Goal: Book appointment/travel/reservation

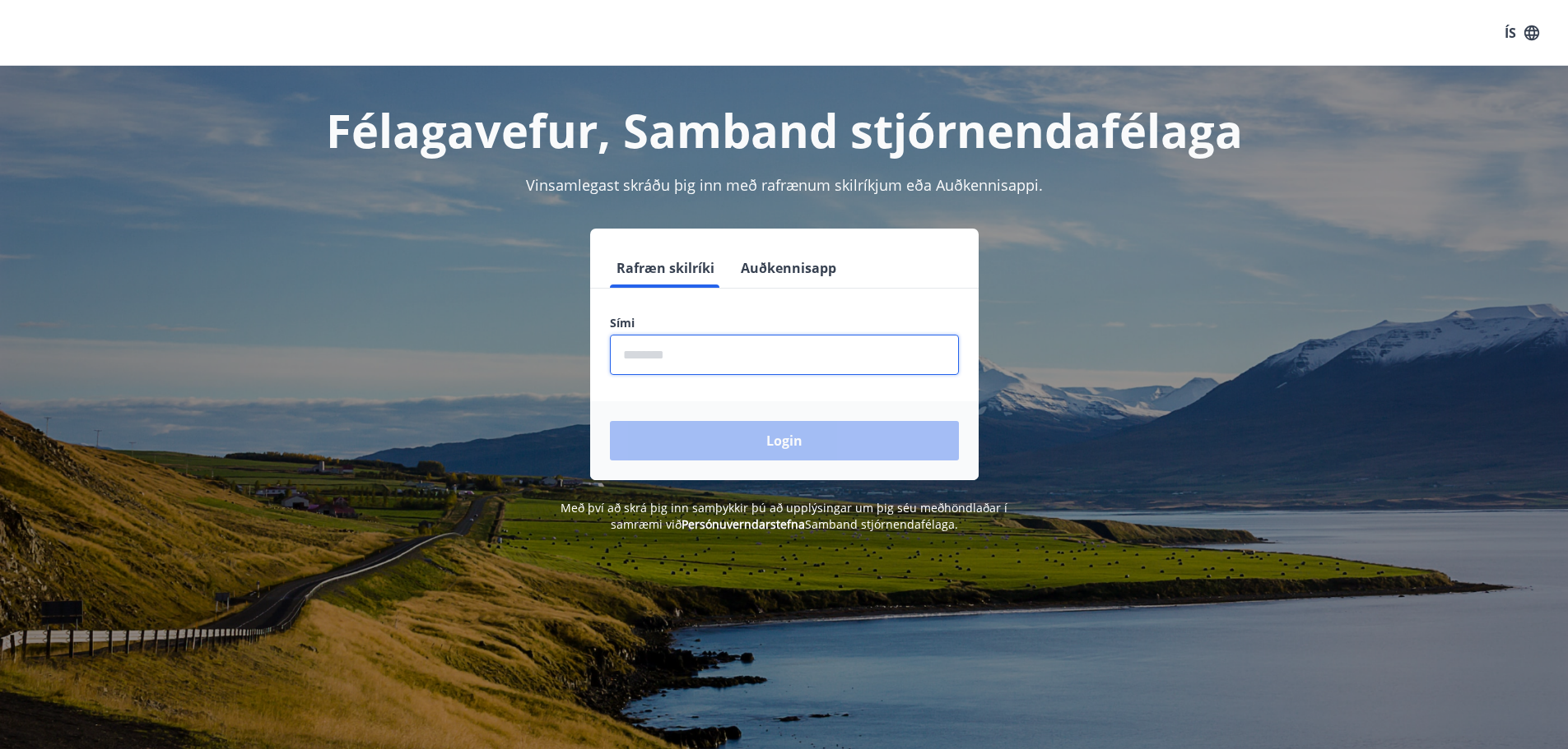
click at [725, 350] on input "phone" at bounding box center [784, 355] width 349 height 40
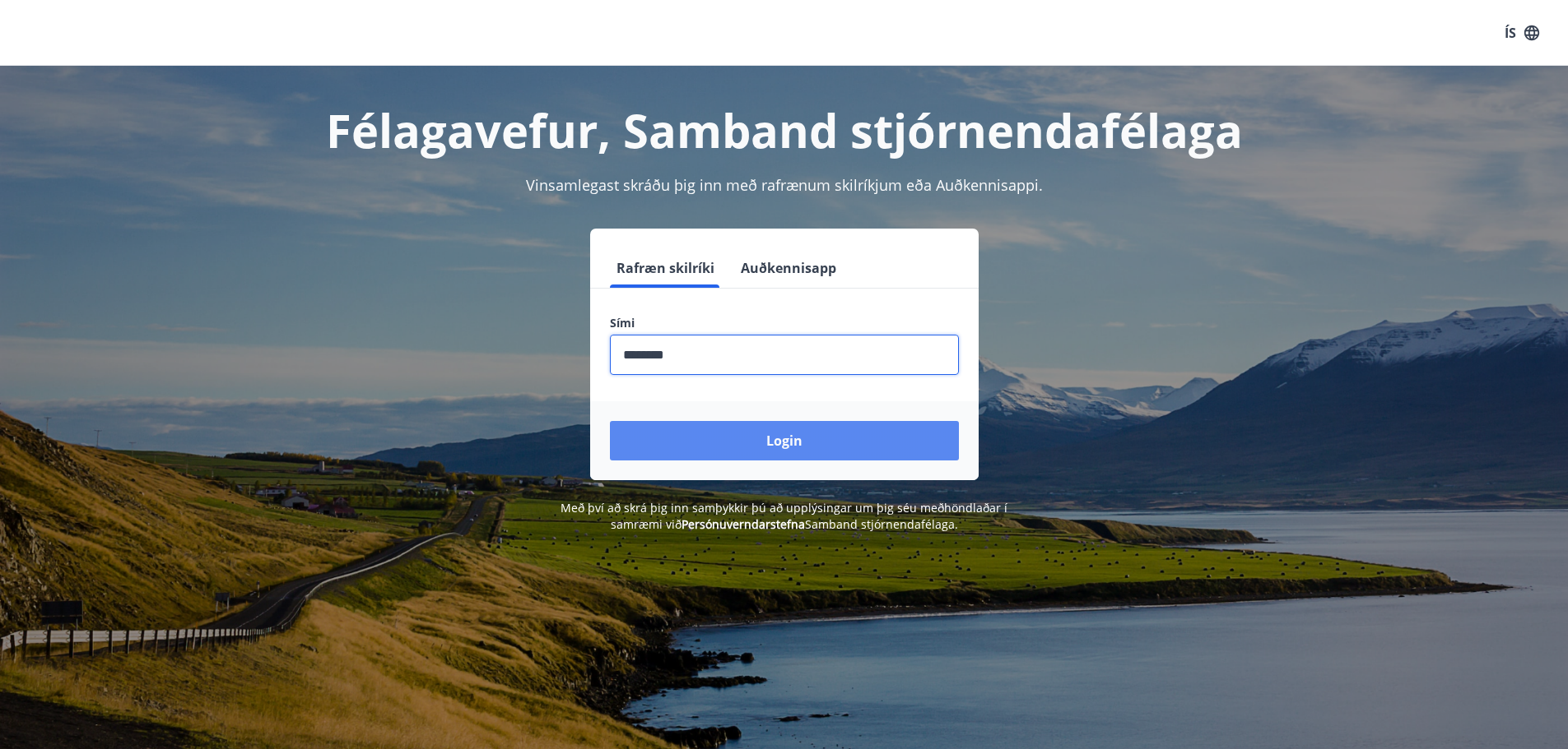
type input "********"
click at [772, 432] on button "Login" at bounding box center [784, 441] width 349 height 40
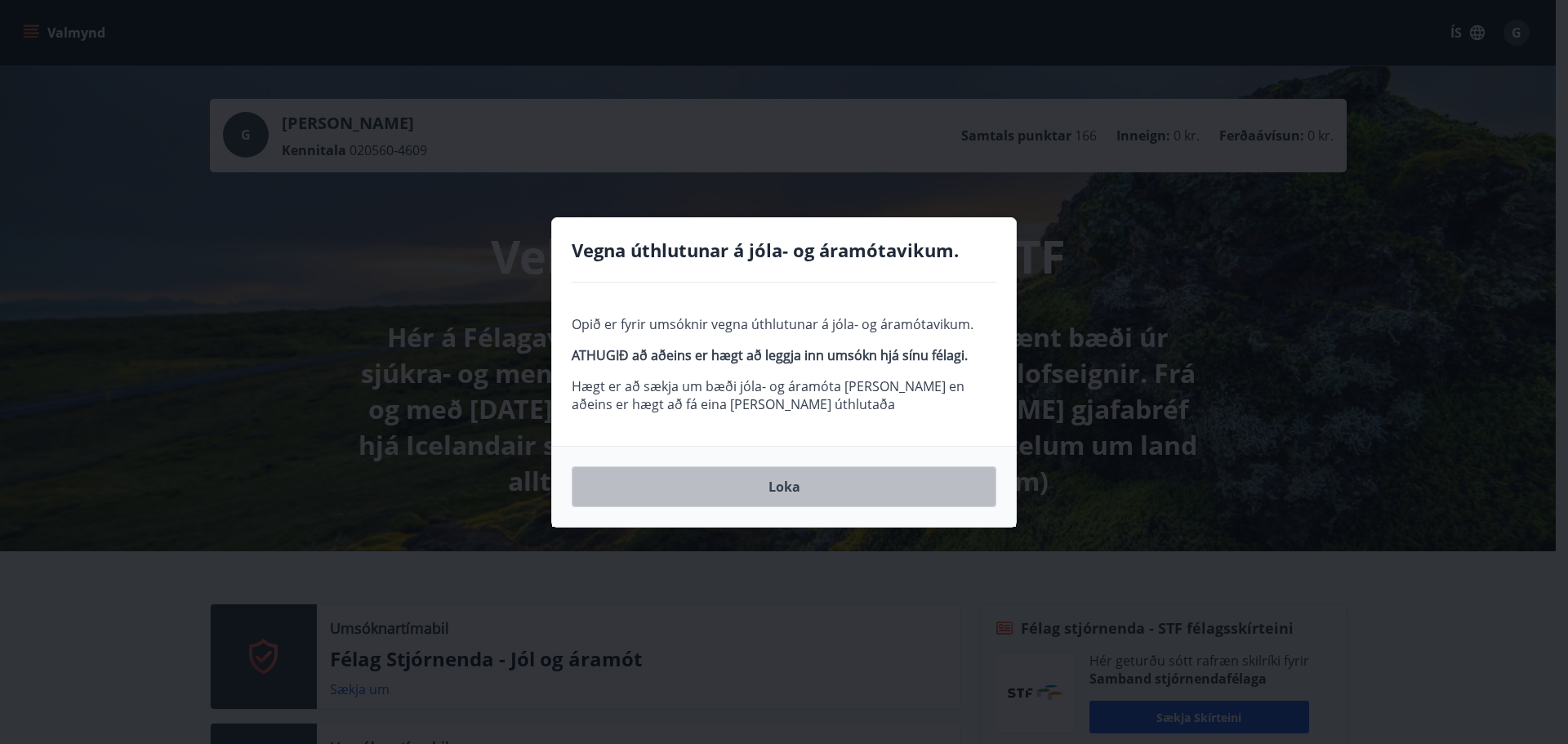
click at [797, 481] on button "Loka" at bounding box center [784, 487] width 425 height 41
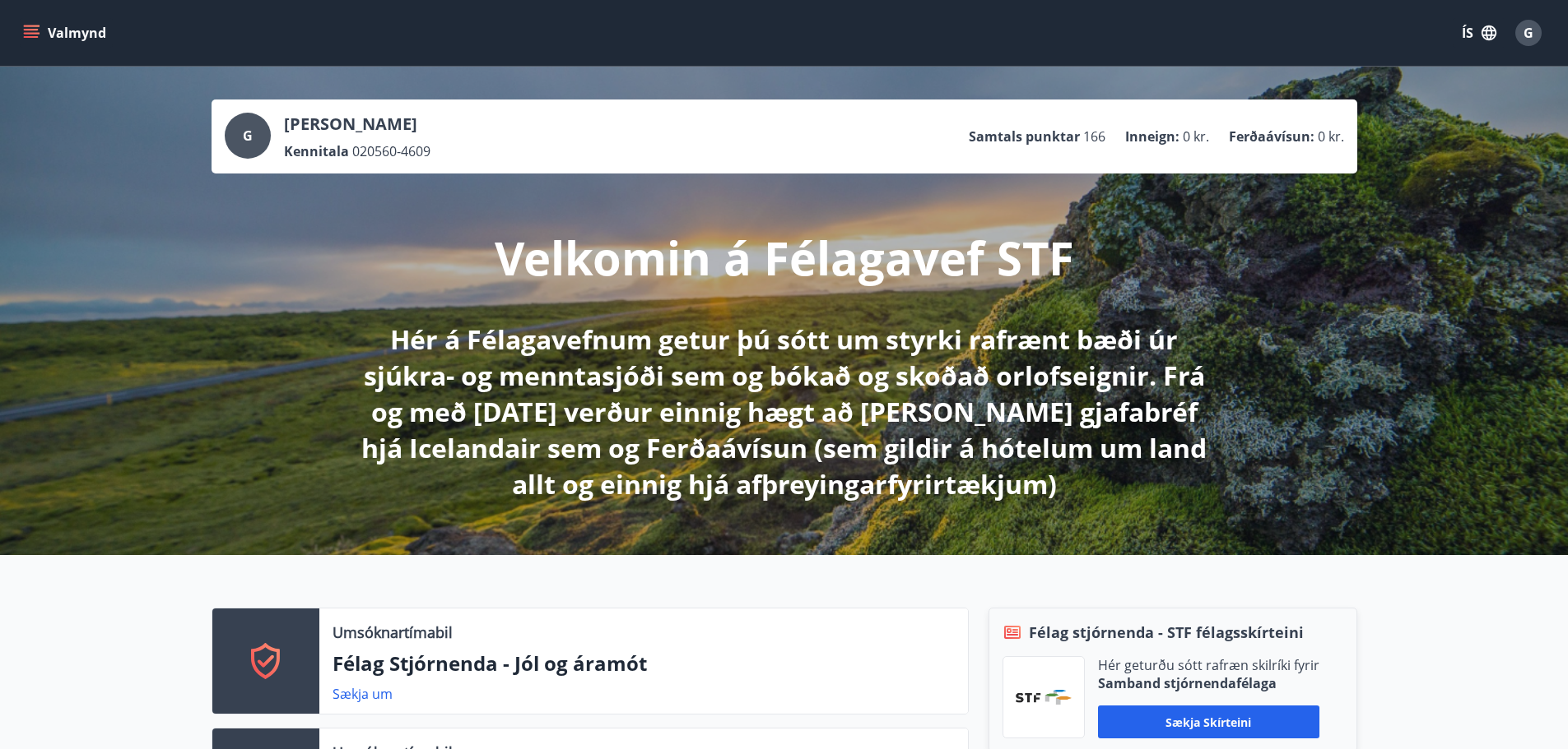
click at [38, 23] on button "Valmynd" at bounding box center [66, 32] width 93 height 29
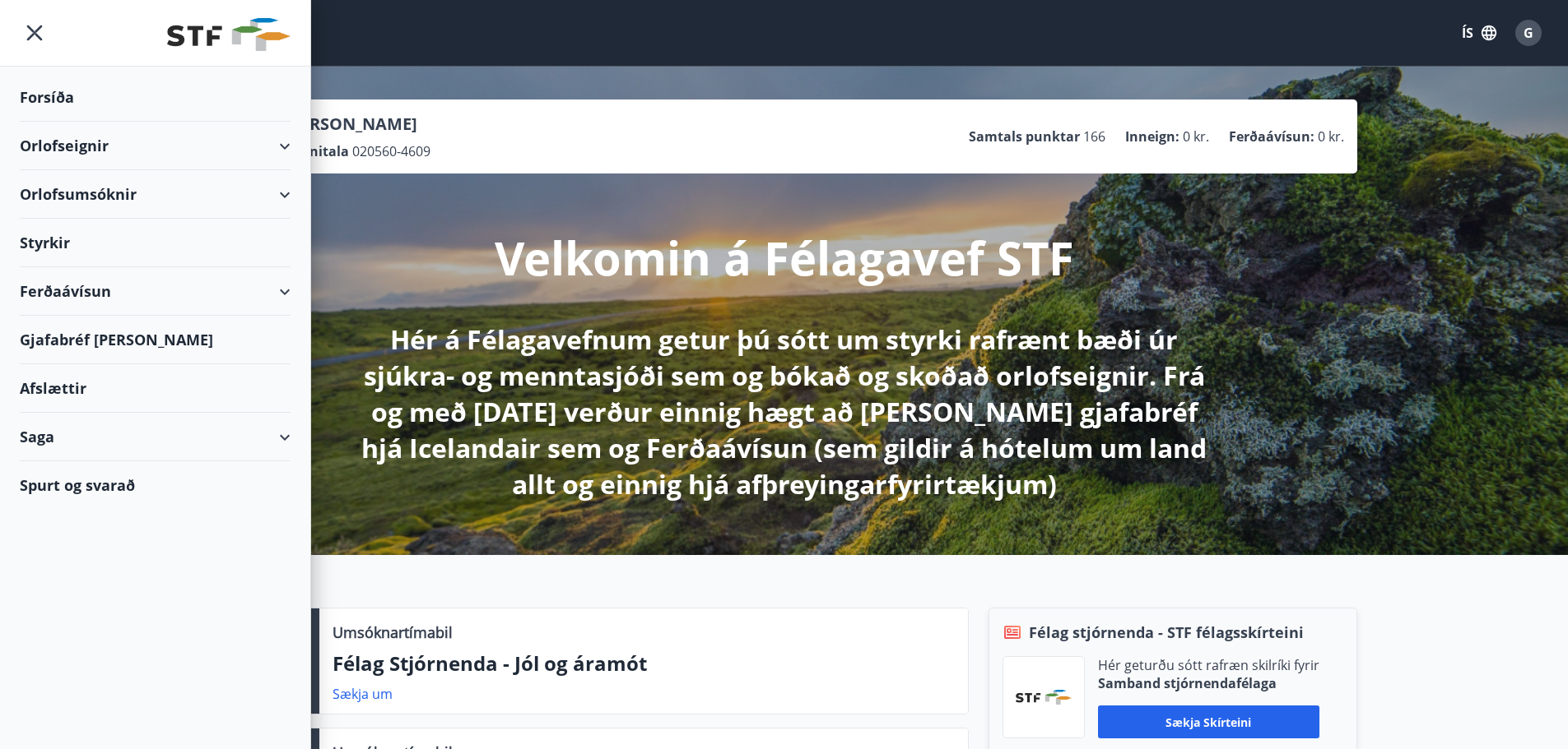
click at [51, 147] on div "Orlofseignir" at bounding box center [154, 145] width 270 height 49
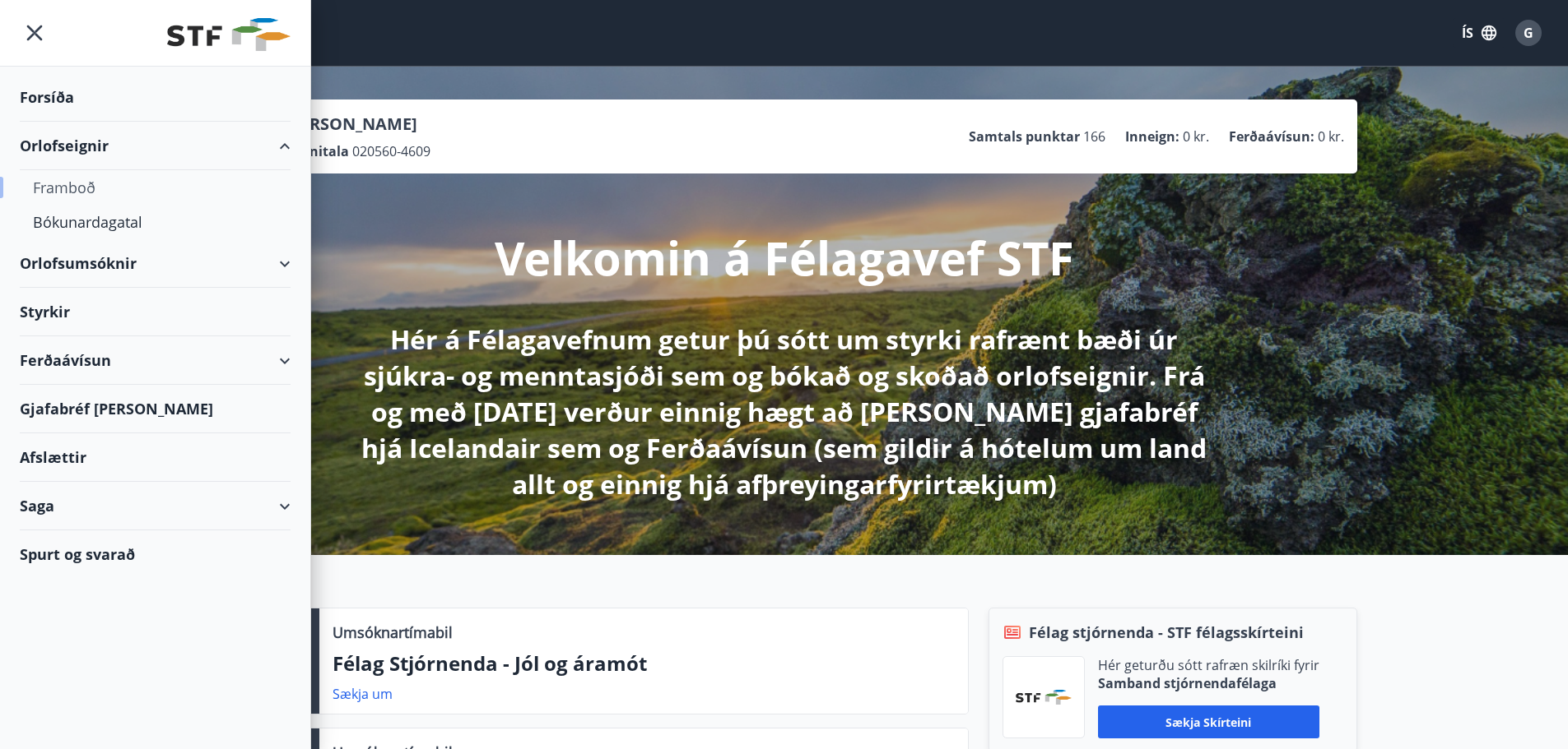
click at [53, 183] on div "Framboð" at bounding box center [155, 187] width 245 height 35
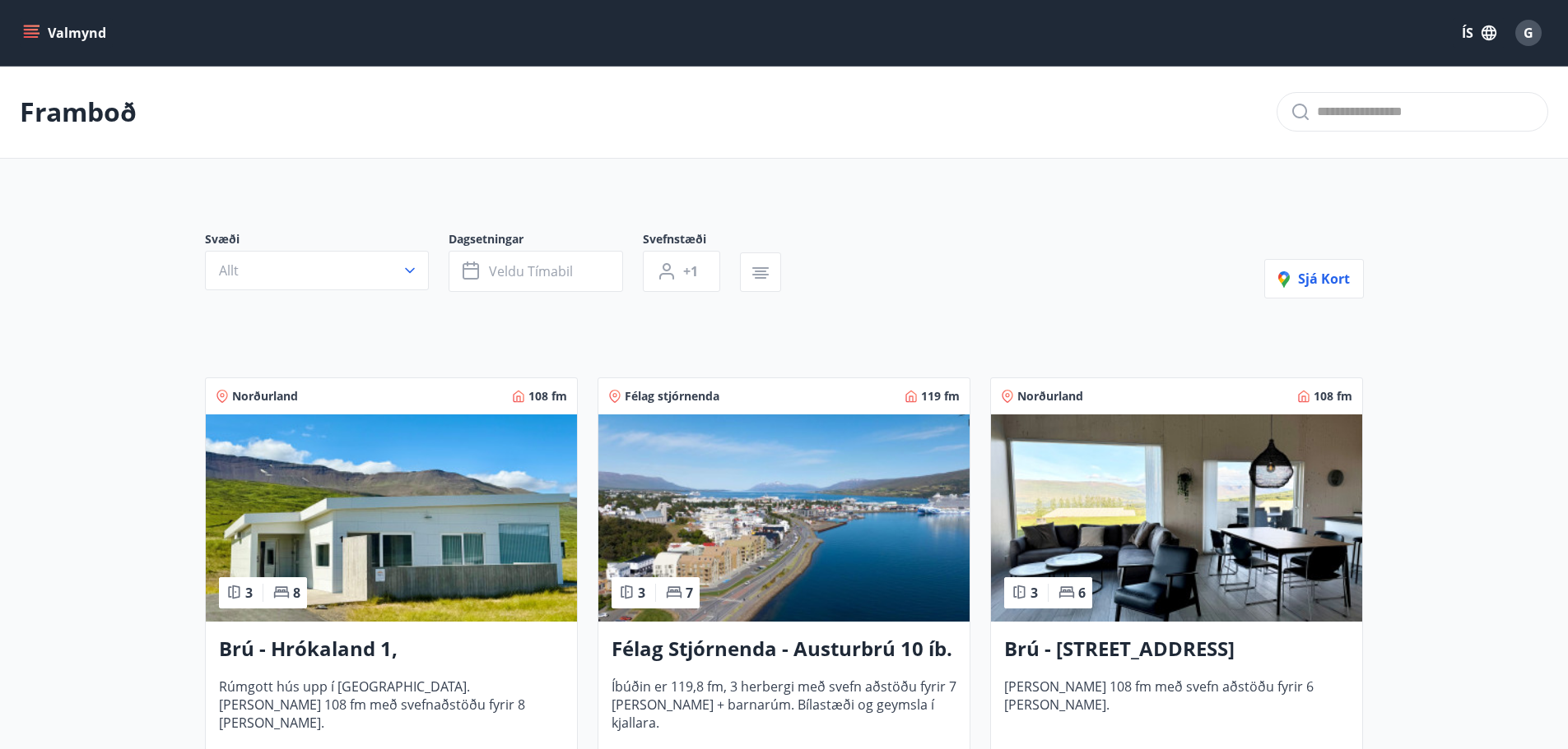
click at [28, 27] on icon "menu" at bounding box center [31, 33] width 17 height 17
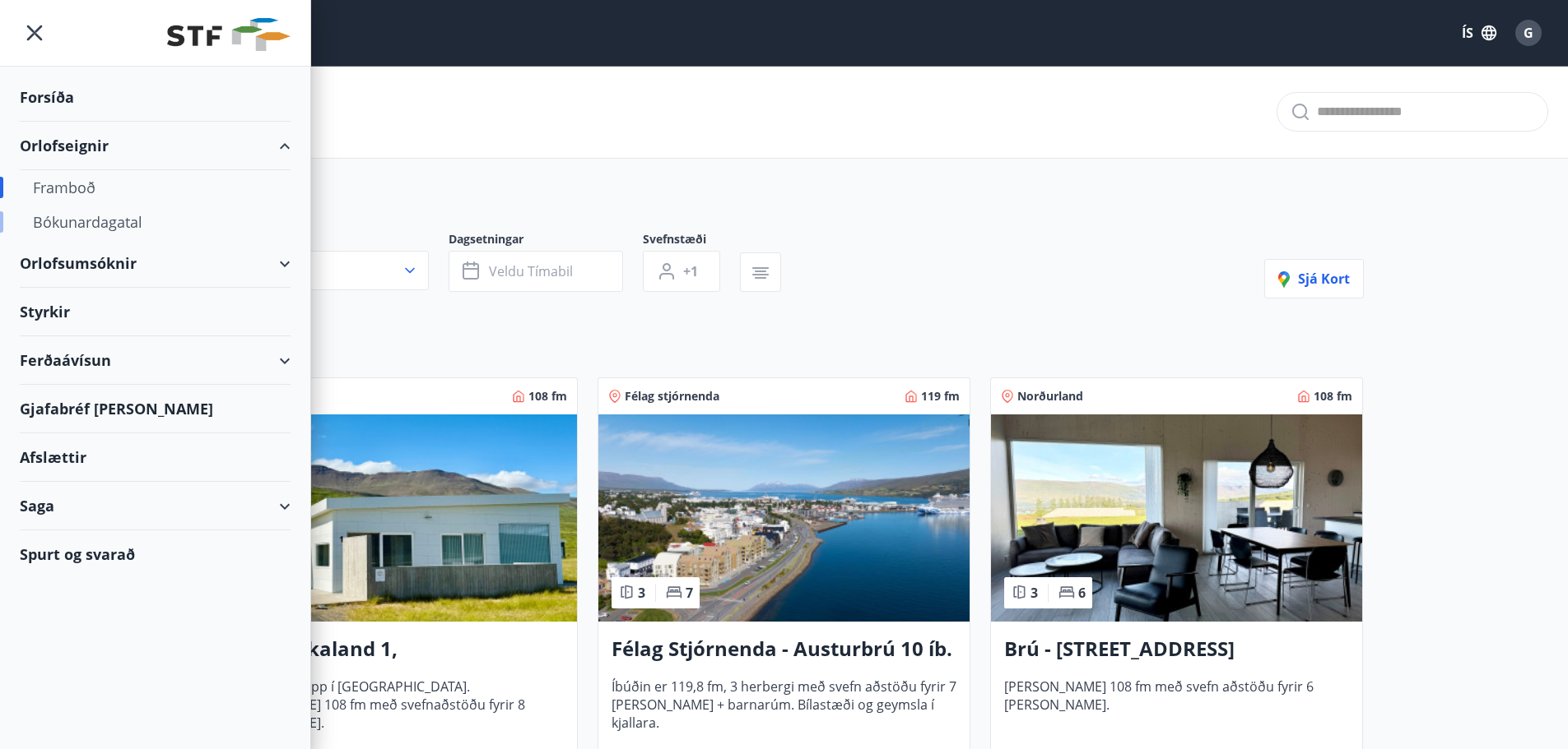
click at [108, 223] on div "Bókunardagatal" at bounding box center [155, 222] width 245 height 35
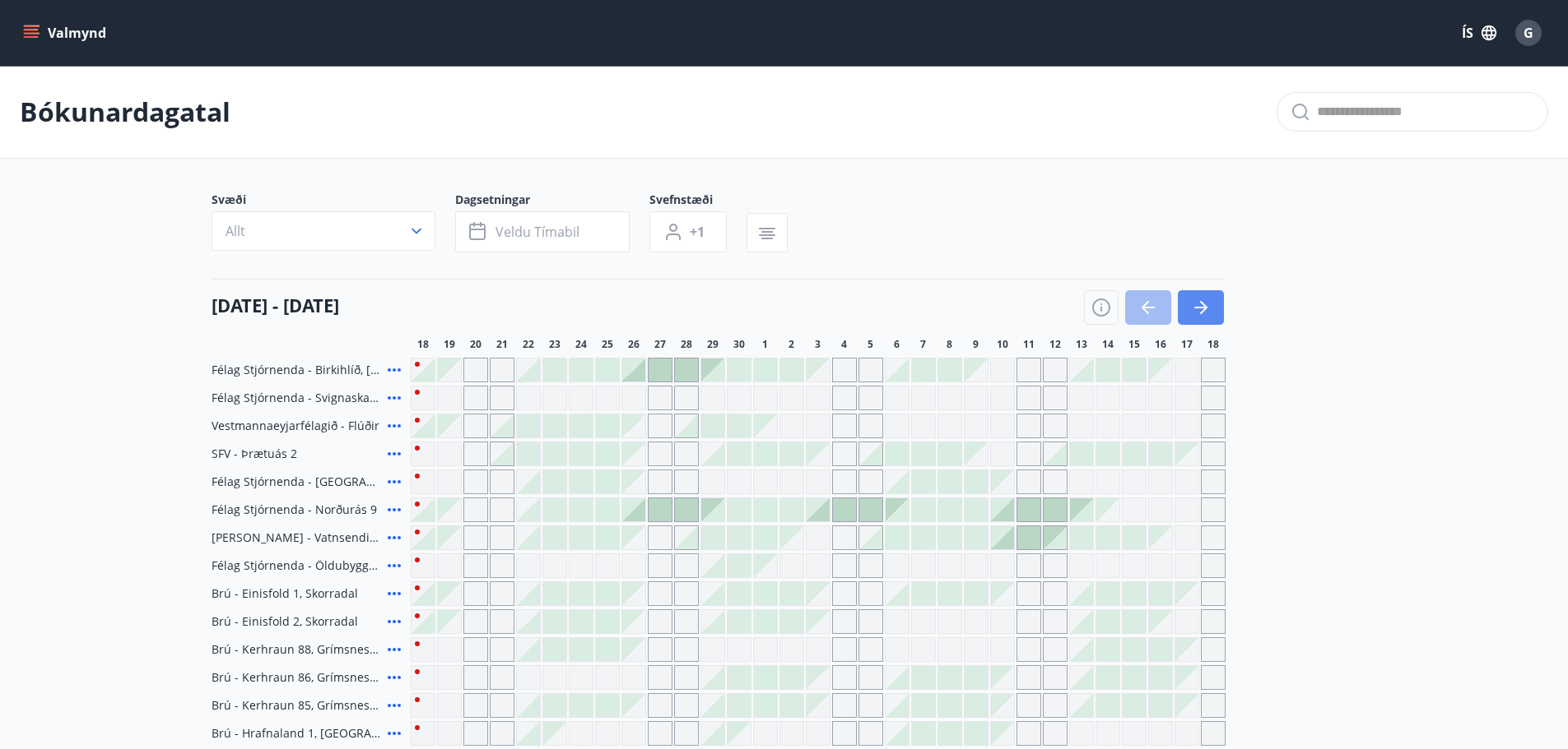
click at [1203, 302] on icon "button" at bounding box center [1201, 308] width 20 height 20
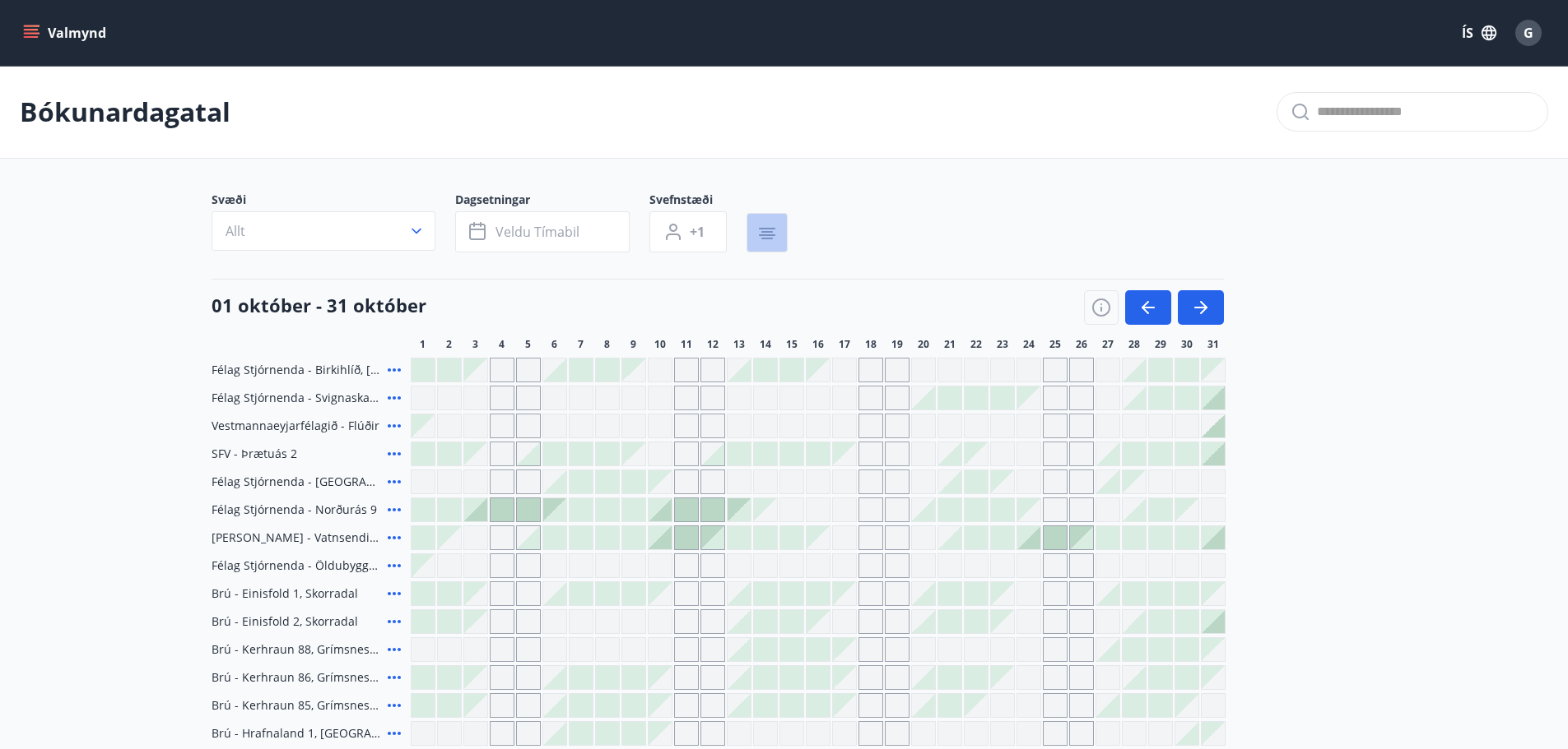
click at [761, 234] on icon "button" at bounding box center [767, 233] width 20 height 20
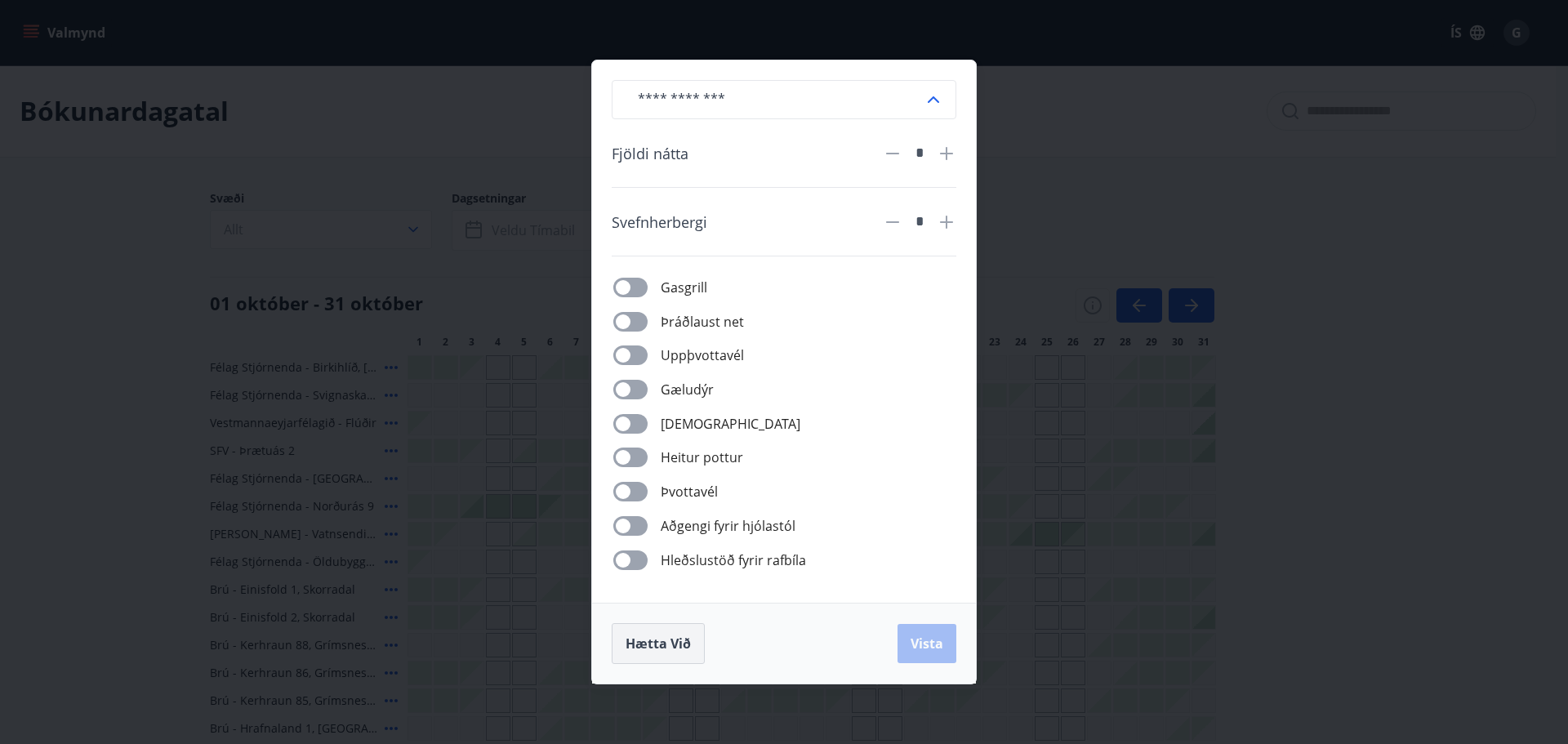
click at [650, 637] on span "Hætta við" at bounding box center [658, 644] width 65 height 18
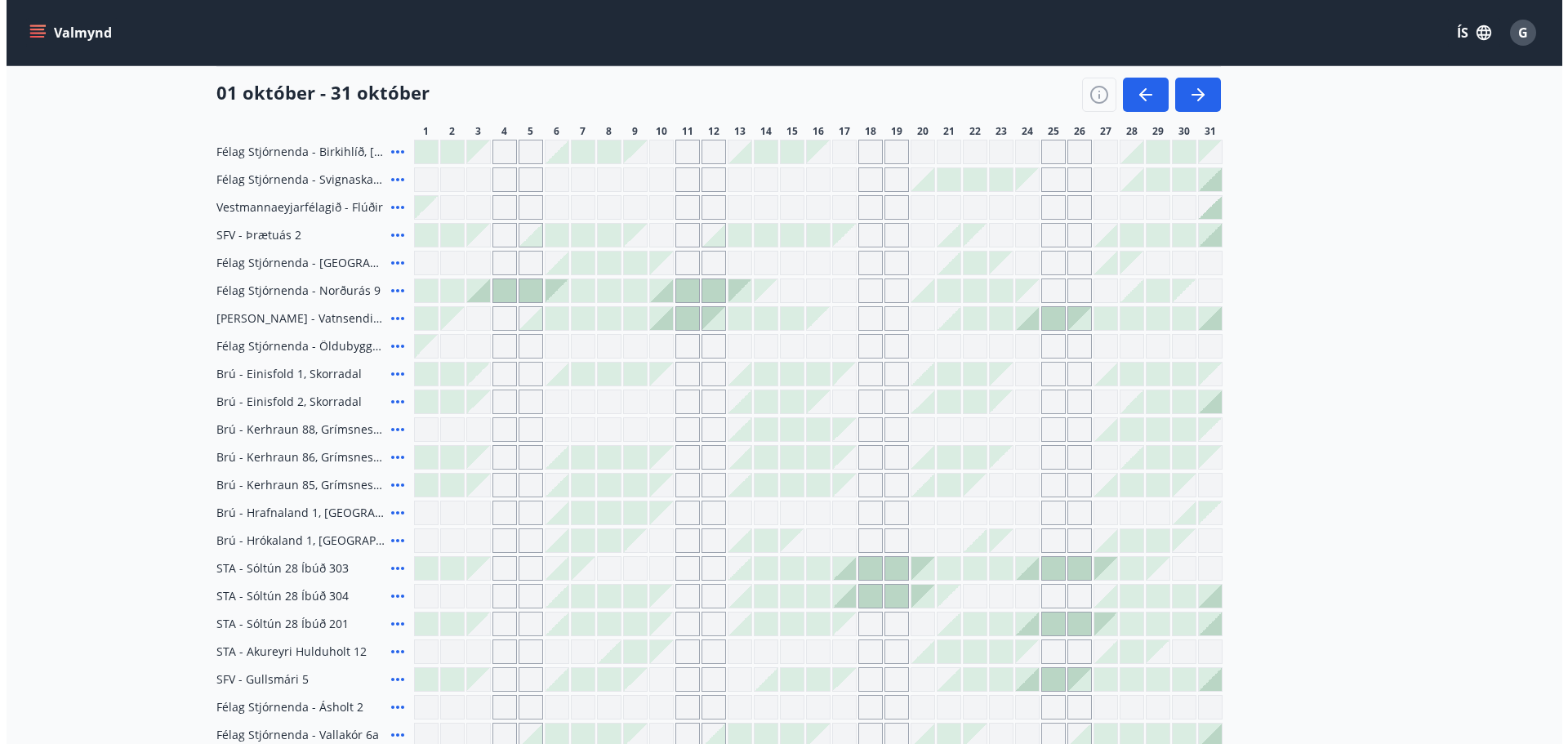
scroll to position [245, 0]
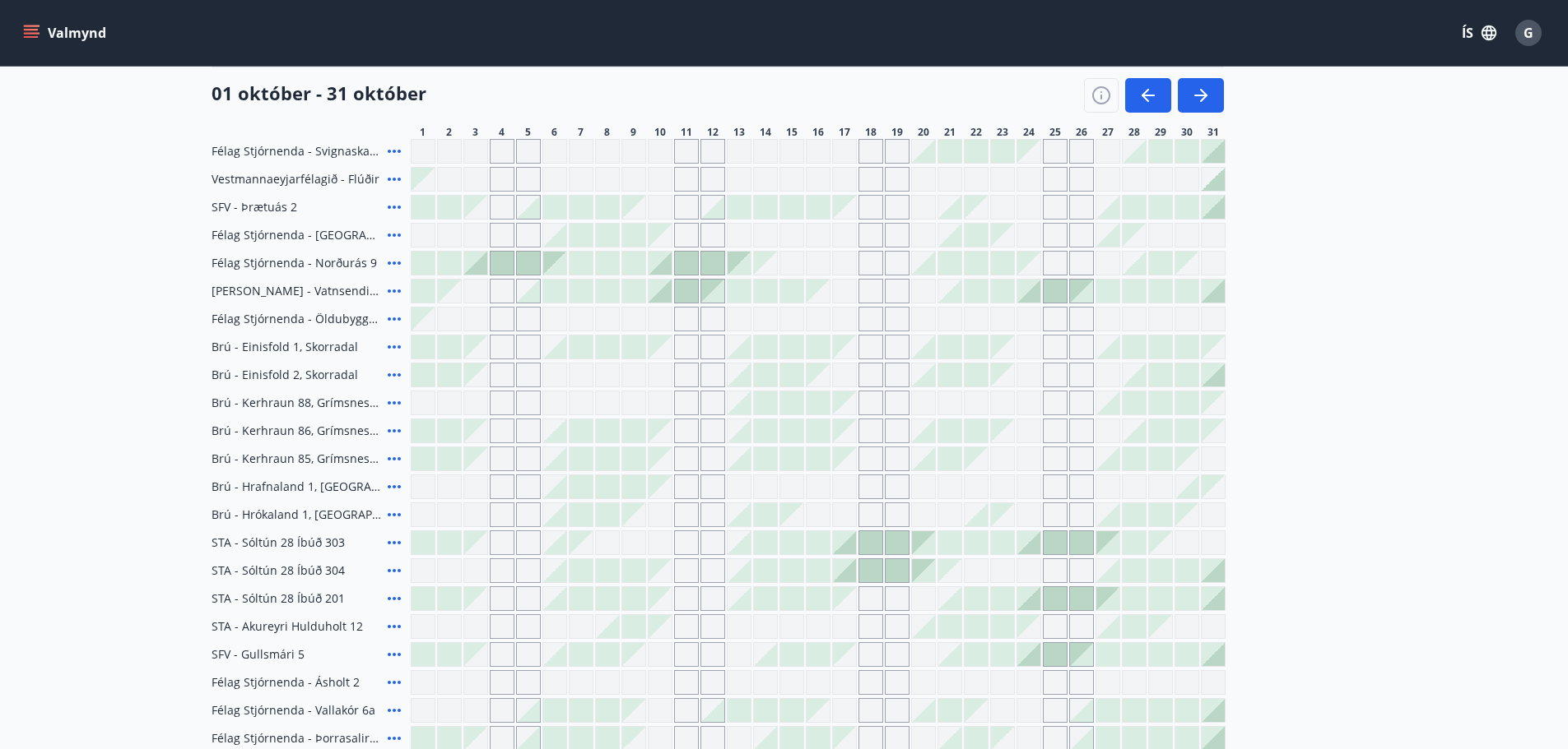
click at [868, 573] on div at bounding box center [871, 571] width 23 height 23
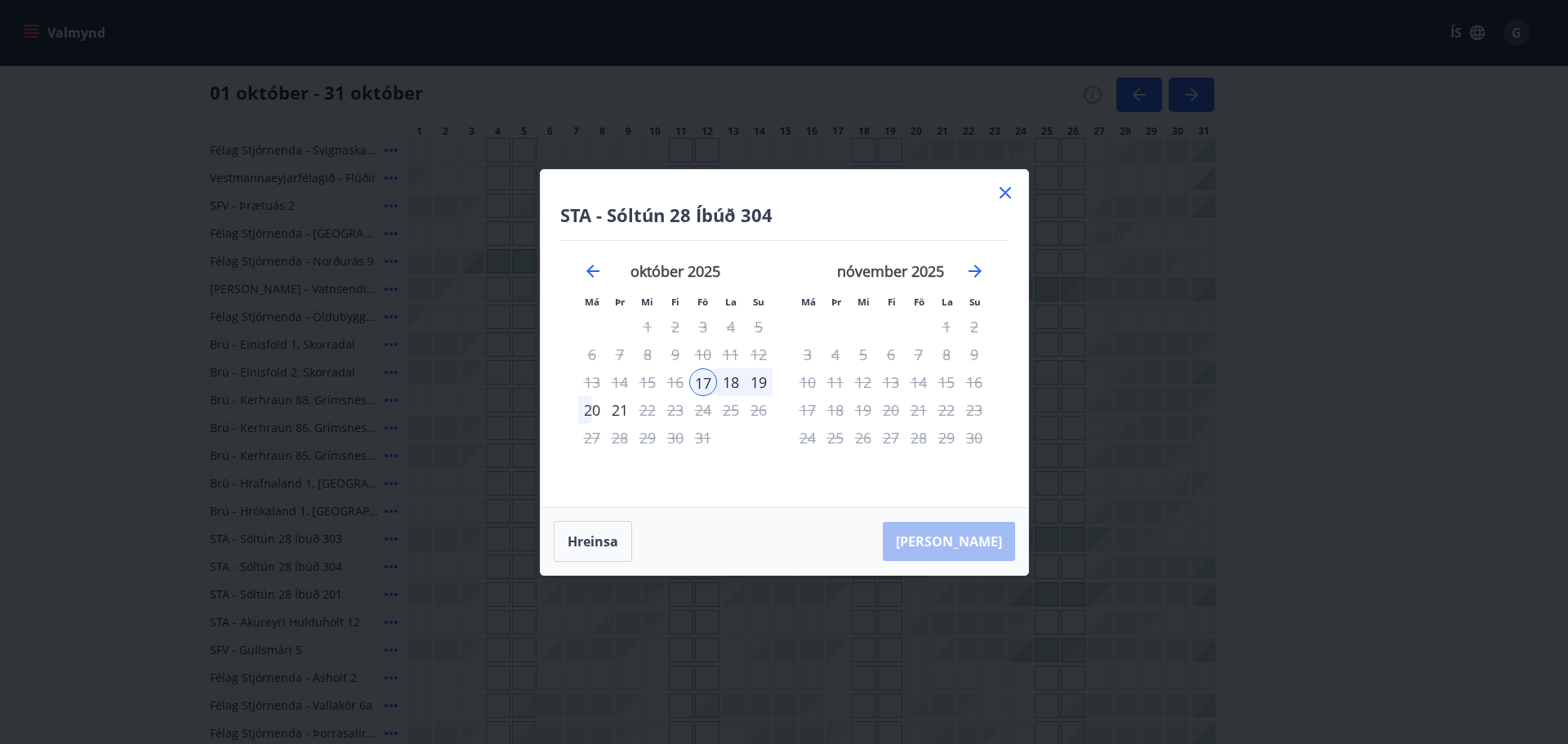
click at [1008, 195] on icon at bounding box center [1005, 193] width 19 height 19
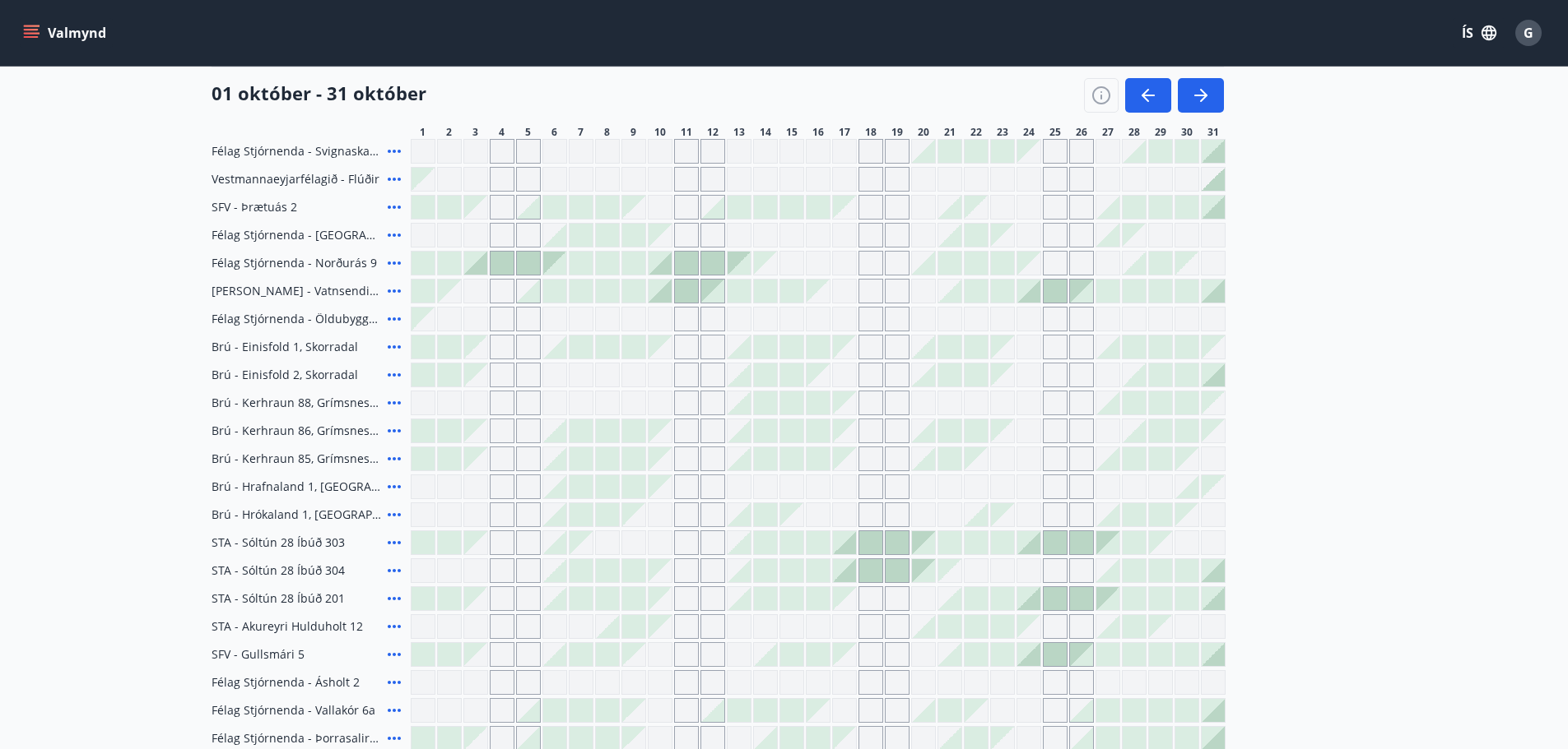
click at [389, 199] on icon at bounding box center [394, 207] width 20 height 20
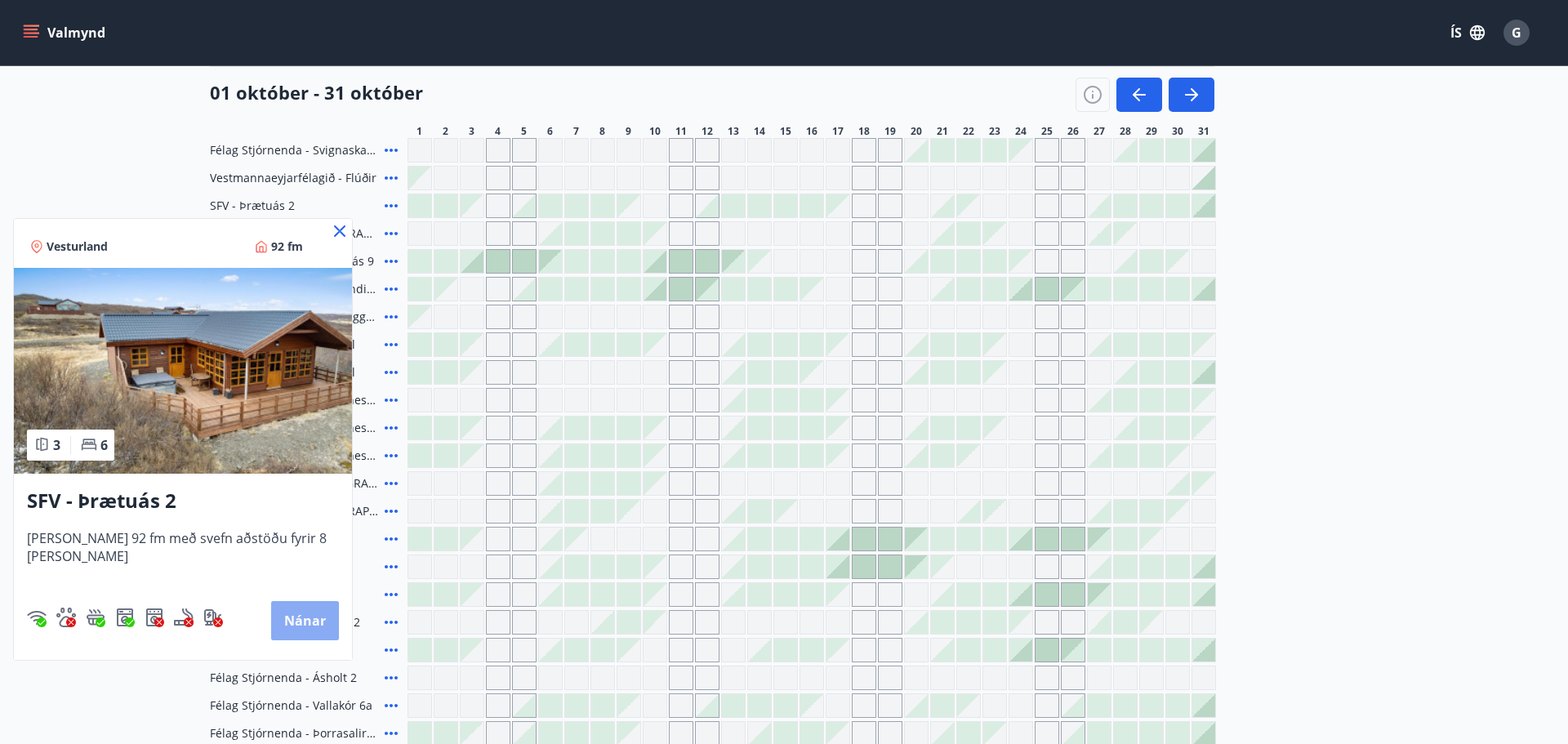
click at [285, 612] on button "Nánar" at bounding box center [304, 621] width 68 height 40
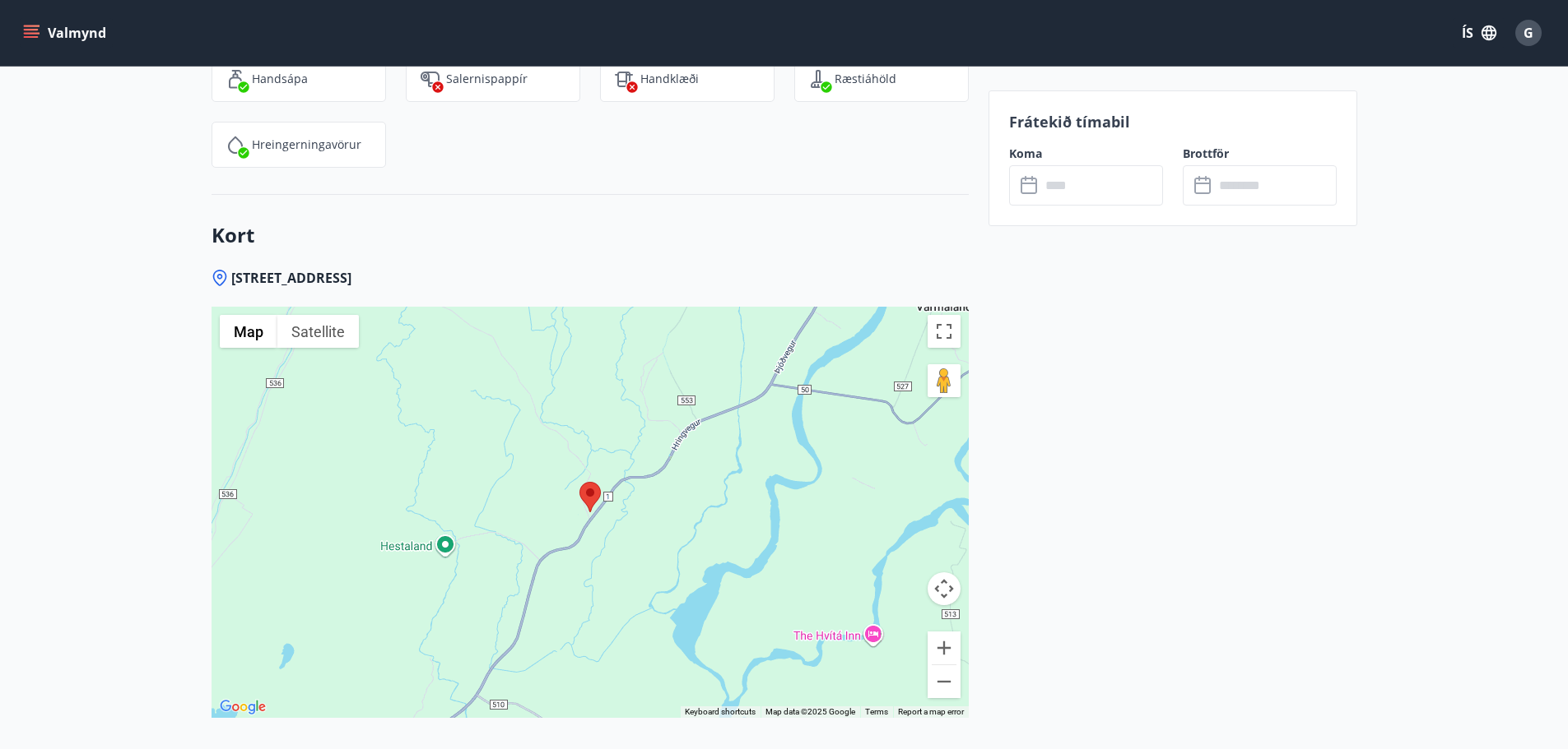
scroll to position [2139, 0]
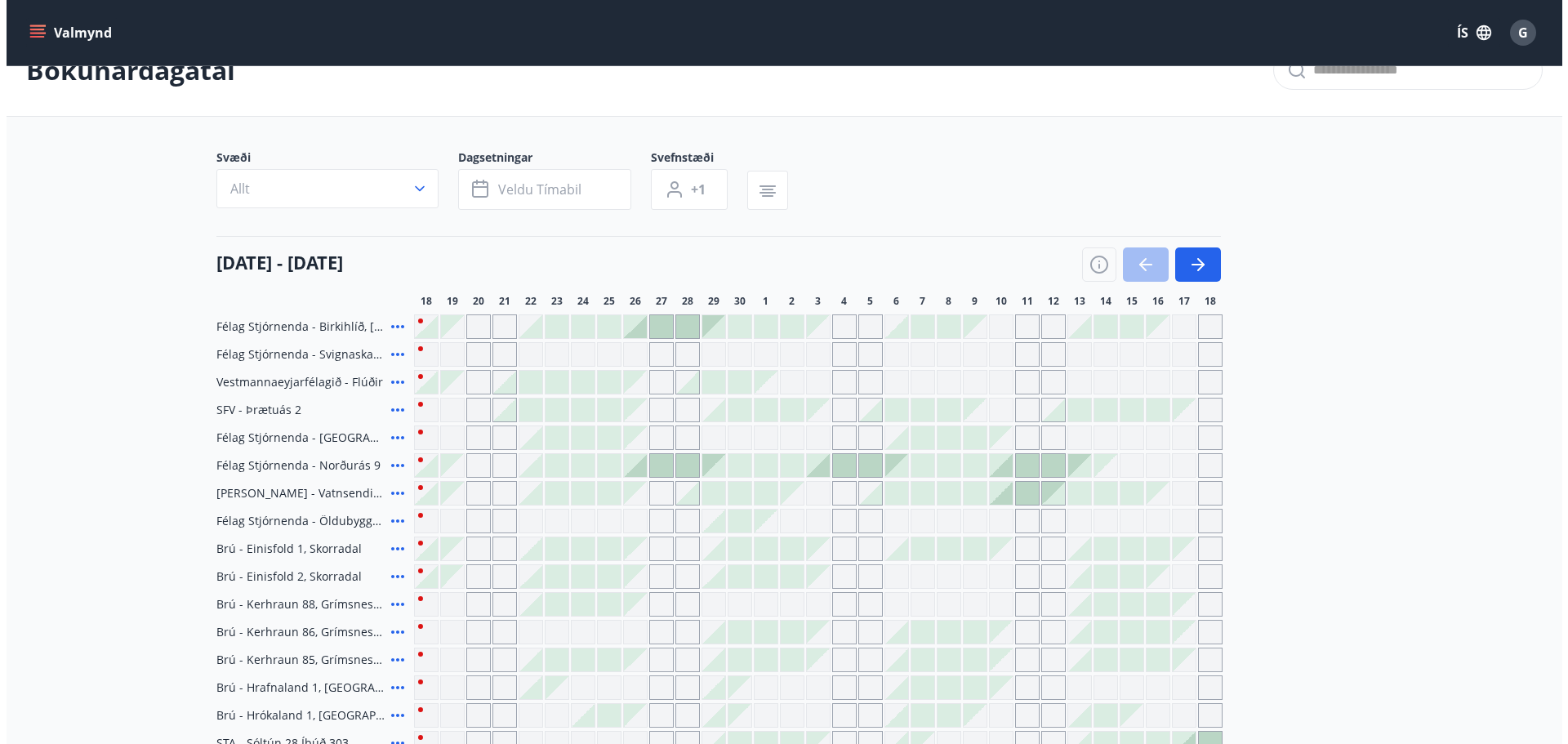
scroll to position [17, 0]
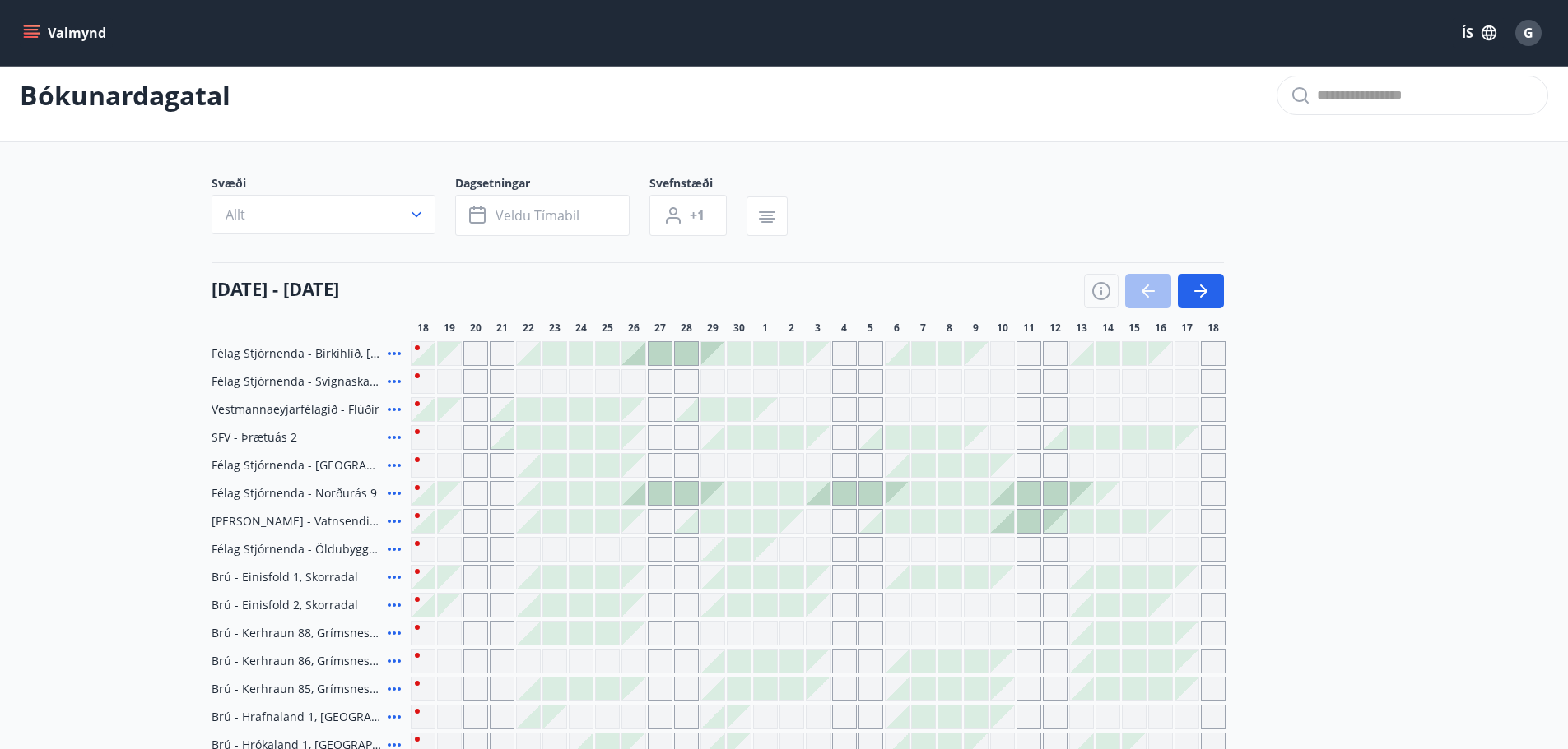
click at [389, 463] on icon at bounding box center [394, 465] width 20 height 20
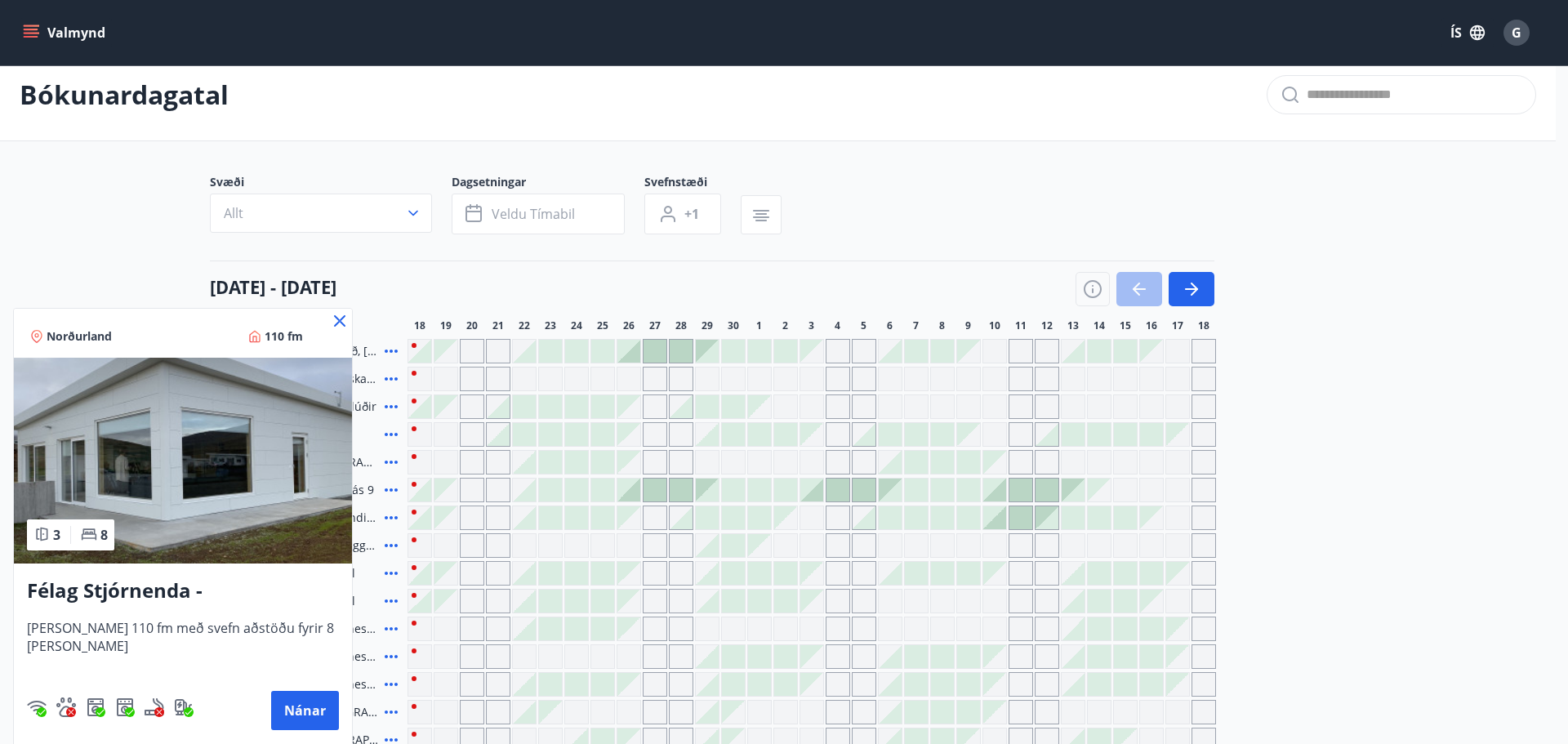
click at [334, 321] on icon at bounding box center [340, 321] width 19 height 19
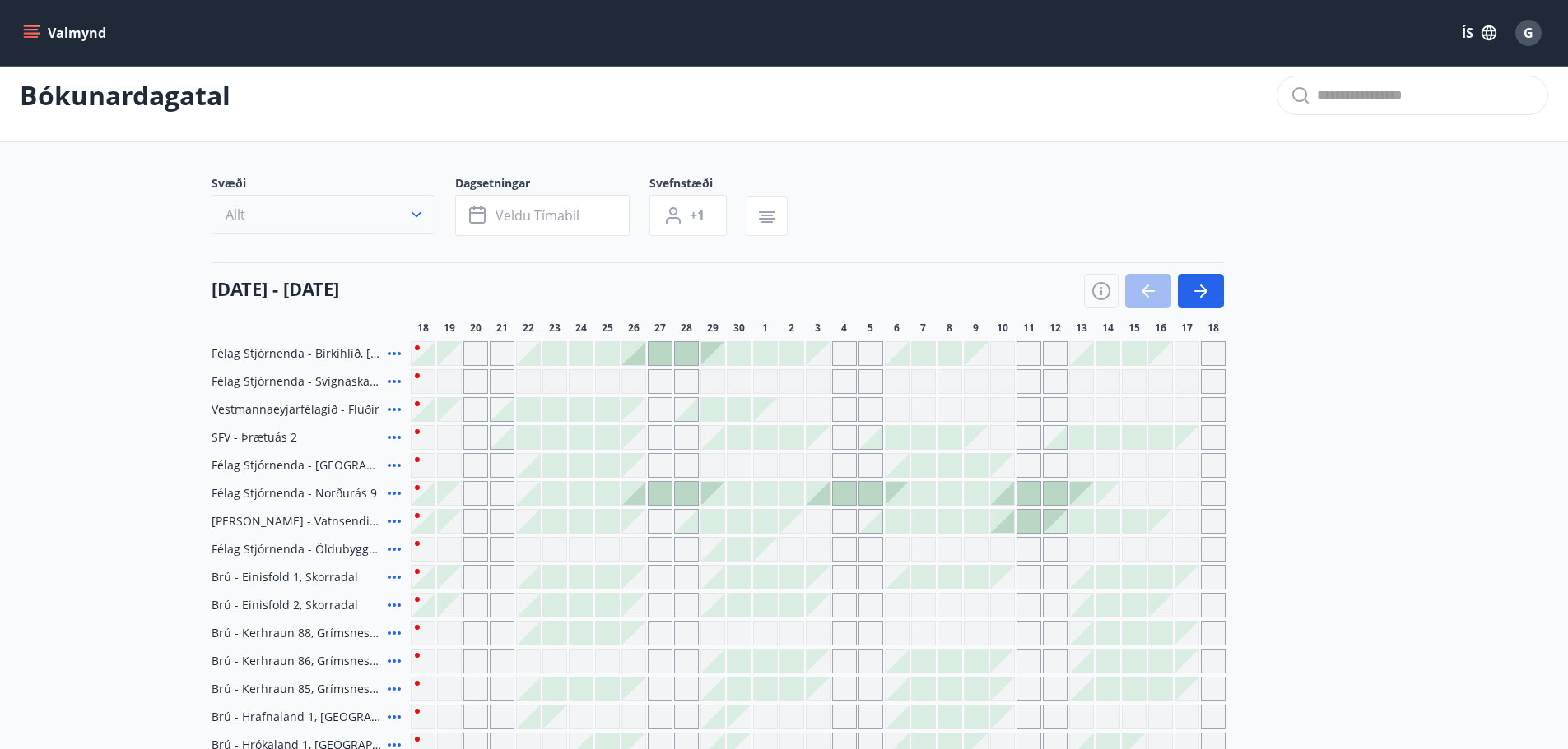
click at [420, 209] on icon "button" at bounding box center [416, 215] width 17 height 17
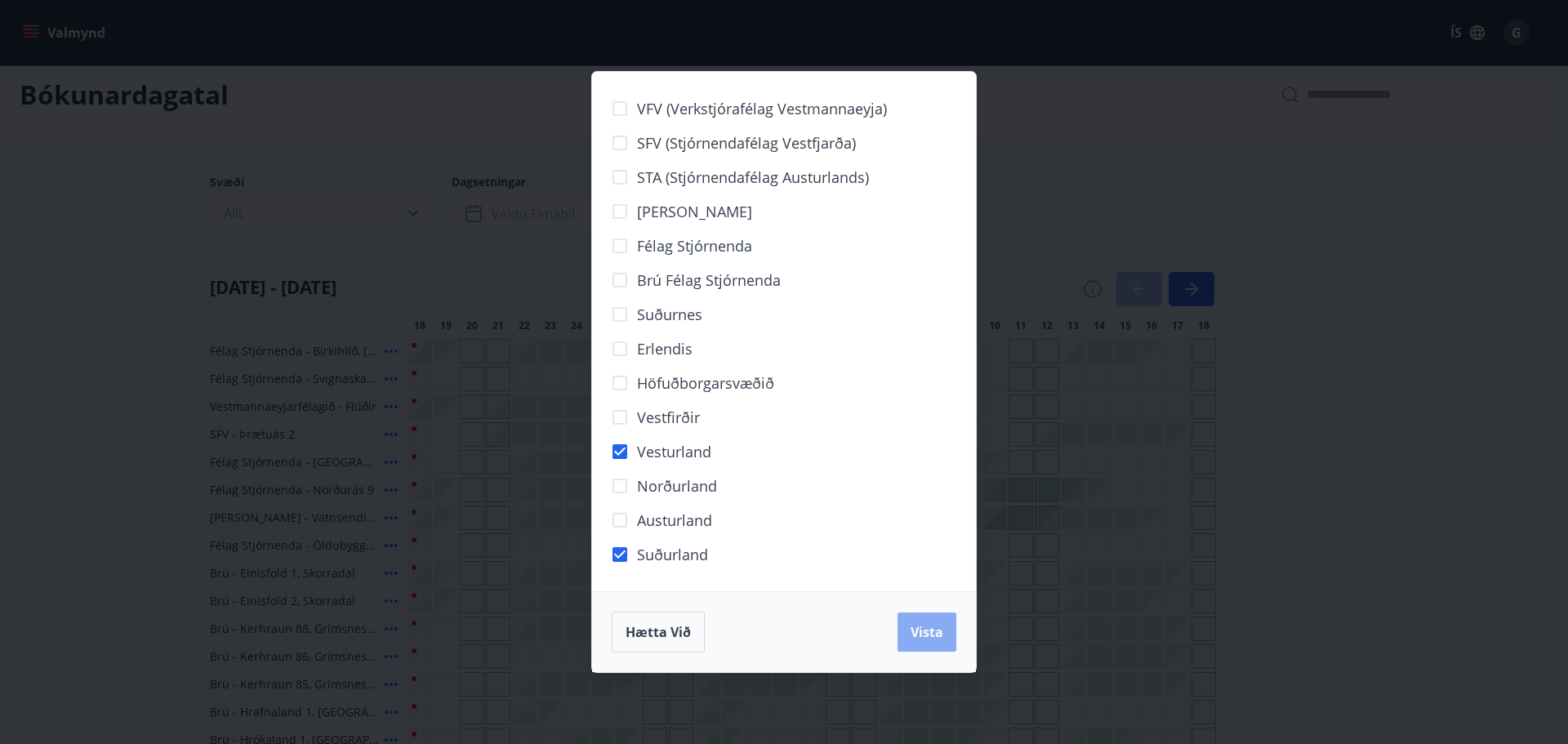
click at [931, 633] on span "Vista" at bounding box center [927, 632] width 33 height 18
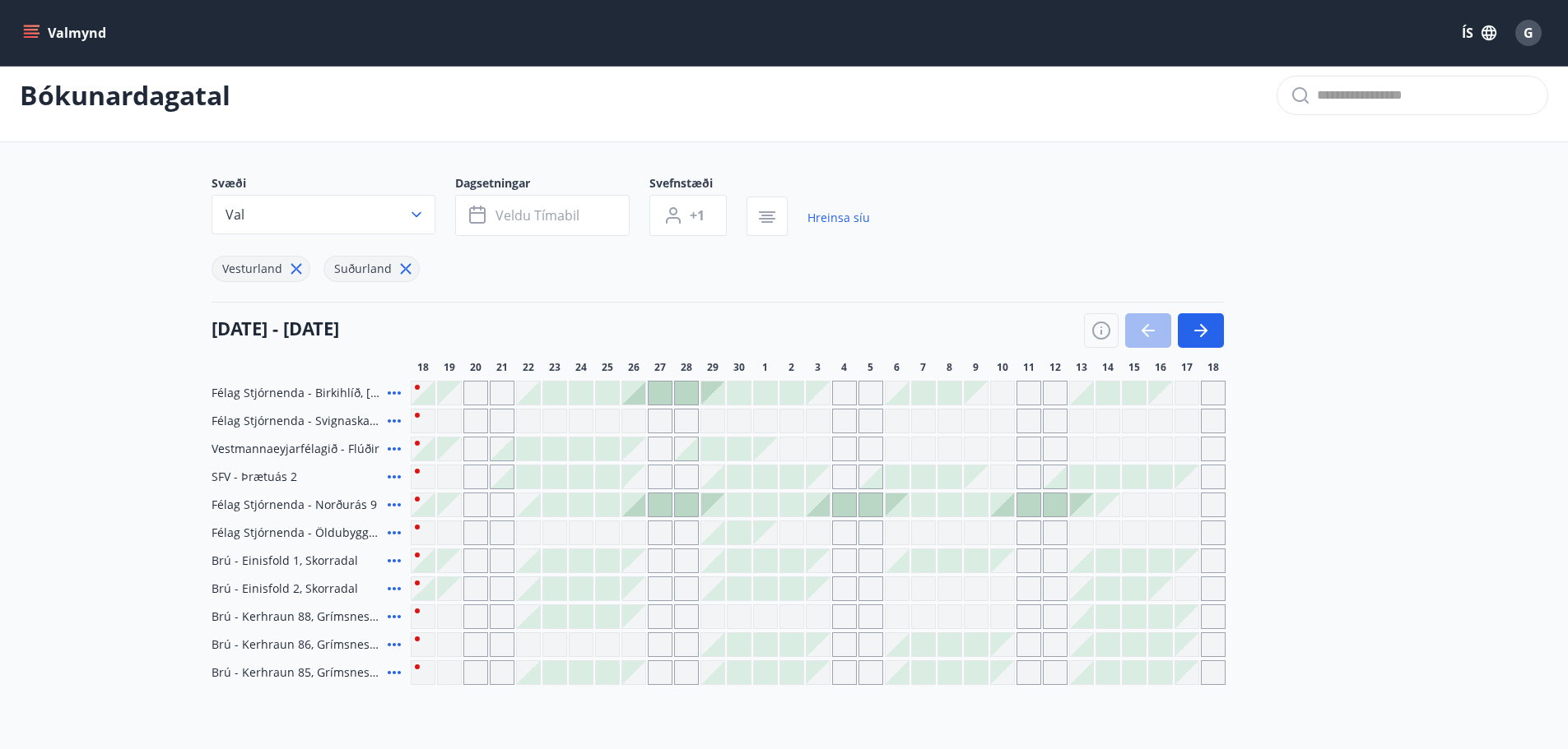
click at [396, 388] on icon at bounding box center [394, 393] width 20 height 20
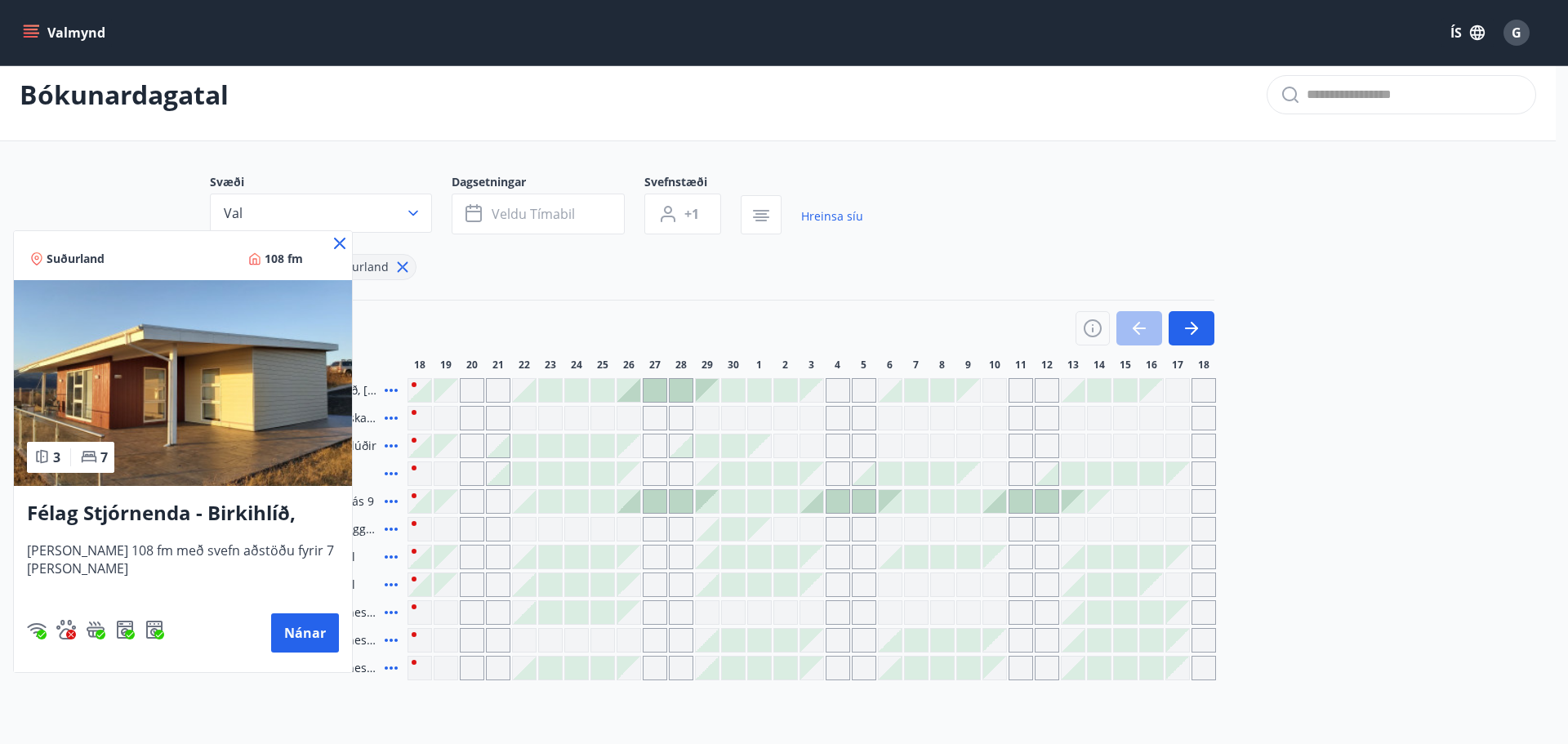
click at [343, 243] on icon at bounding box center [340, 243] width 19 height 19
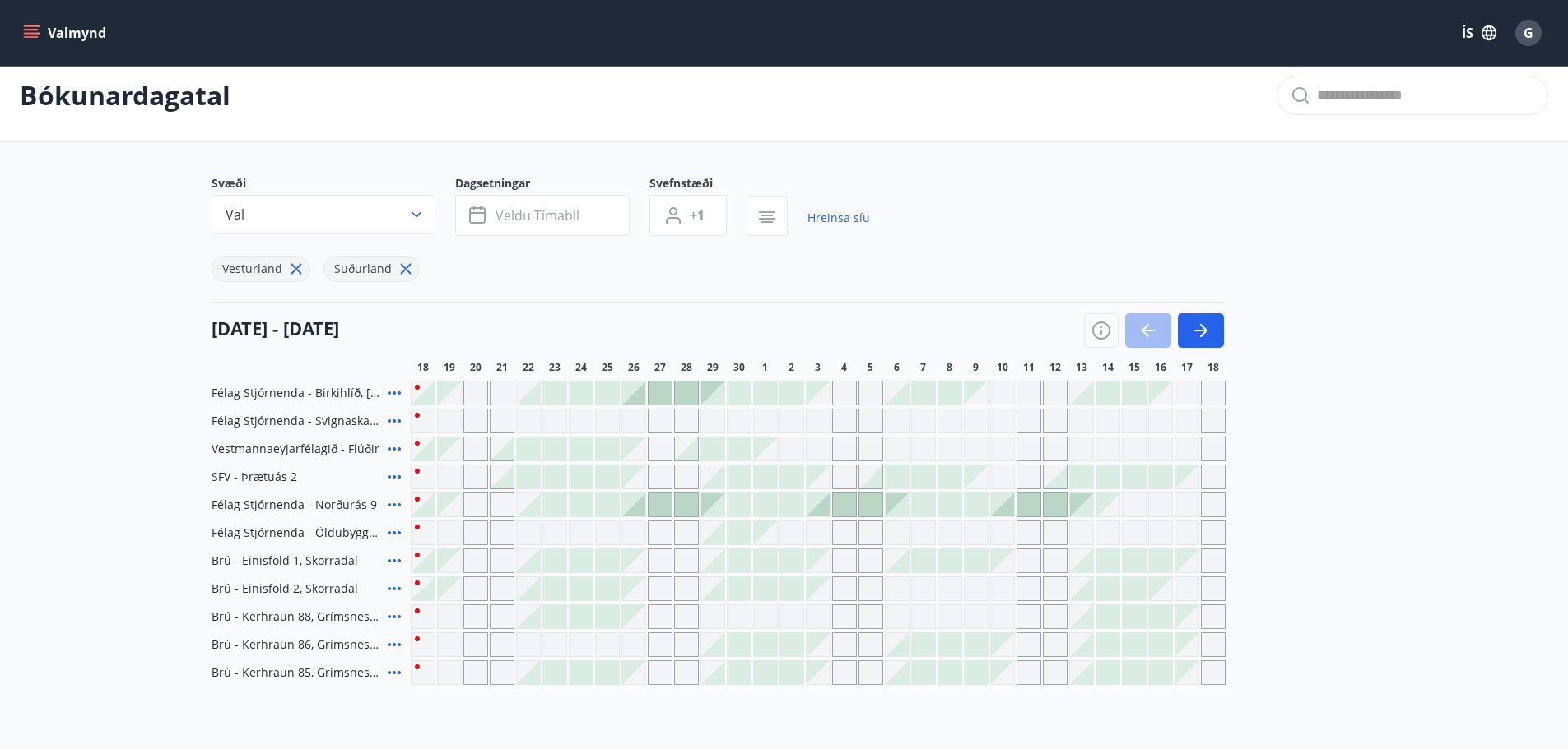
click at [391, 532] on icon at bounding box center [394, 533] width 20 height 20
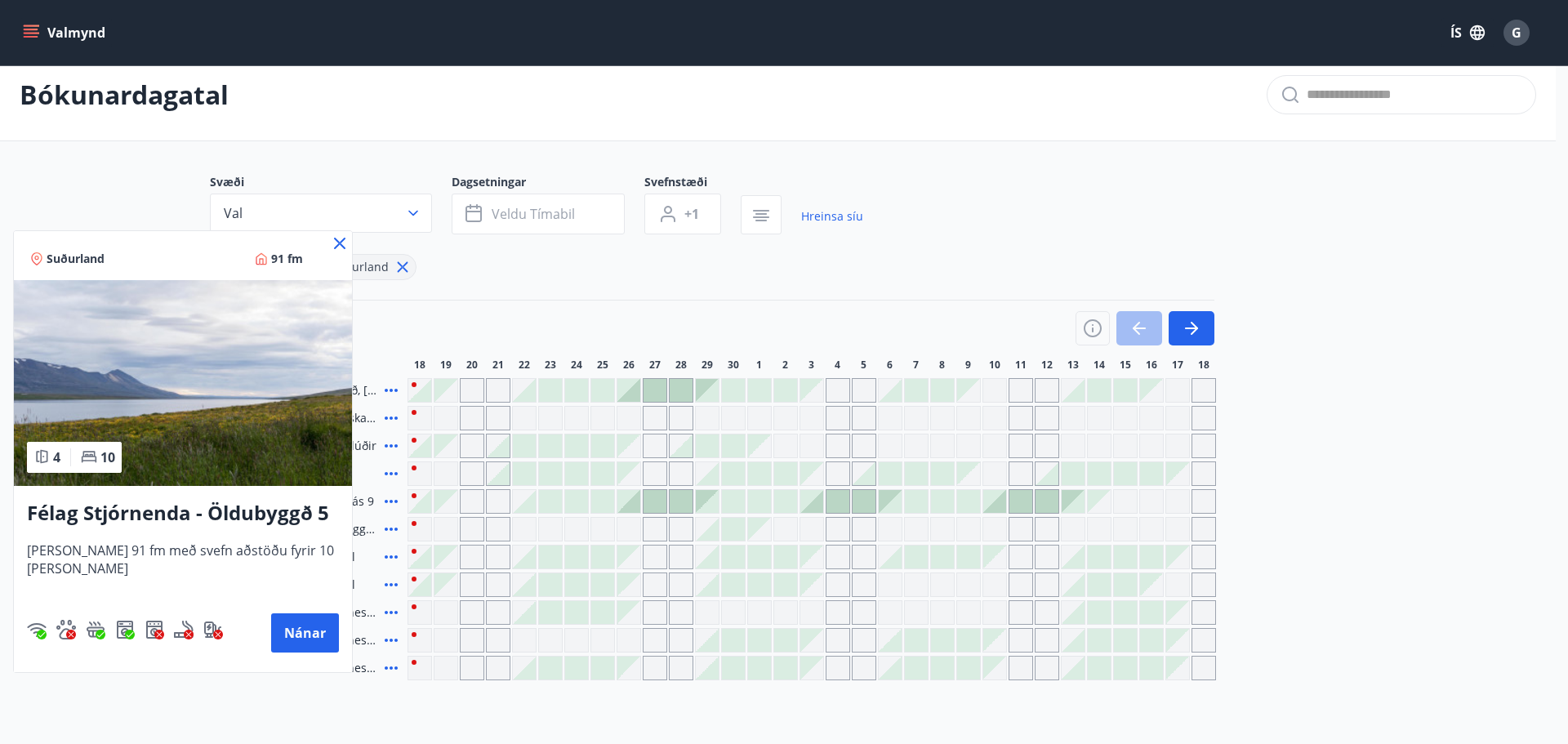
click at [340, 239] on icon at bounding box center [340, 243] width 19 height 19
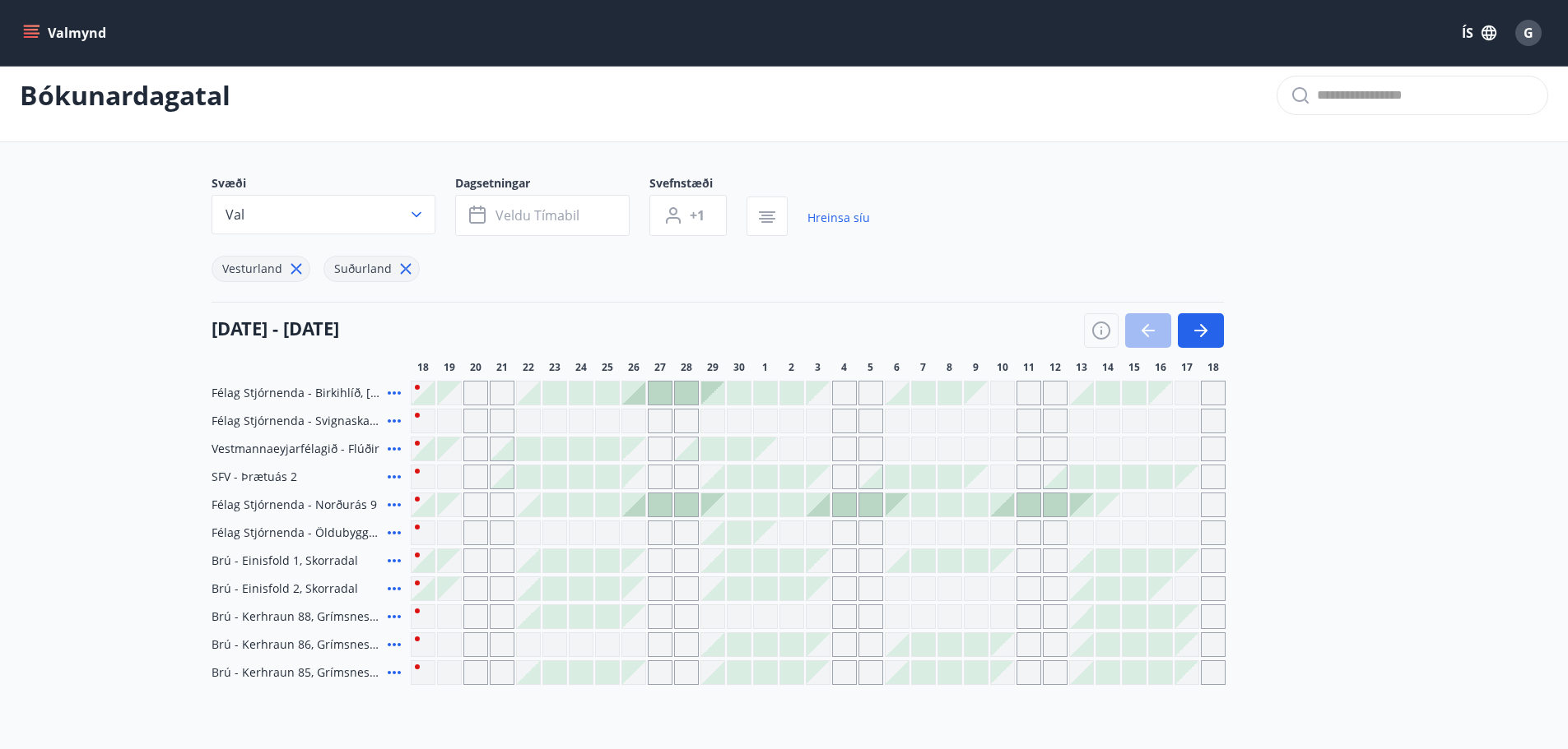
click at [317, 592] on span "Brú - Einisfold 2, Skorradal" at bounding box center [284, 589] width 146 height 17
click at [583, 585] on div at bounding box center [581, 589] width 23 height 23
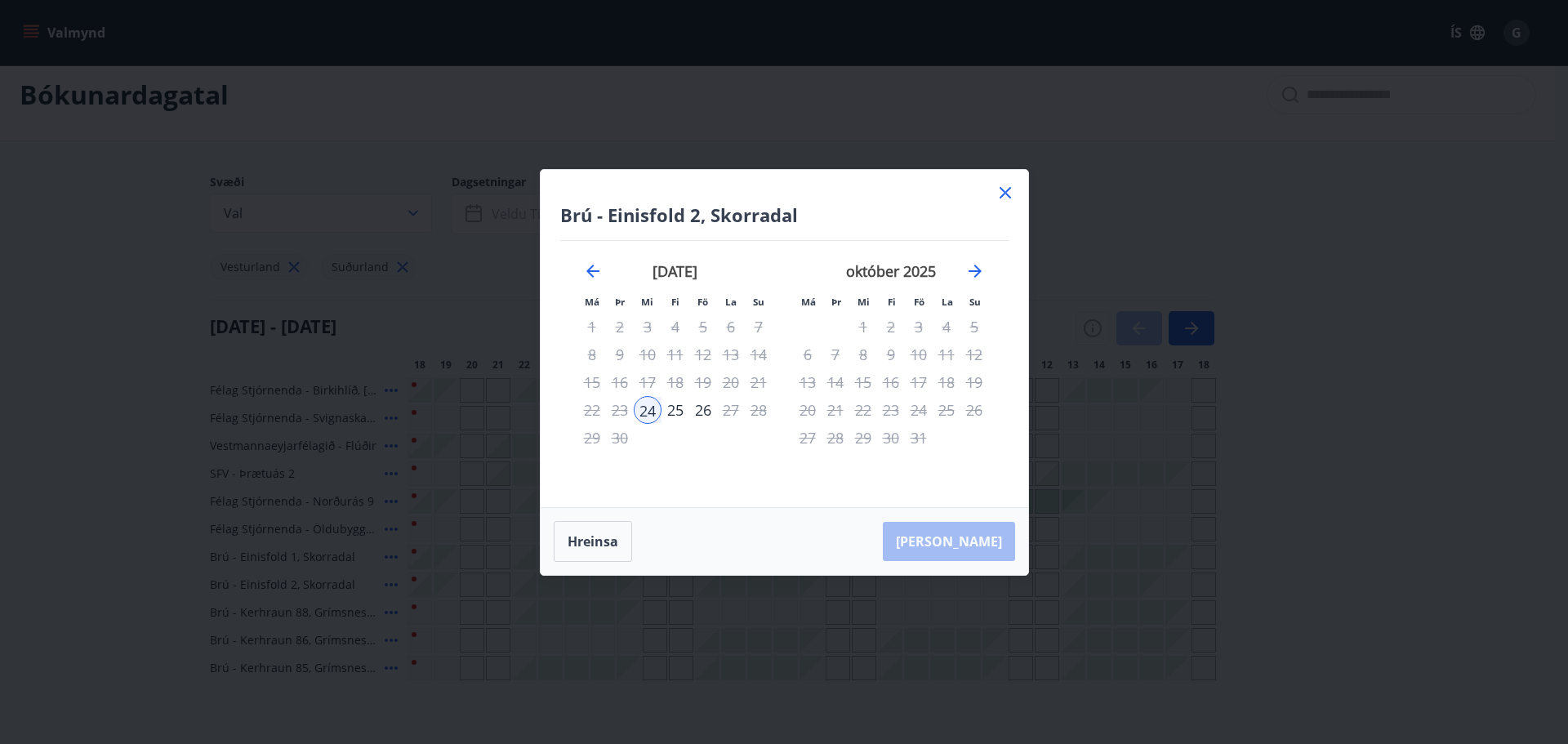
click at [1007, 190] on icon at bounding box center [1005, 192] width 11 height 11
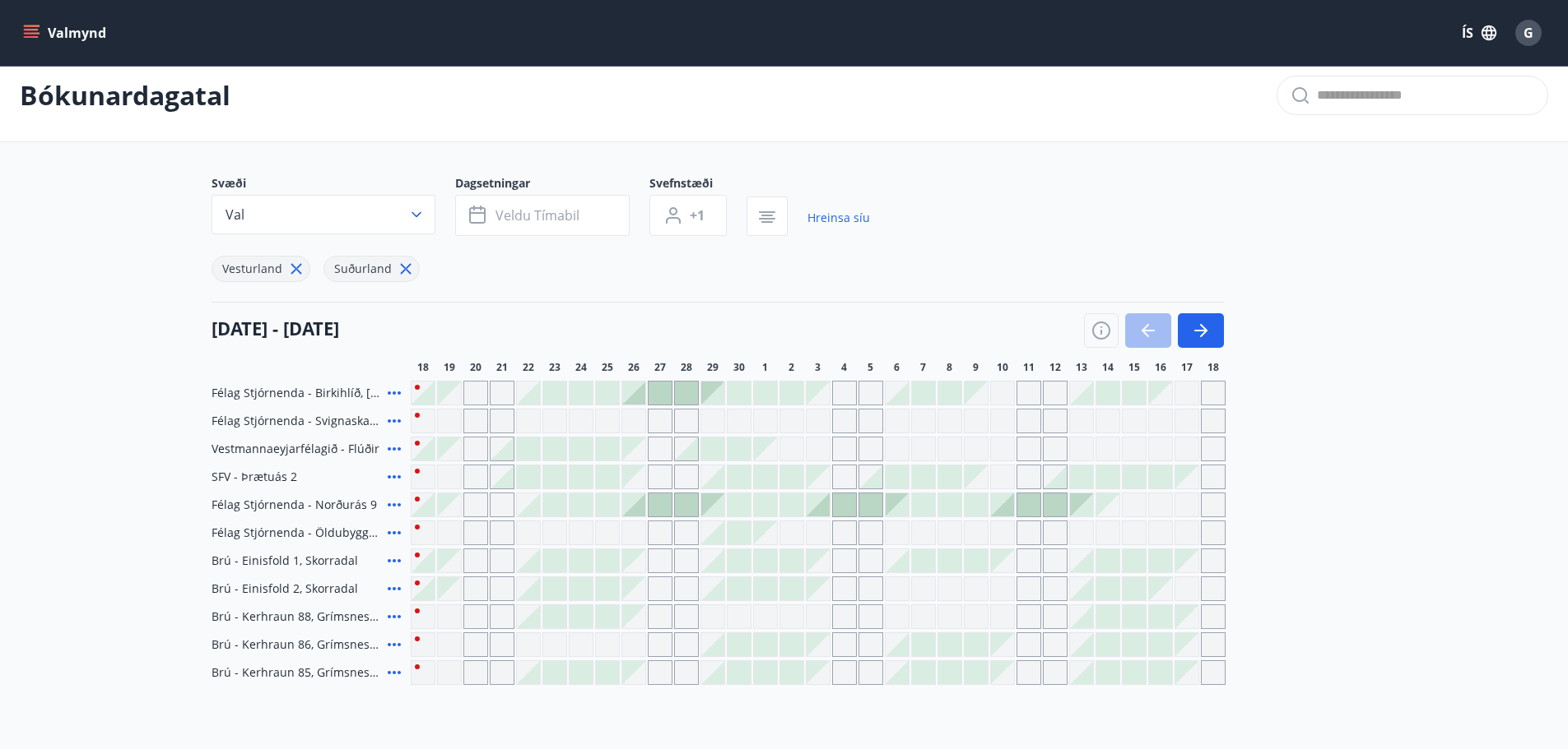
click at [579, 475] on div at bounding box center [581, 477] width 23 height 23
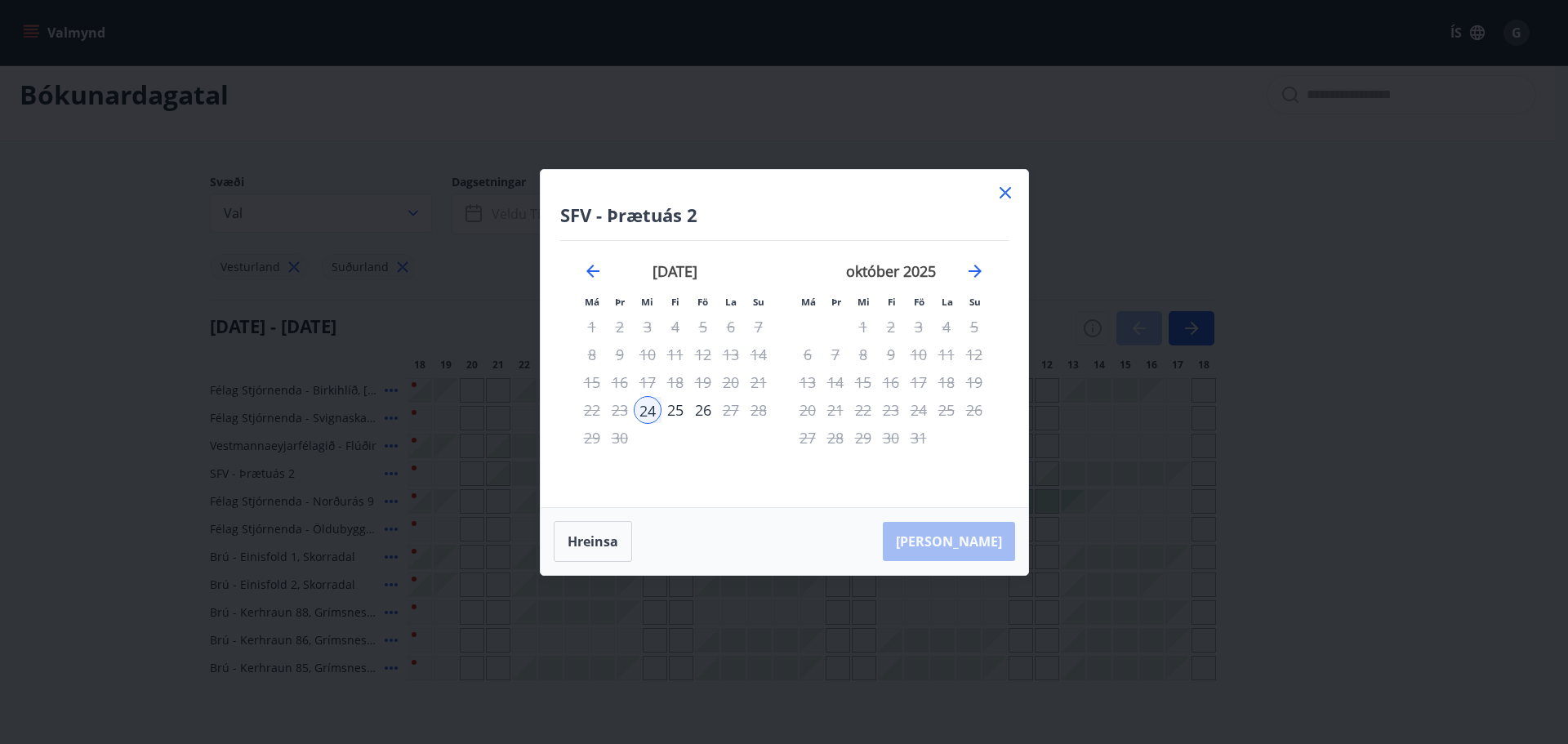
click at [1007, 192] on icon at bounding box center [1005, 193] width 19 height 19
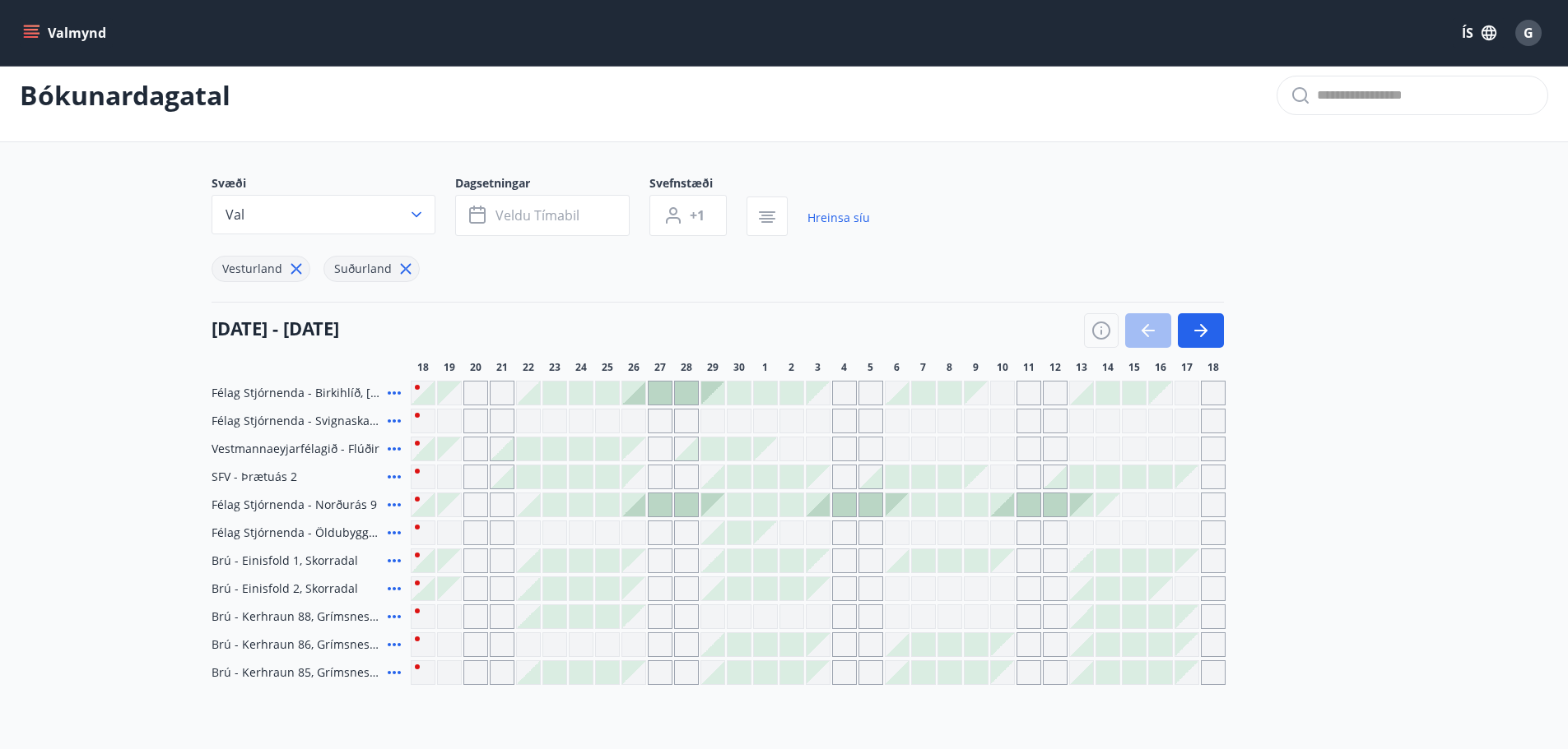
click at [394, 561] on icon at bounding box center [394, 561] width 13 height 4
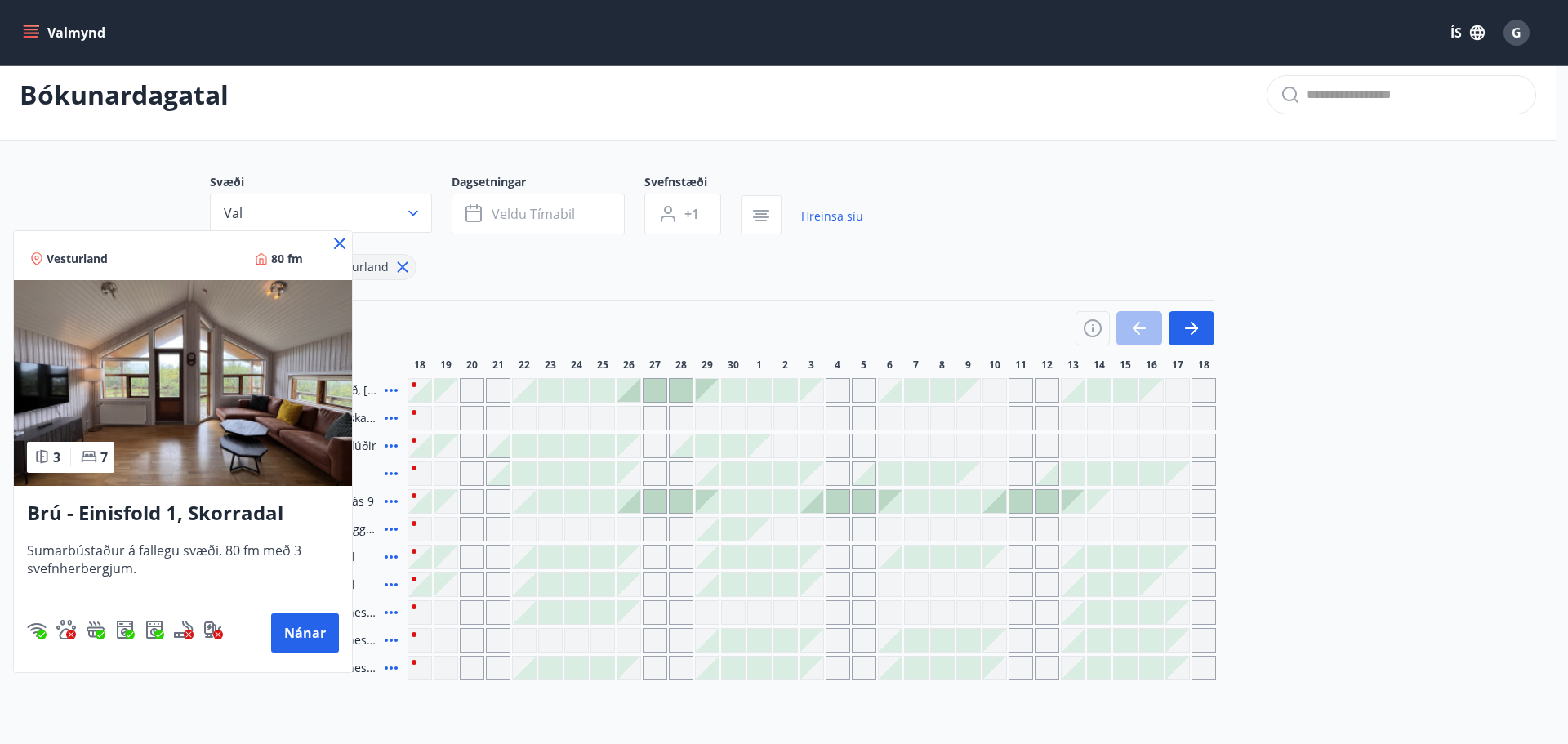
click at [576, 555] on div at bounding box center [784, 372] width 1568 height 744
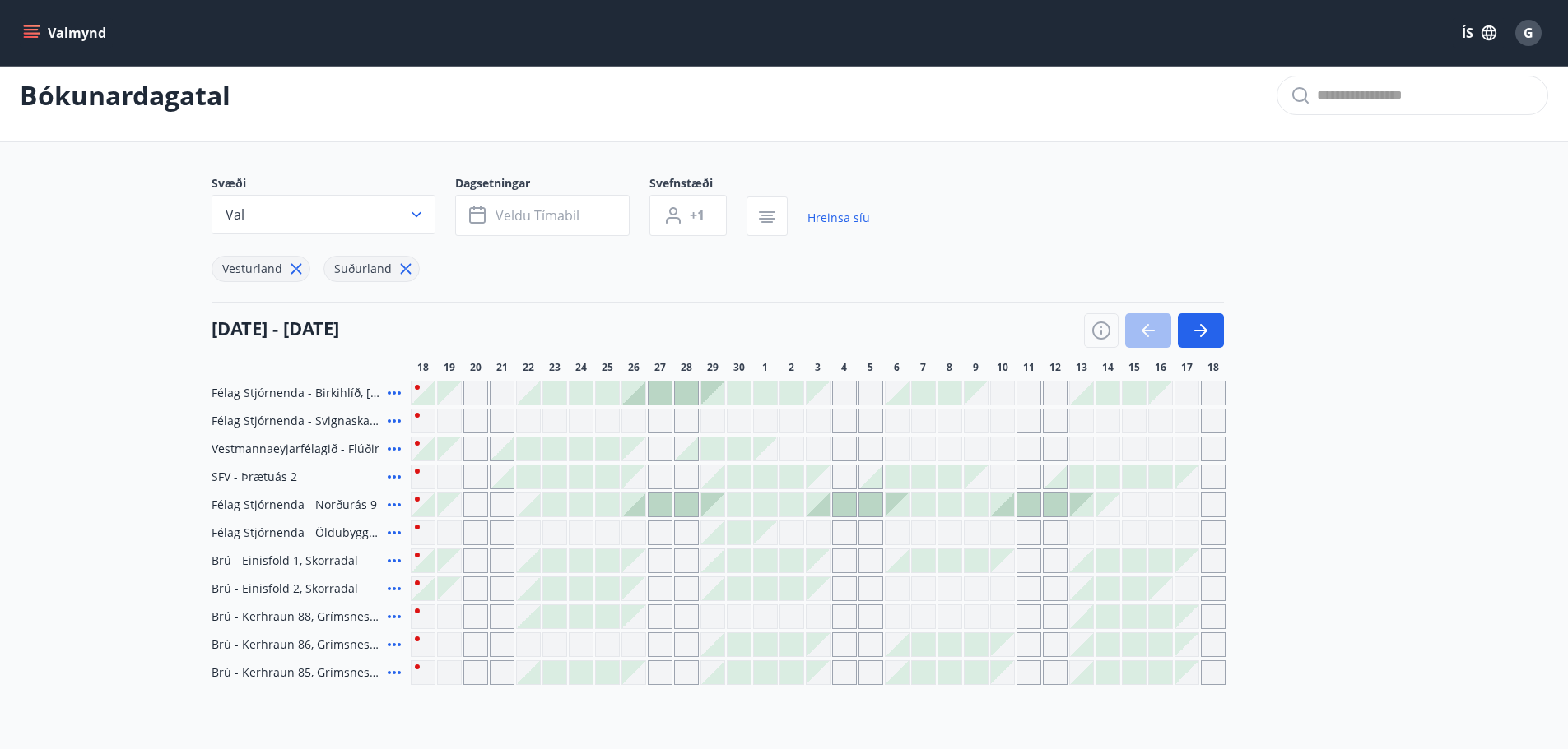
click at [581, 555] on div at bounding box center [581, 561] width 23 height 23
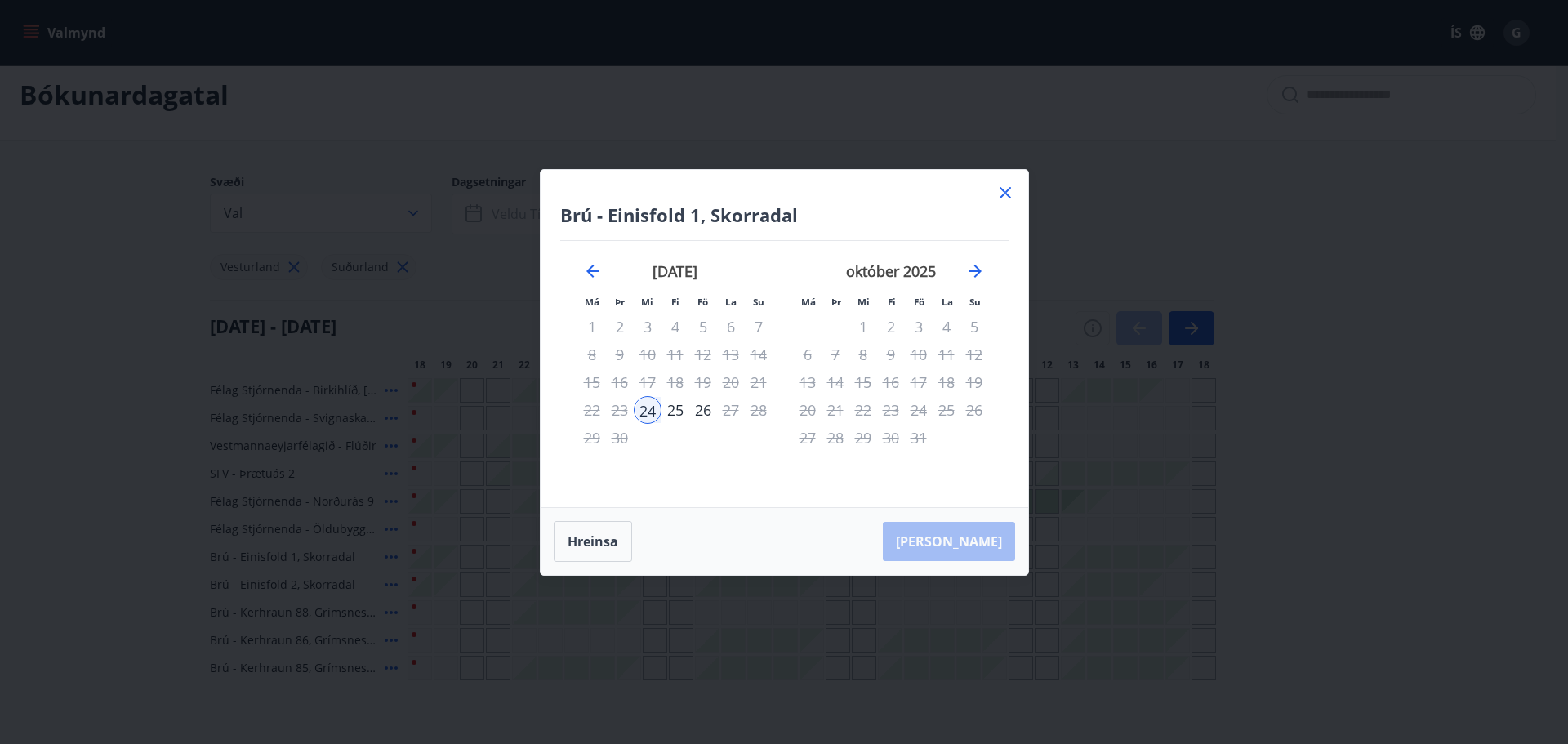
drag, startPoint x: 1011, startPoint y: 189, endPoint x: 476, endPoint y: 645, distance: 703.0
click at [1010, 189] on icon at bounding box center [1005, 193] width 19 height 19
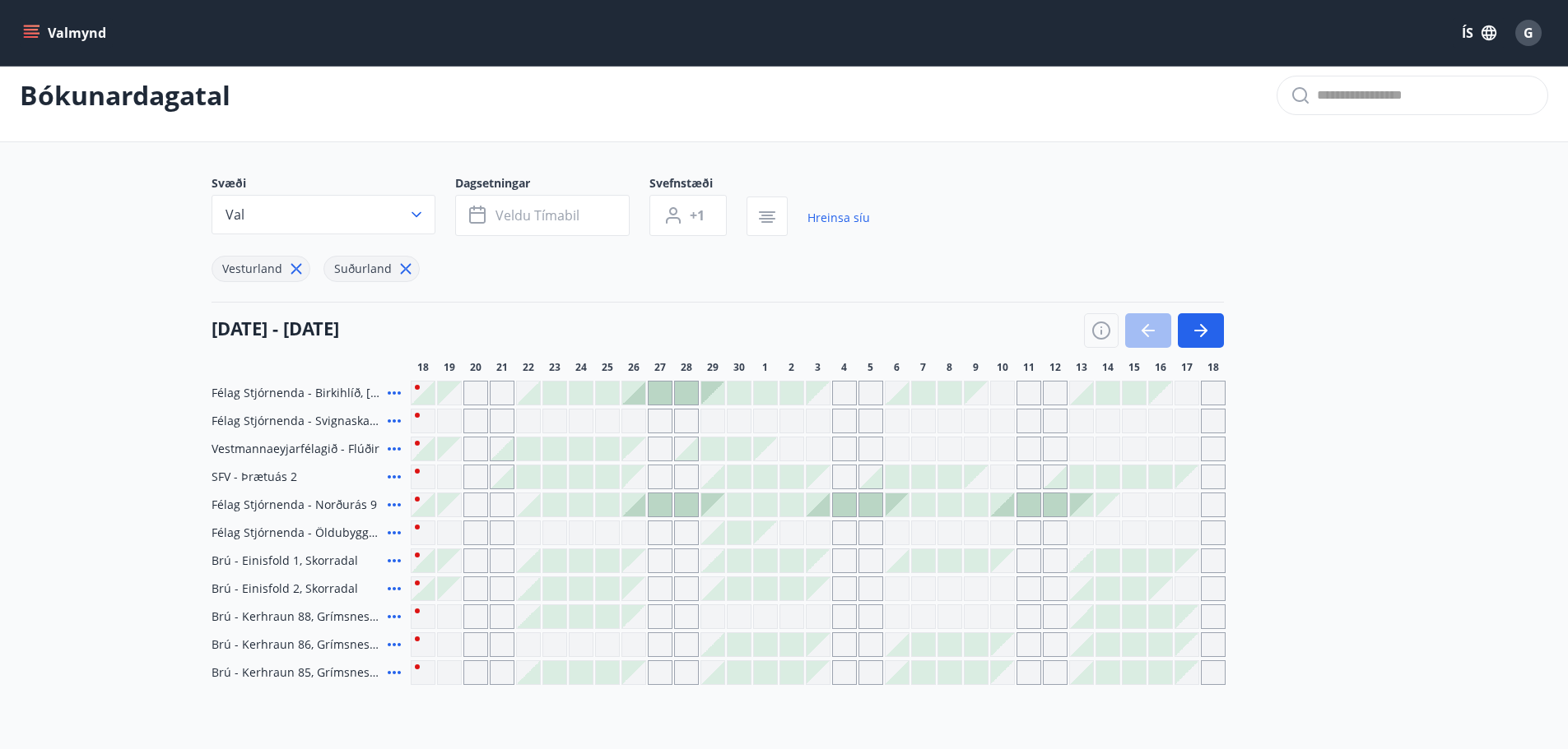
click at [577, 588] on div at bounding box center [581, 589] width 23 height 23
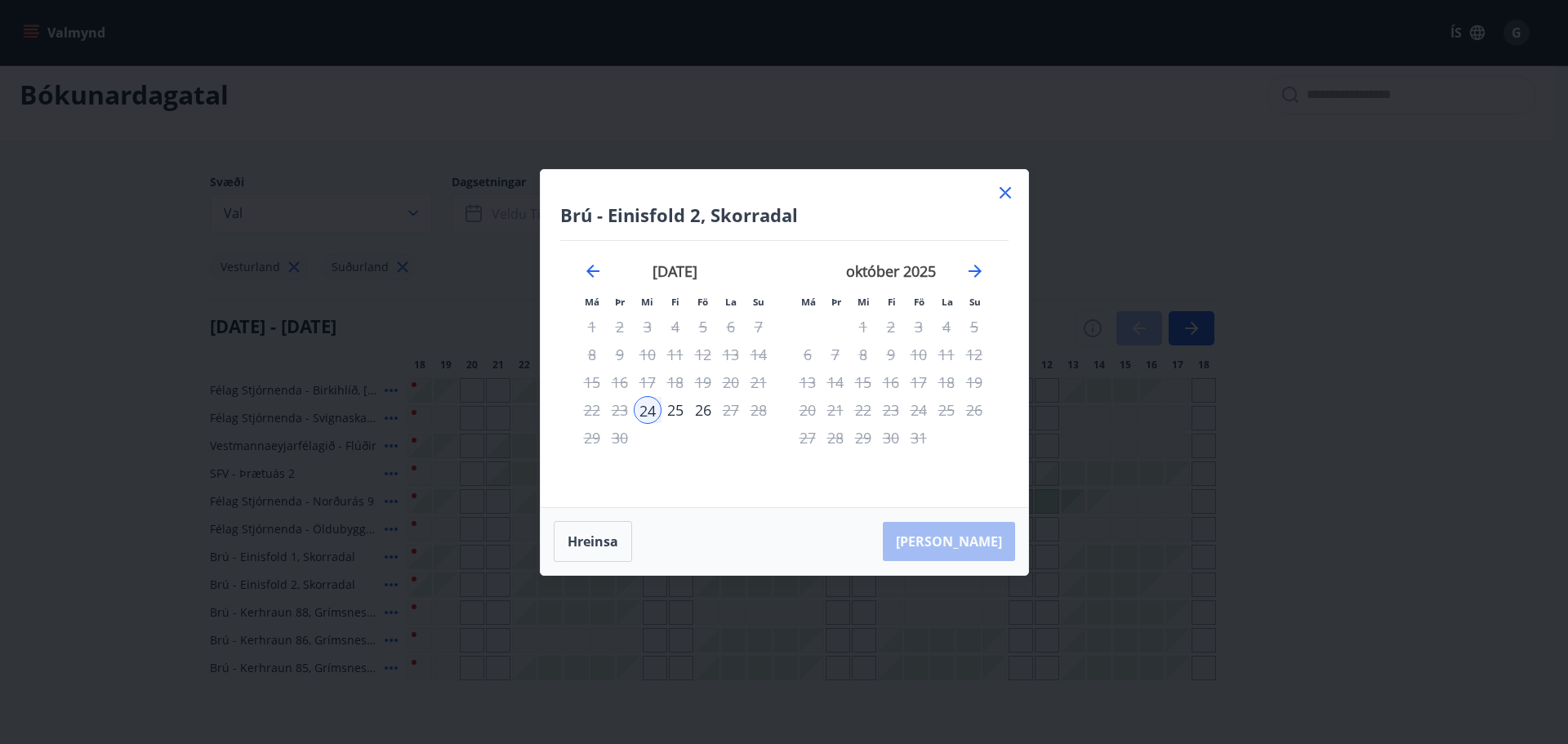
click at [1007, 192] on icon at bounding box center [1005, 193] width 19 height 19
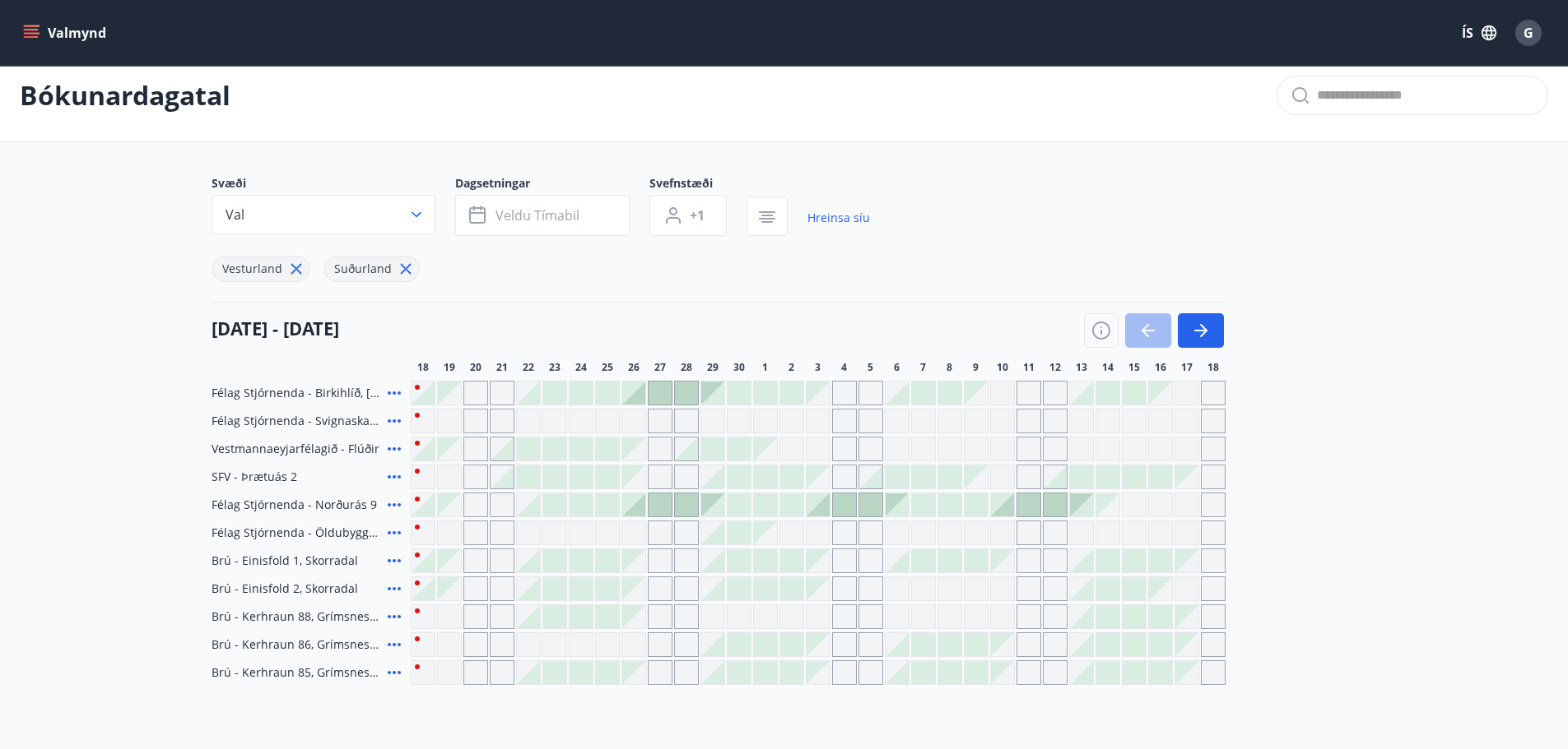
click at [584, 503] on div at bounding box center [581, 505] width 23 height 23
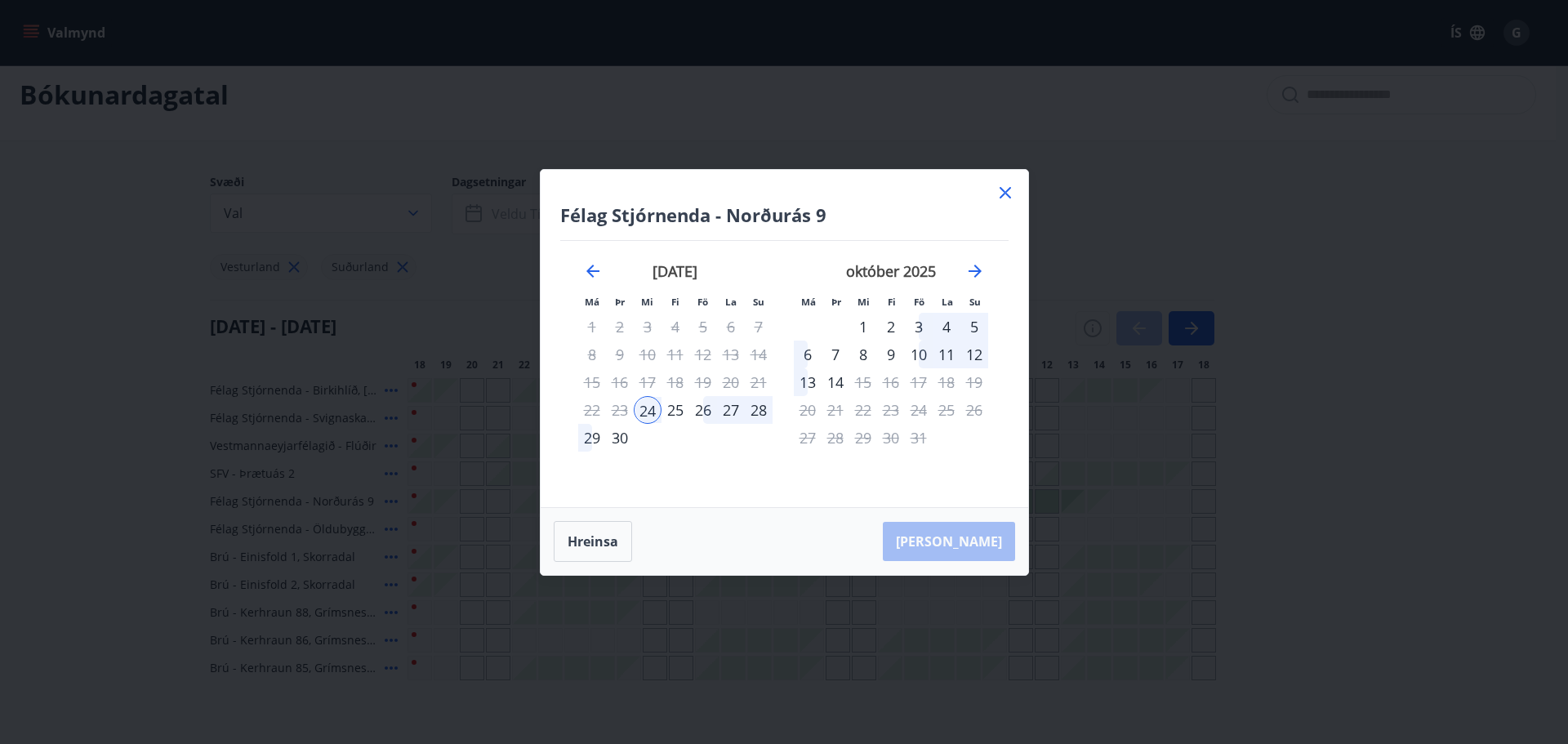
click at [997, 187] on icon at bounding box center [1005, 193] width 19 height 19
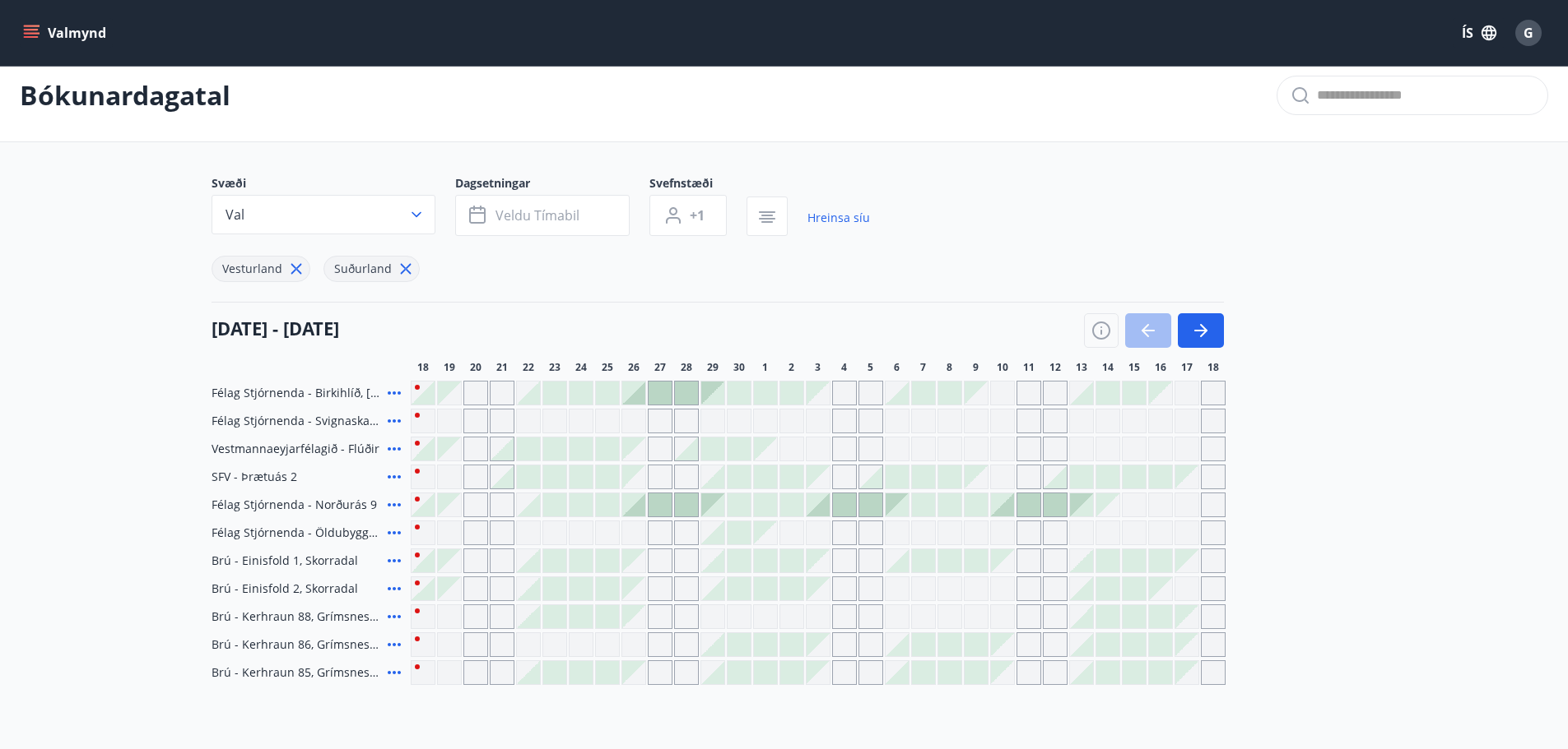
click at [351, 503] on span "Félag Stjórnenda - Norðurás 9" at bounding box center [294, 504] width 166 height 17
click at [394, 506] on icon at bounding box center [394, 505] width 13 height 4
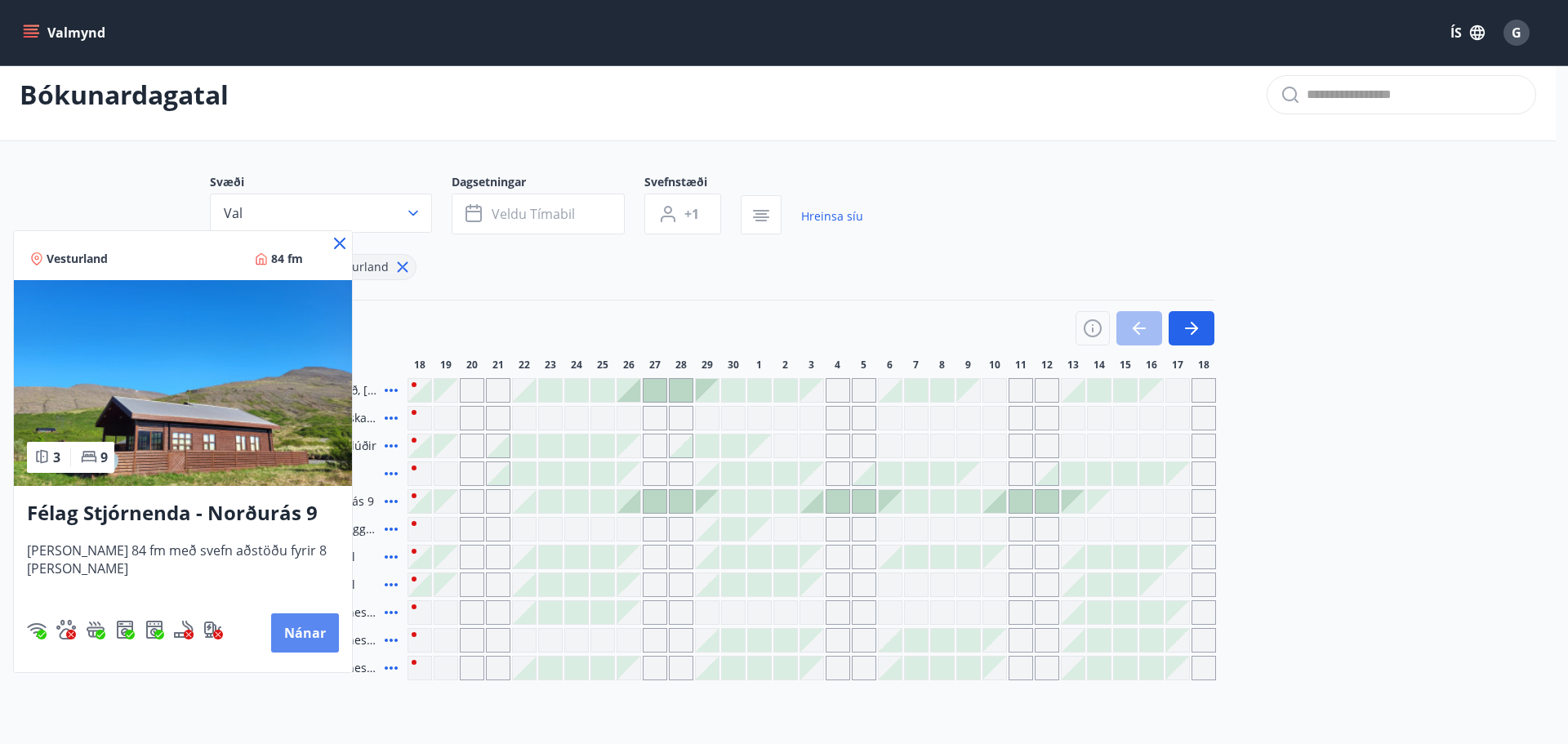
click at [275, 630] on button "Nánar" at bounding box center [304, 633] width 68 height 40
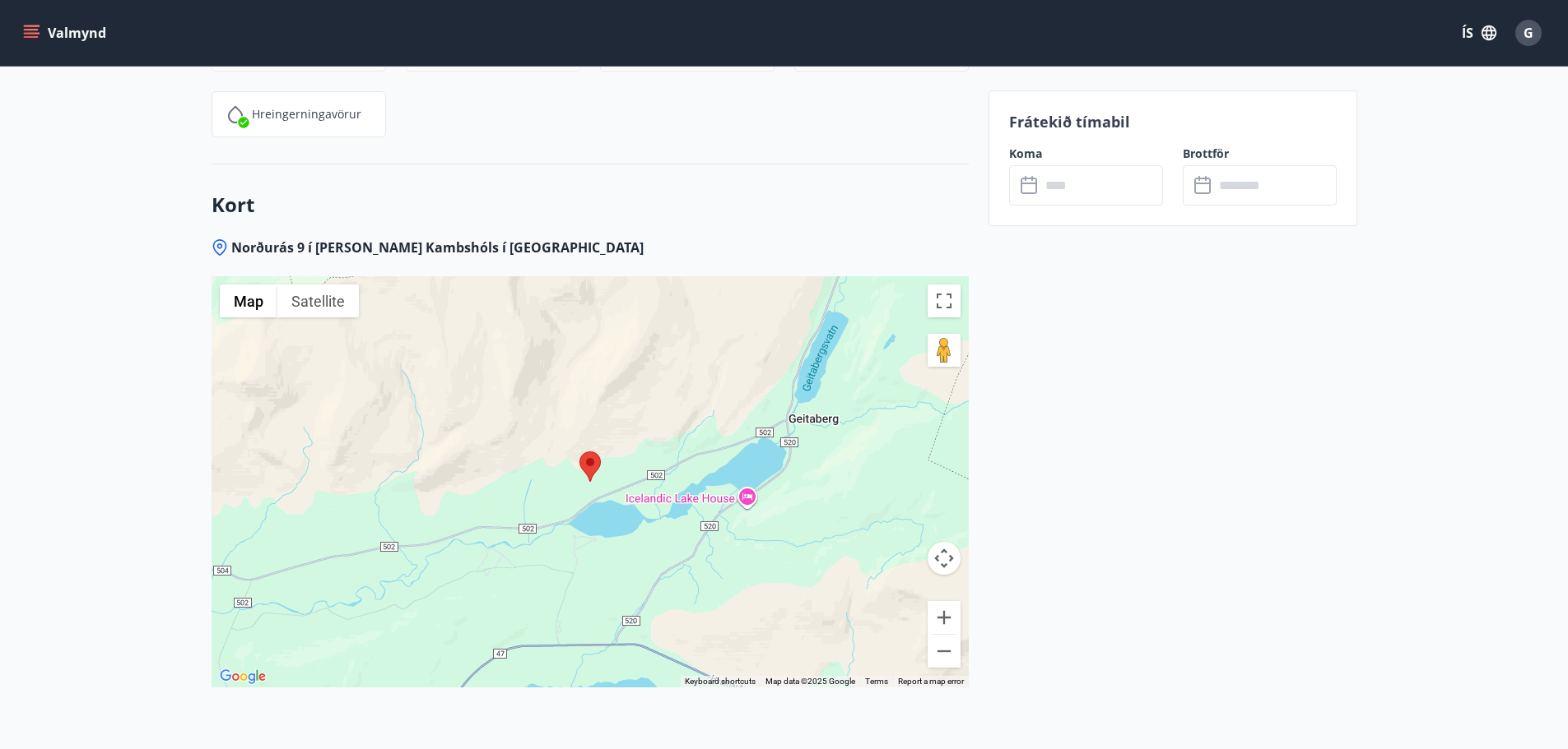
scroll to position [2303, 0]
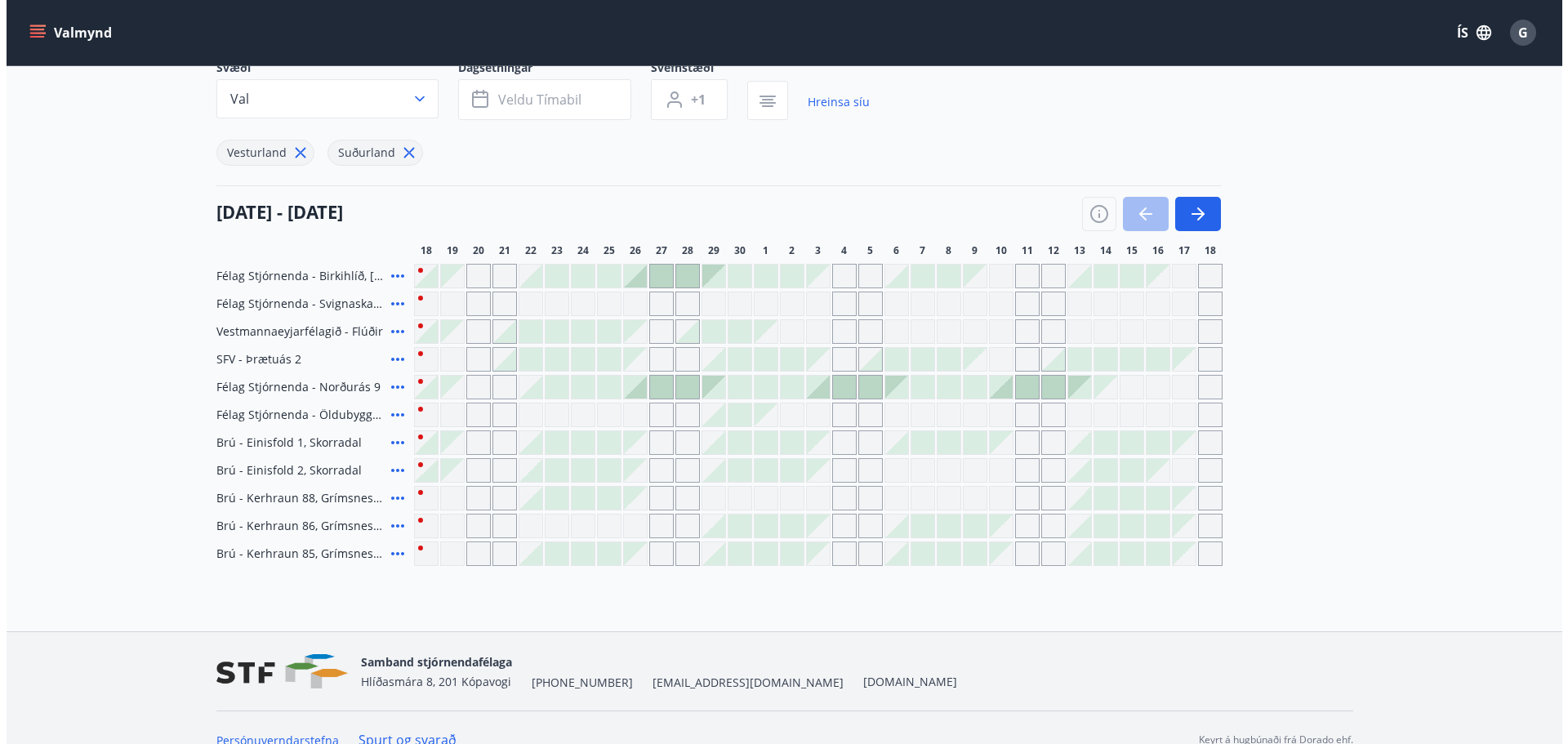
scroll to position [155, 0]
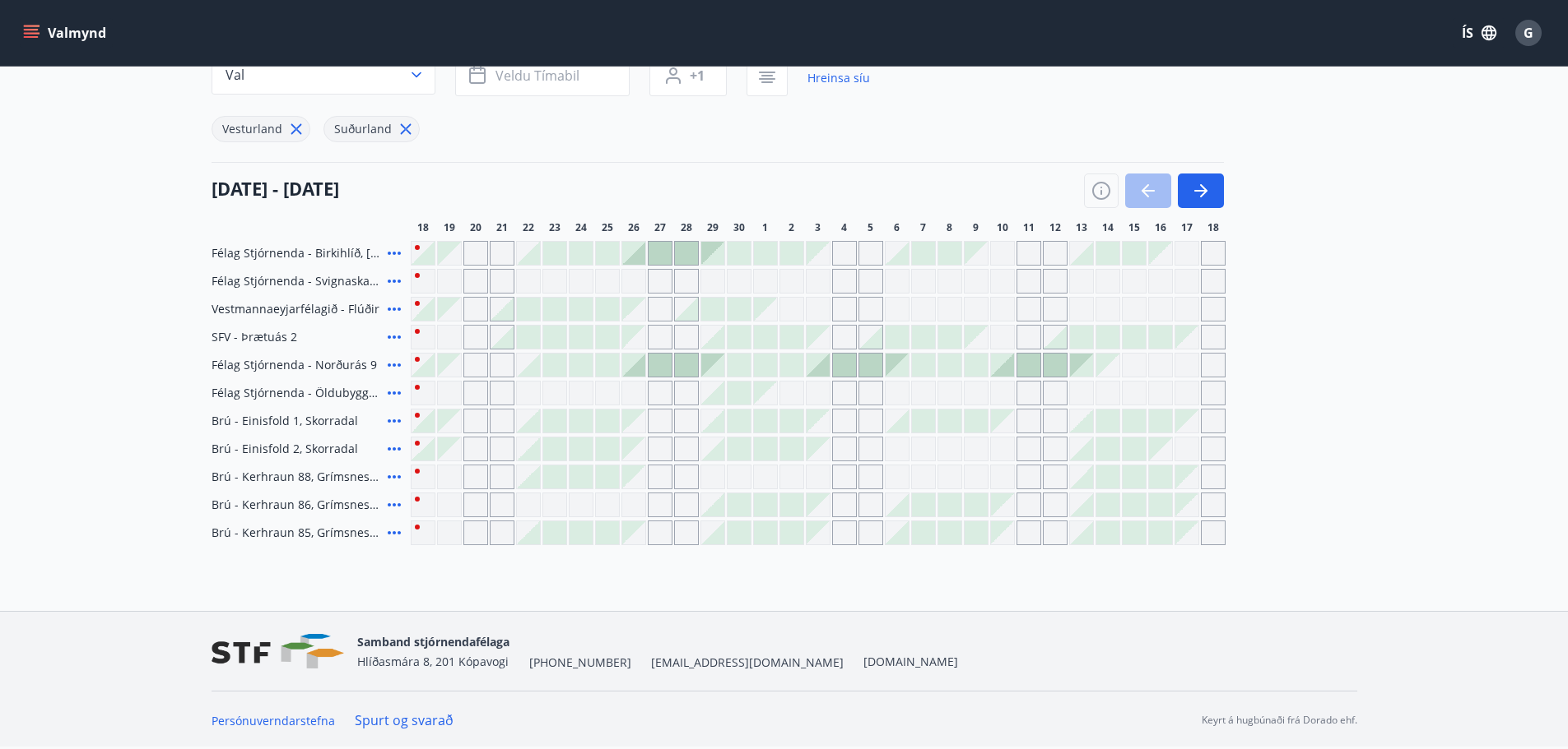
click at [577, 480] on div at bounding box center [581, 477] width 23 height 23
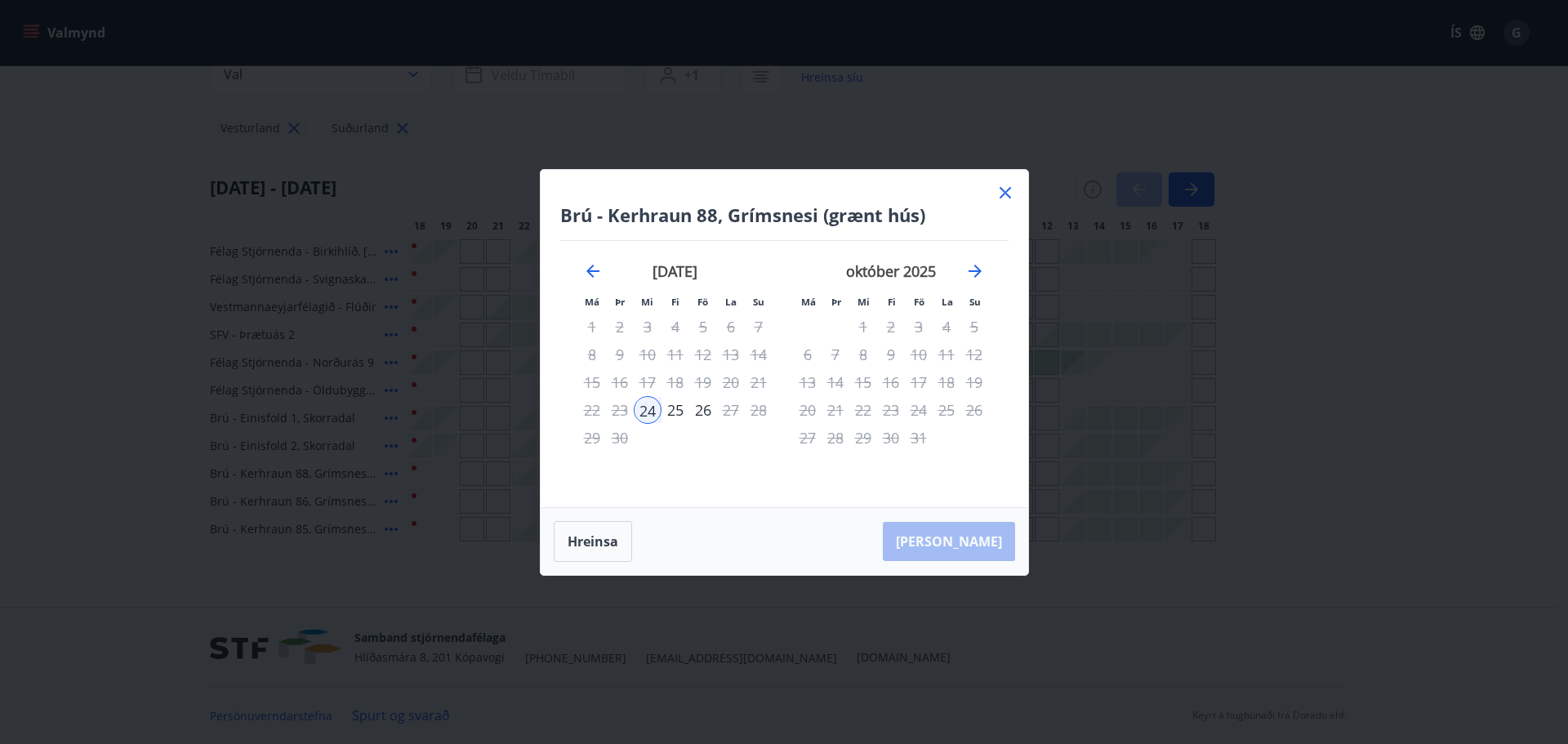
click at [1001, 190] on icon at bounding box center [1005, 193] width 19 height 19
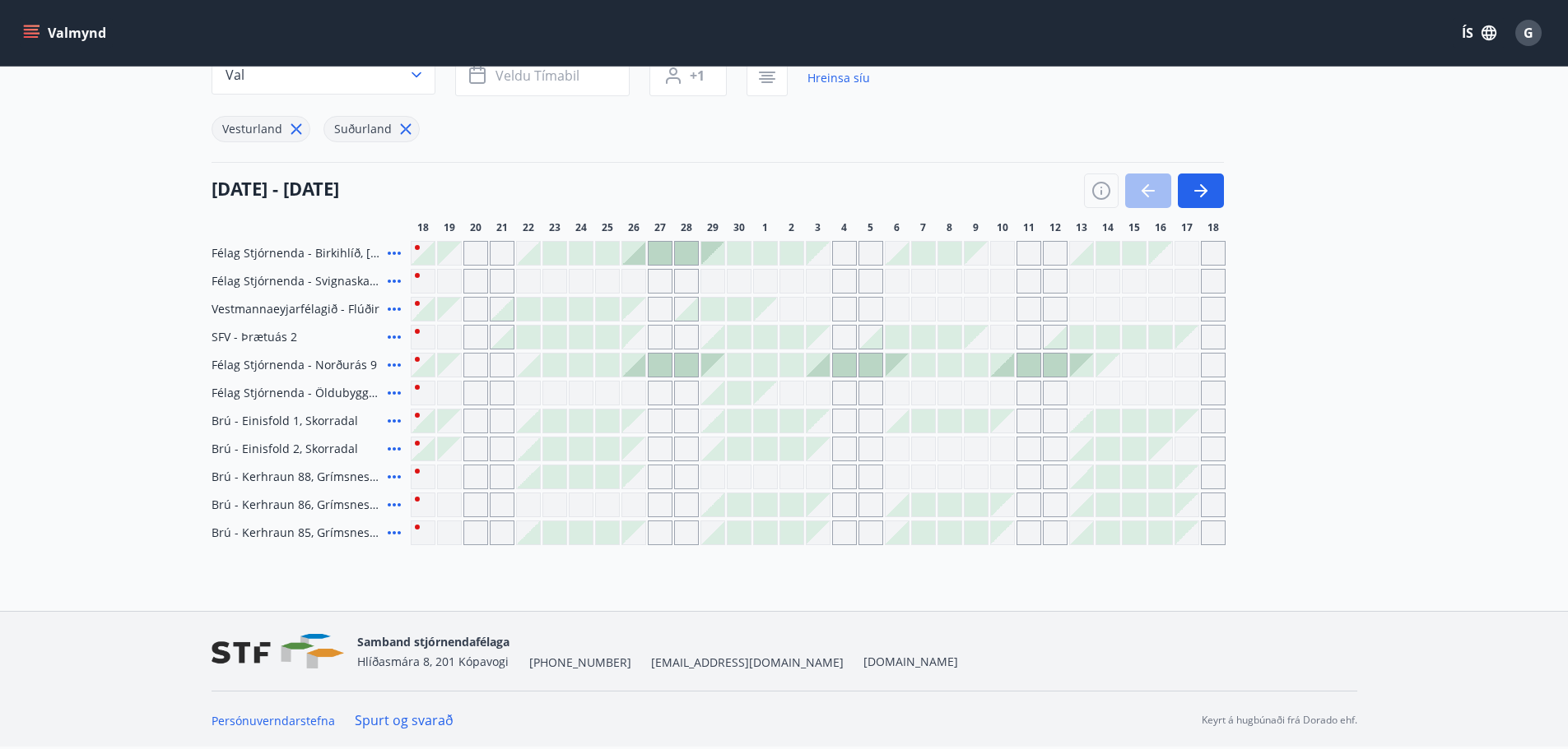
click at [387, 362] on icon at bounding box center [394, 365] width 20 height 20
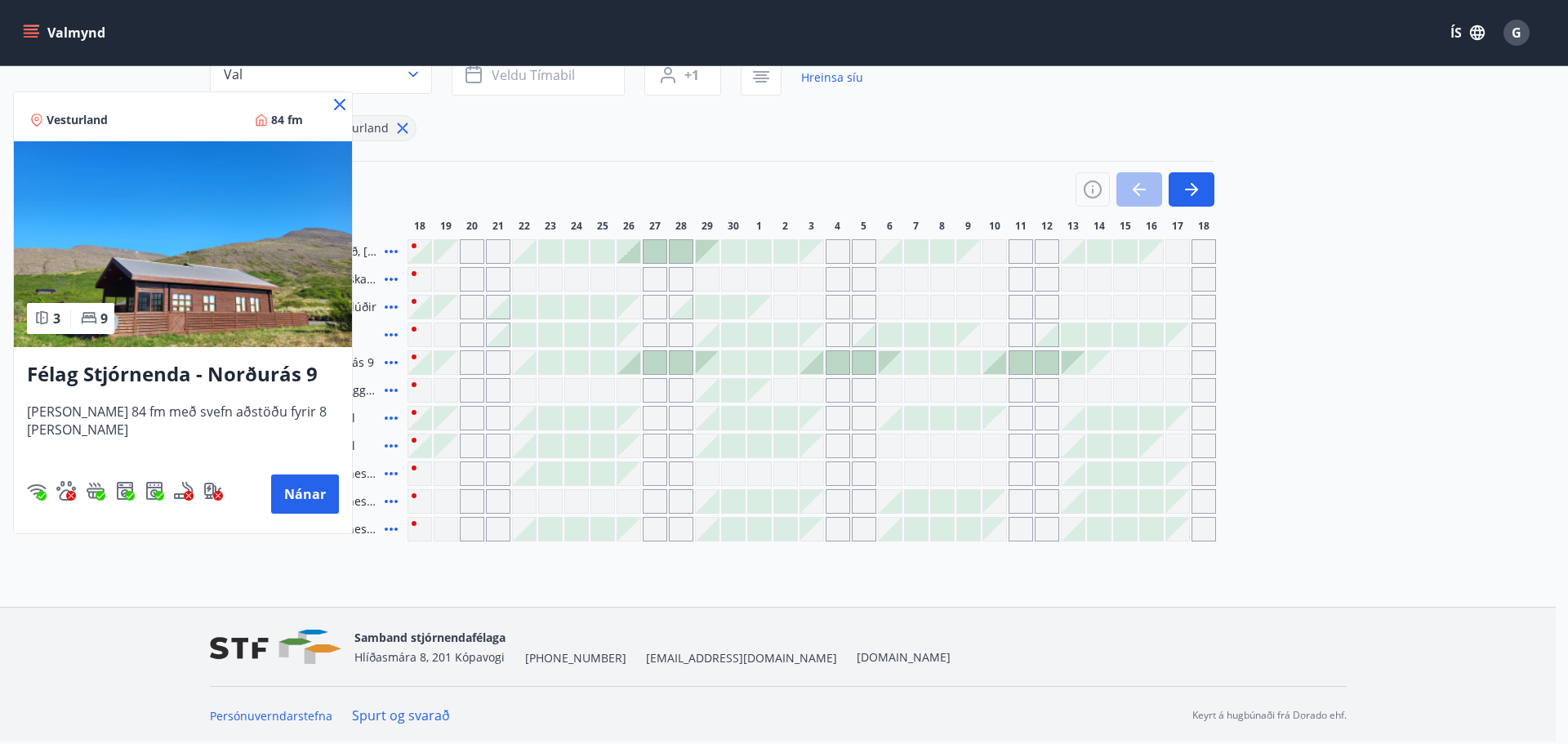
click at [334, 101] on icon at bounding box center [340, 104] width 11 height 11
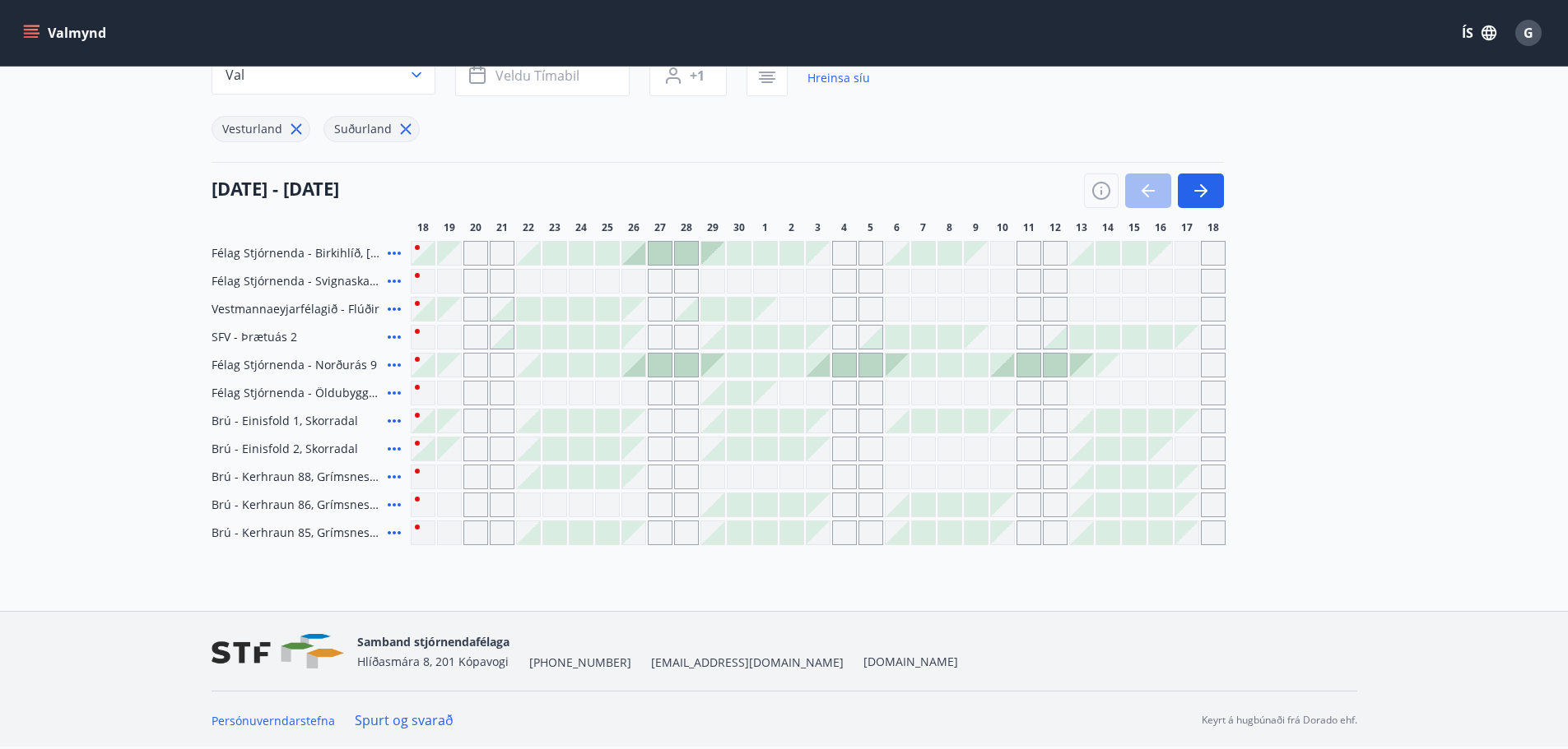
click at [576, 363] on div at bounding box center [581, 365] width 23 height 23
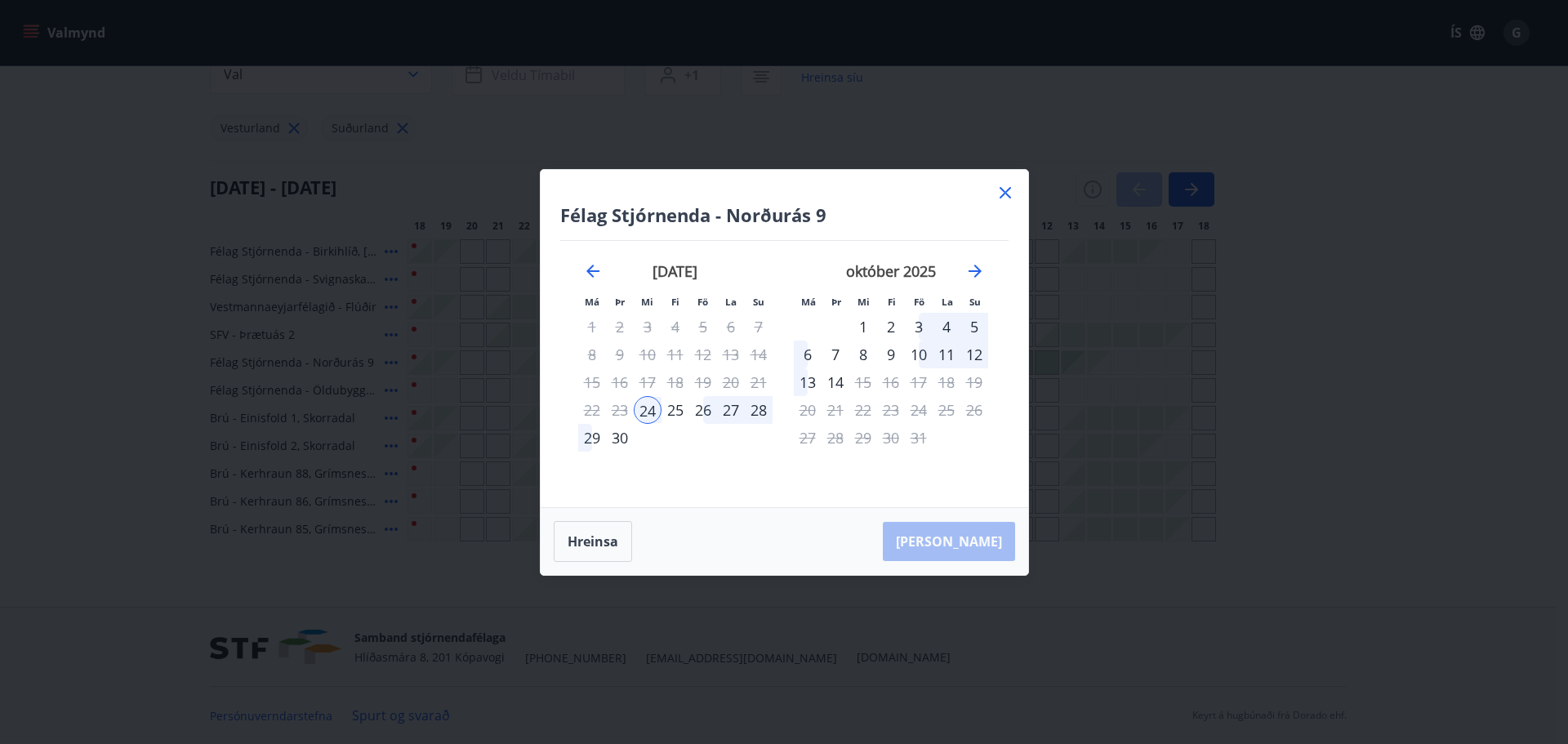
click at [1004, 187] on icon at bounding box center [1005, 193] width 19 height 19
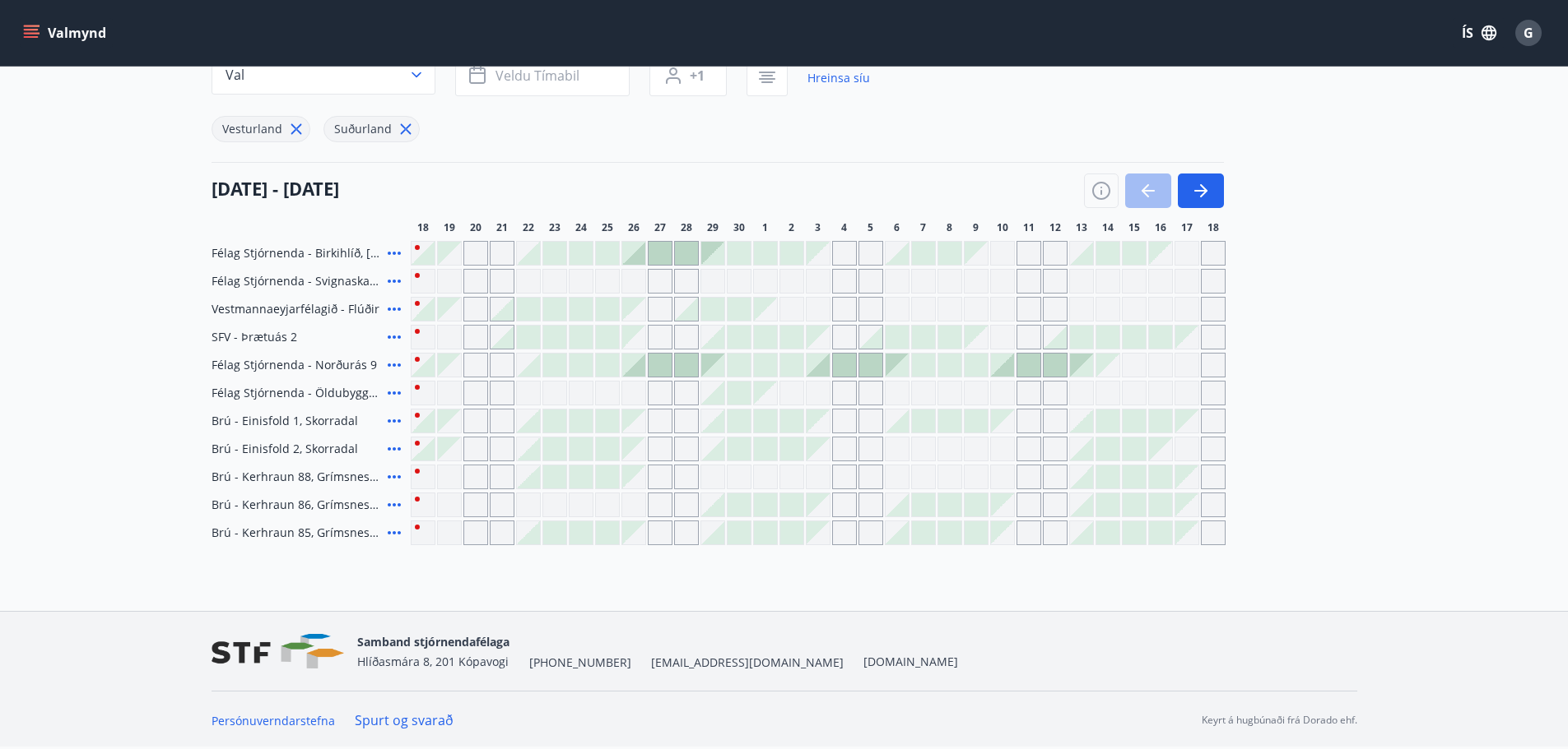
click at [576, 366] on div at bounding box center [581, 365] width 23 height 23
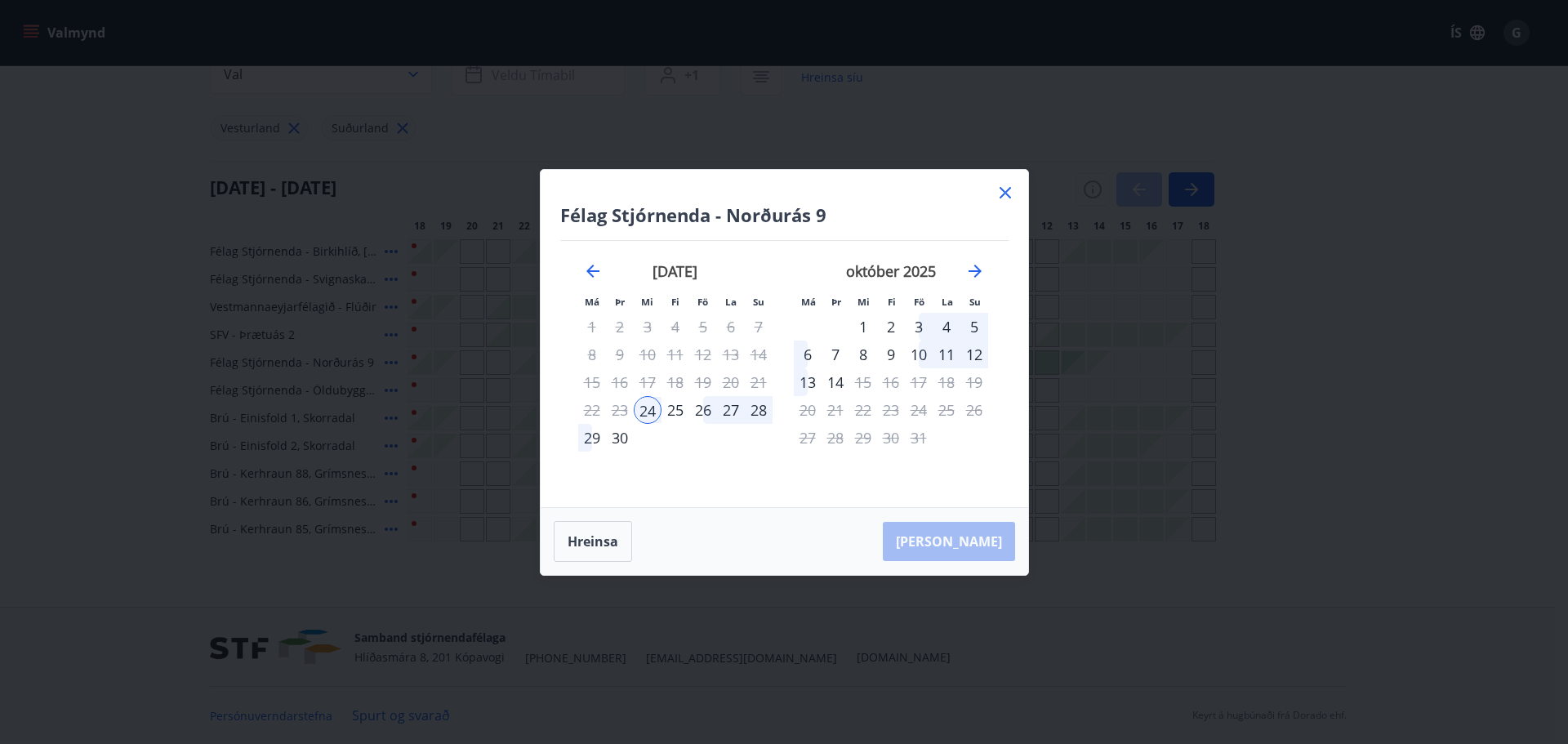
click at [1007, 187] on icon at bounding box center [1005, 193] width 19 height 19
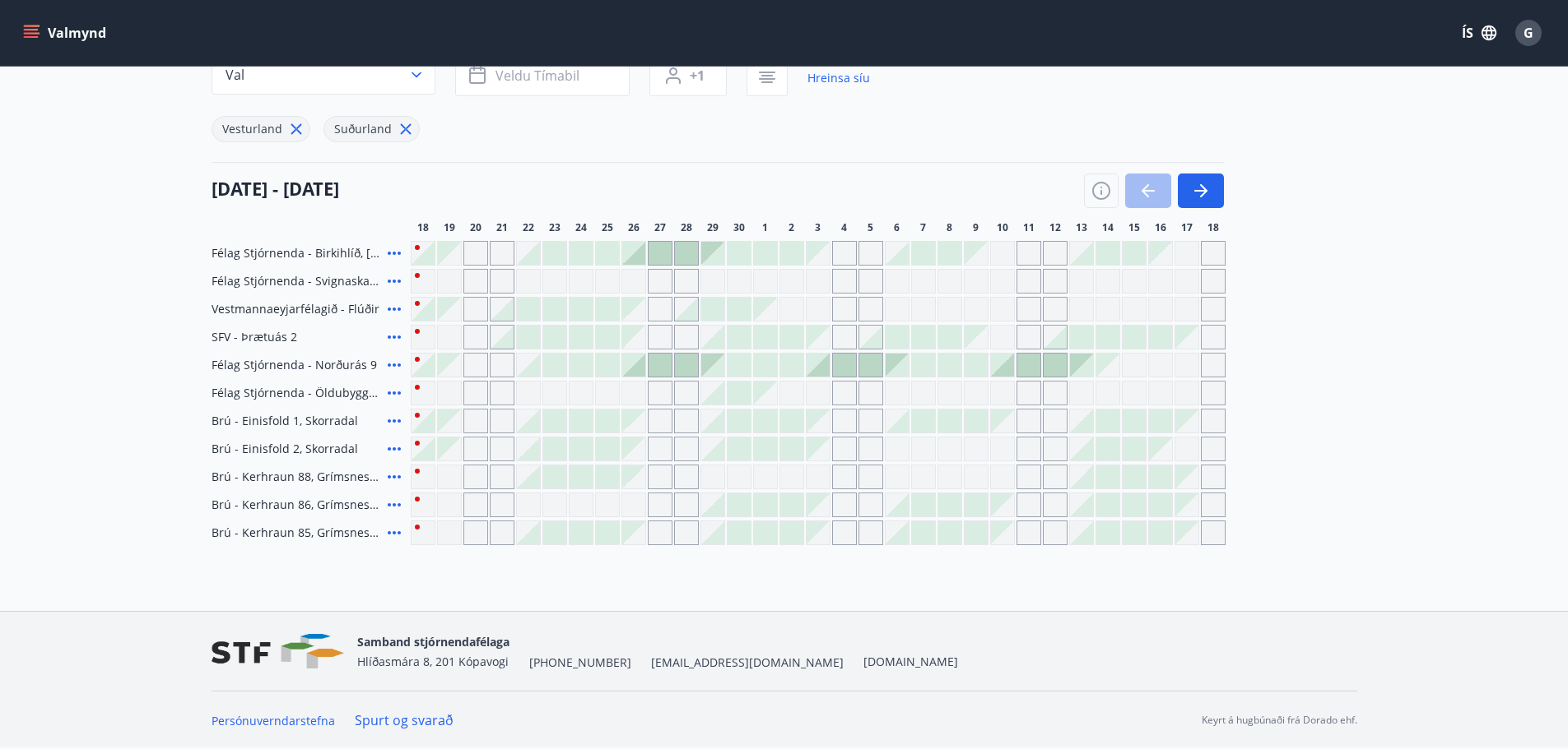
click at [572, 366] on div at bounding box center [581, 365] width 23 height 23
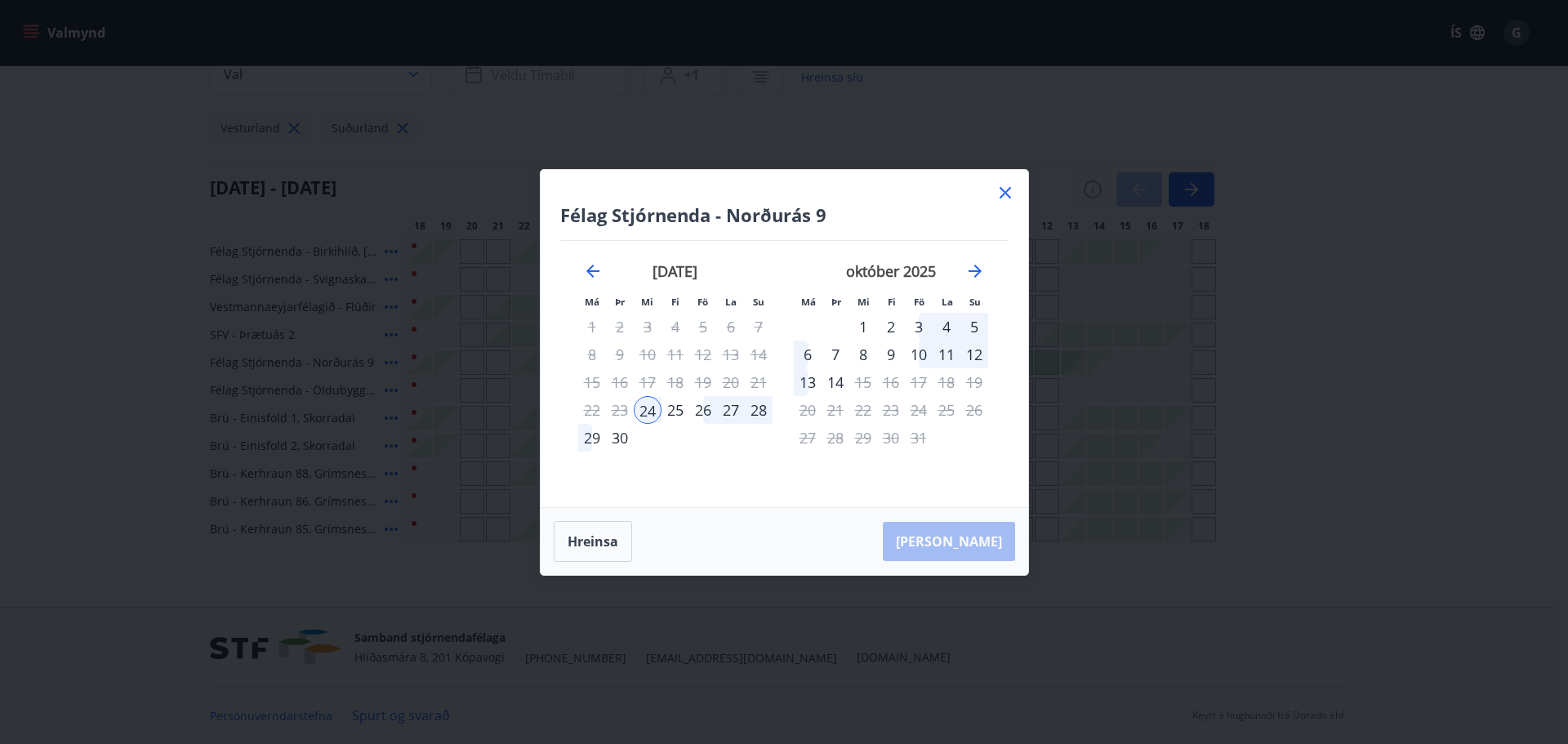
click at [1007, 188] on icon at bounding box center [1005, 192] width 11 height 11
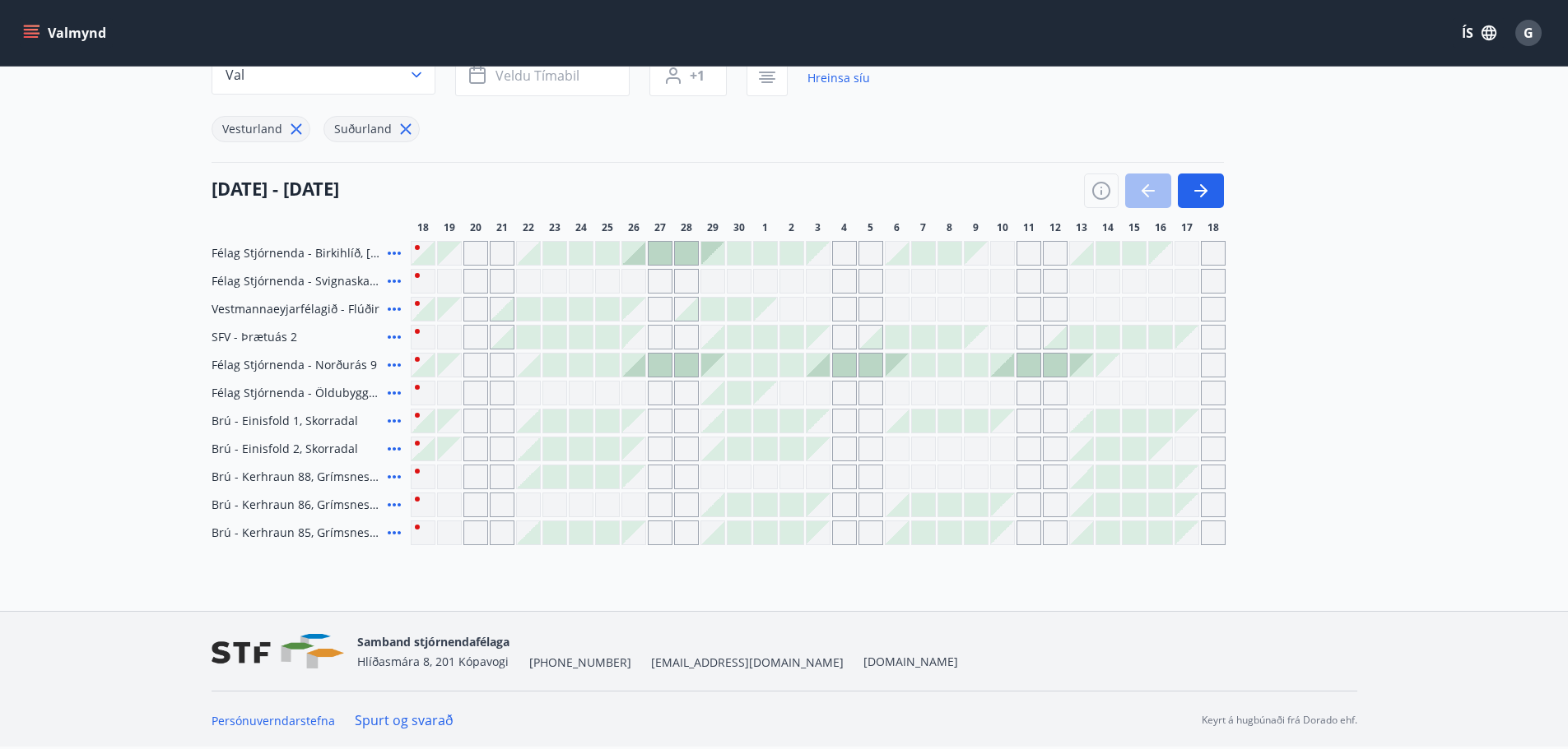
click at [391, 365] on icon at bounding box center [394, 365] width 20 height 20
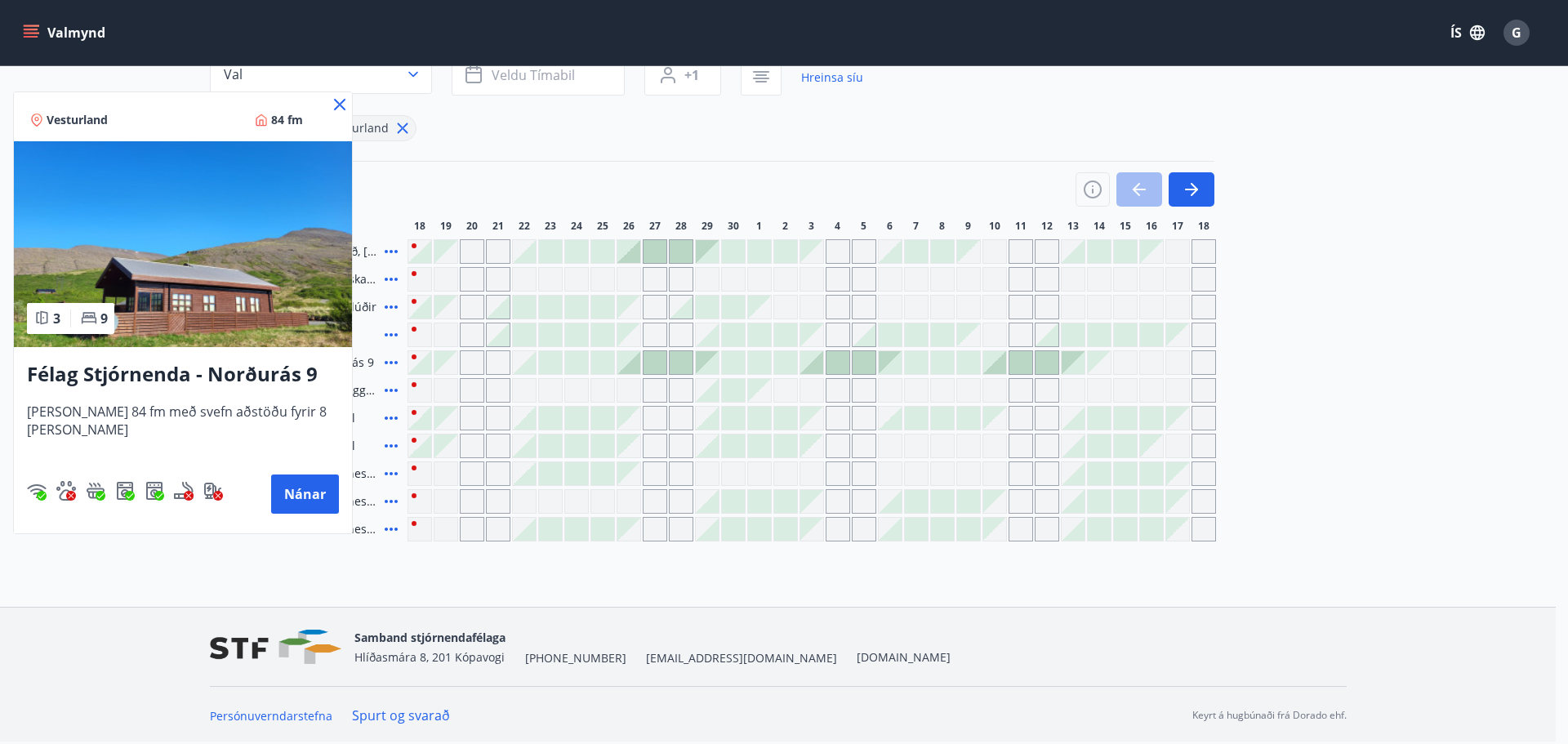
click at [334, 103] on icon at bounding box center [340, 104] width 11 height 11
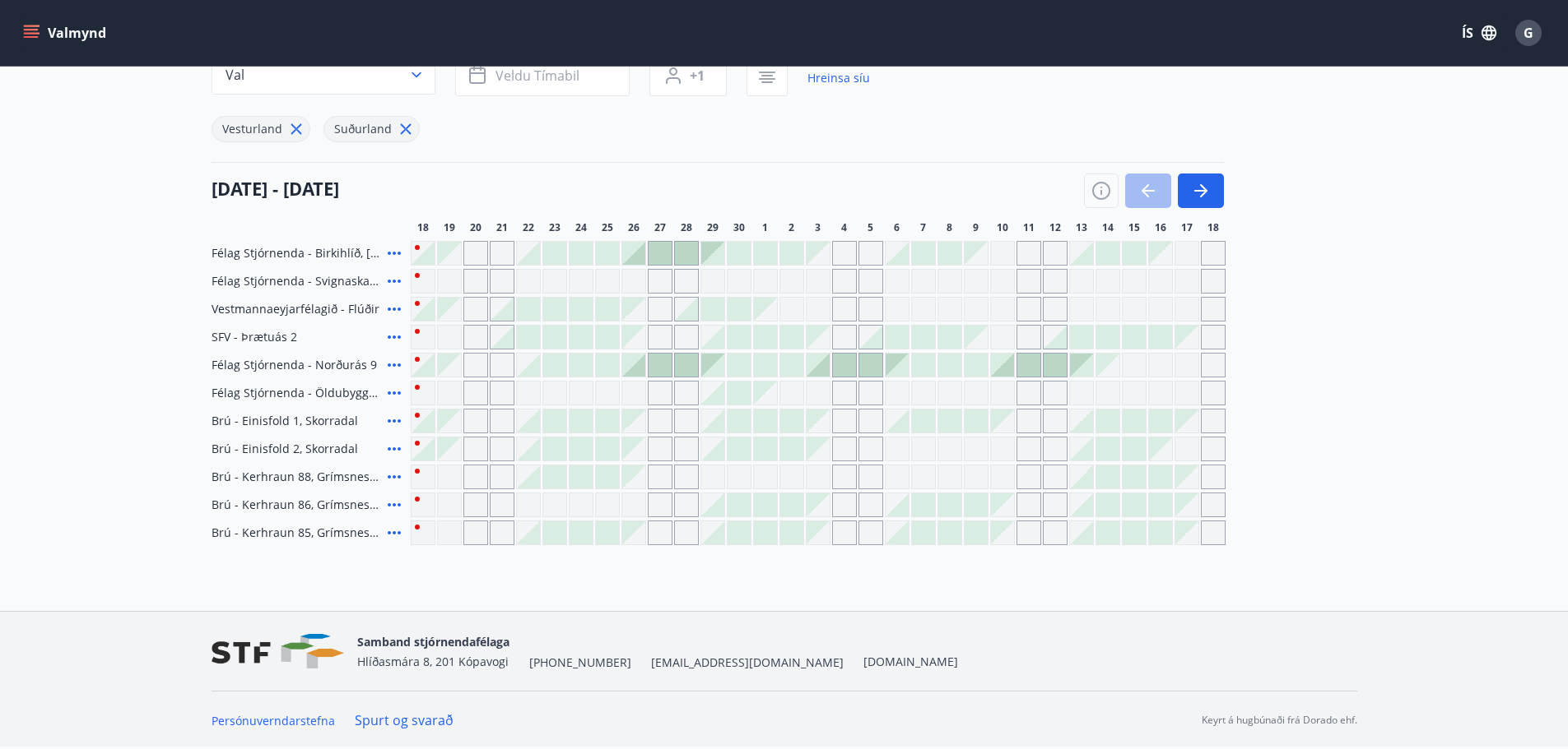
click at [395, 391] on icon at bounding box center [394, 393] width 20 height 20
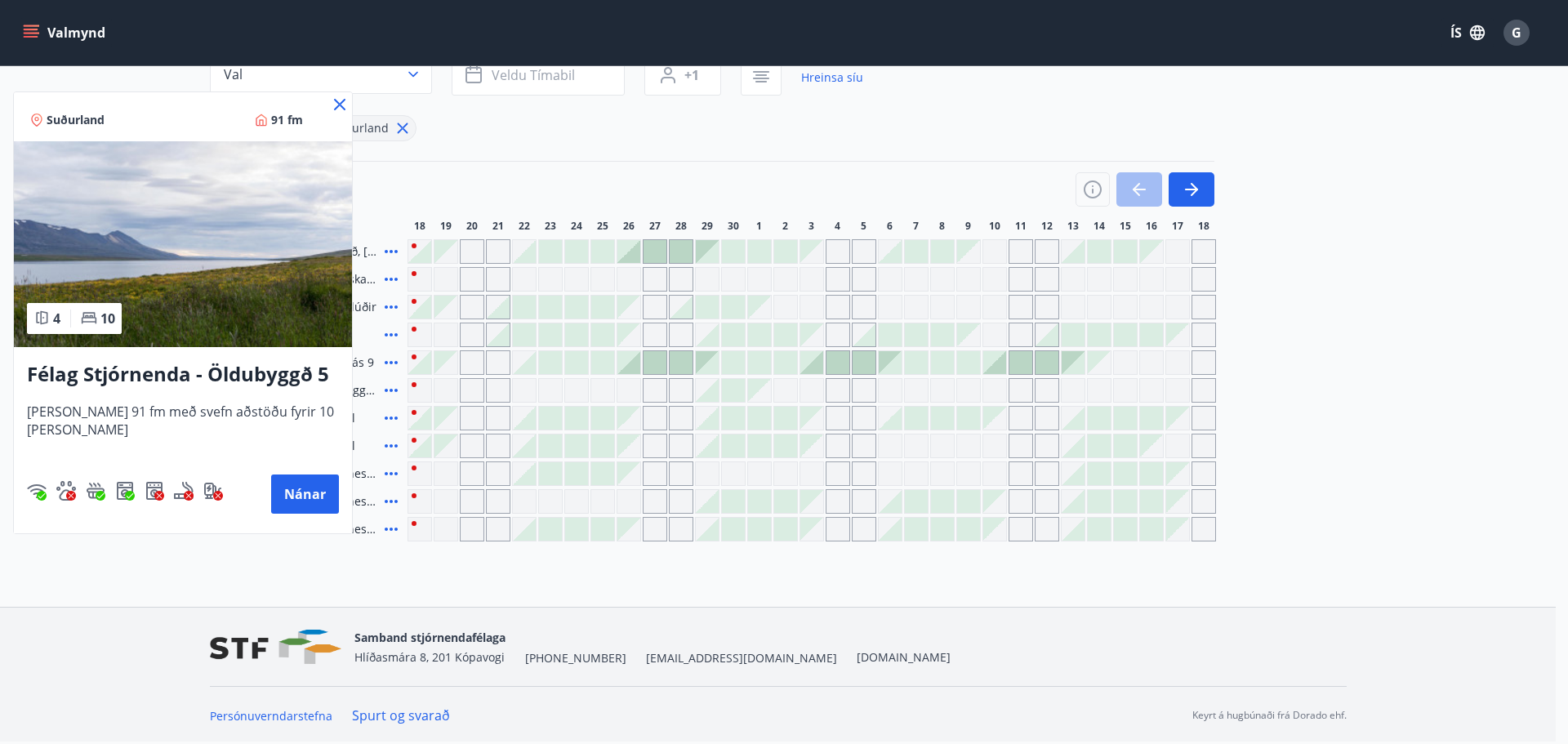
click at [344, 102] on icon at bounding box center [340, 105] width 19 height 19
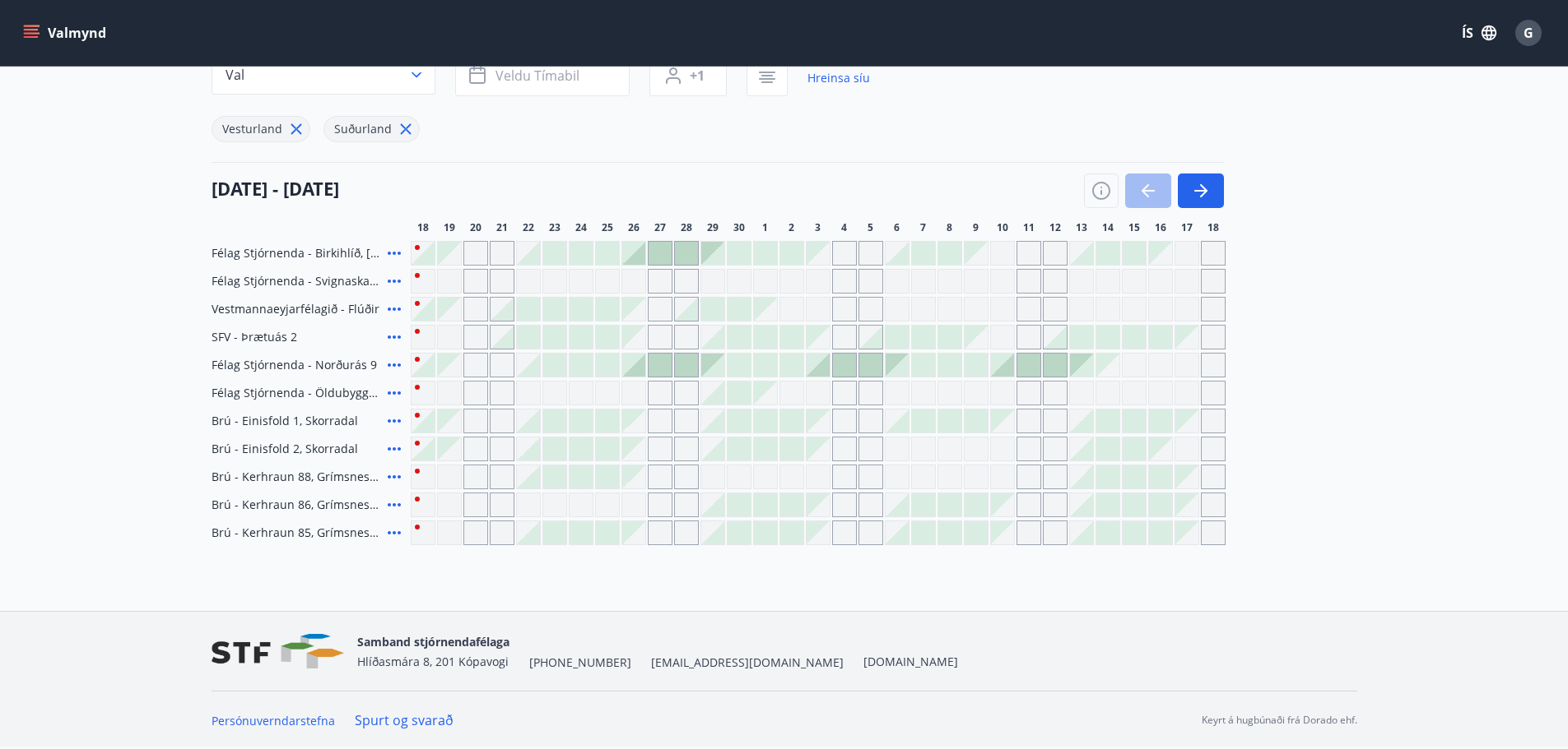
click at [581, 277] on div "Gráir dagar eru ekki bókanlegir" at bounding box center [581, 281] width 25 height 25
click at [581, 279] on div "Gráir dagar eru ekki bókanlegir" at bounding box center [581, 281] width 25 height 25
click at [561, 366] on div at bounding box center [554, 365] width 23 height 23
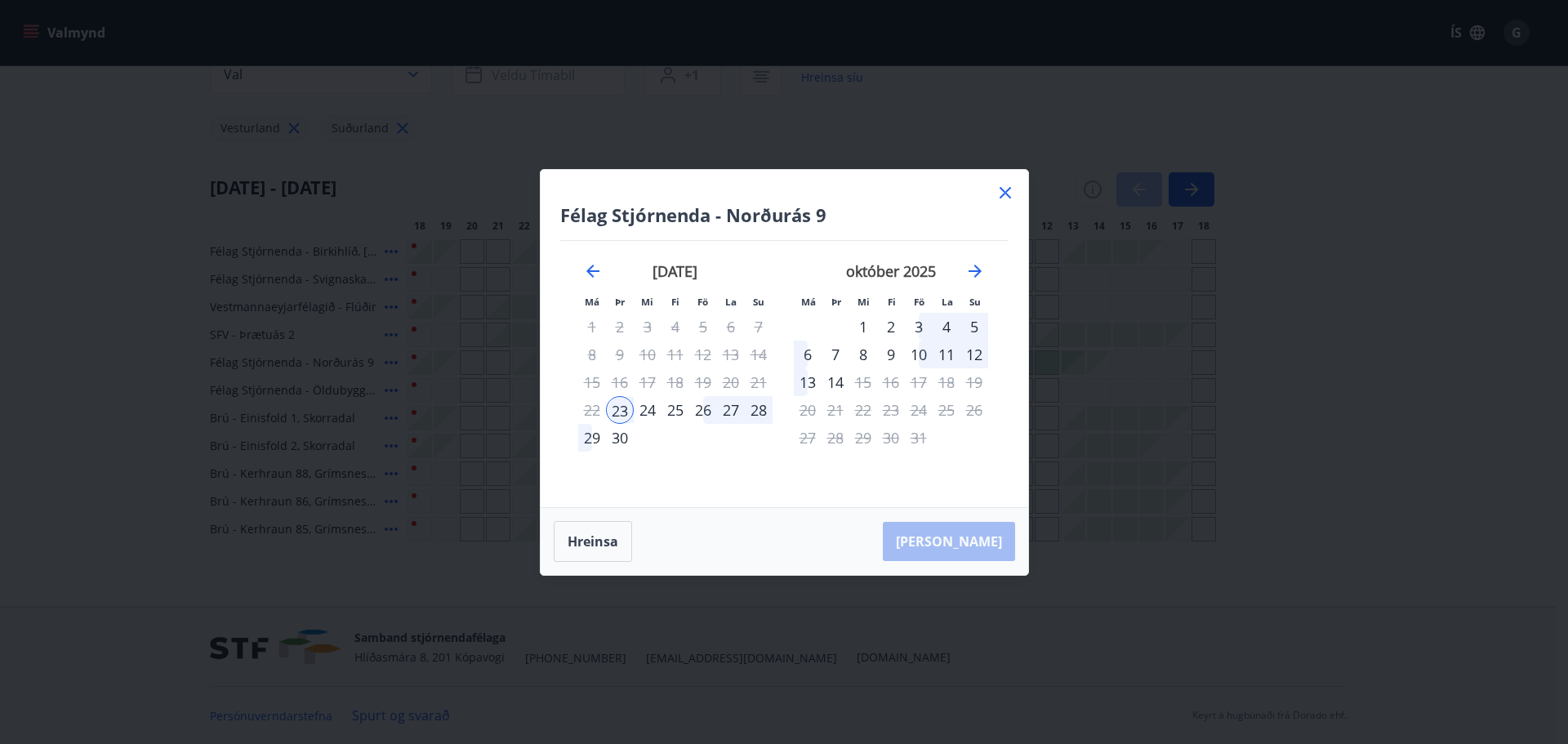
click at [1003, 191] on icon at bounding box center [1005, 192] width 11 height 11
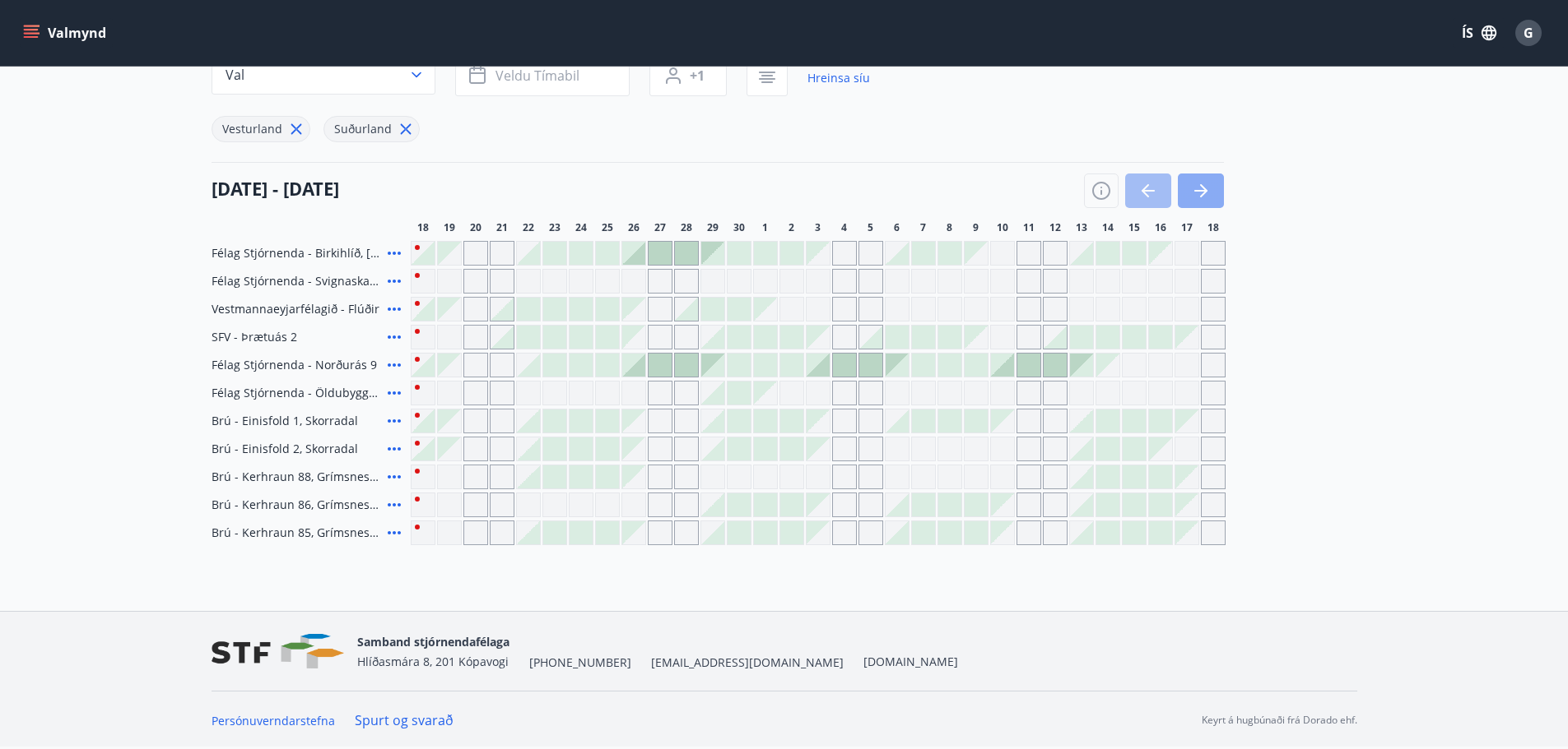
click at [1204, 187] on icon "button" at bounding box center [1201, 191] width 20 height 20
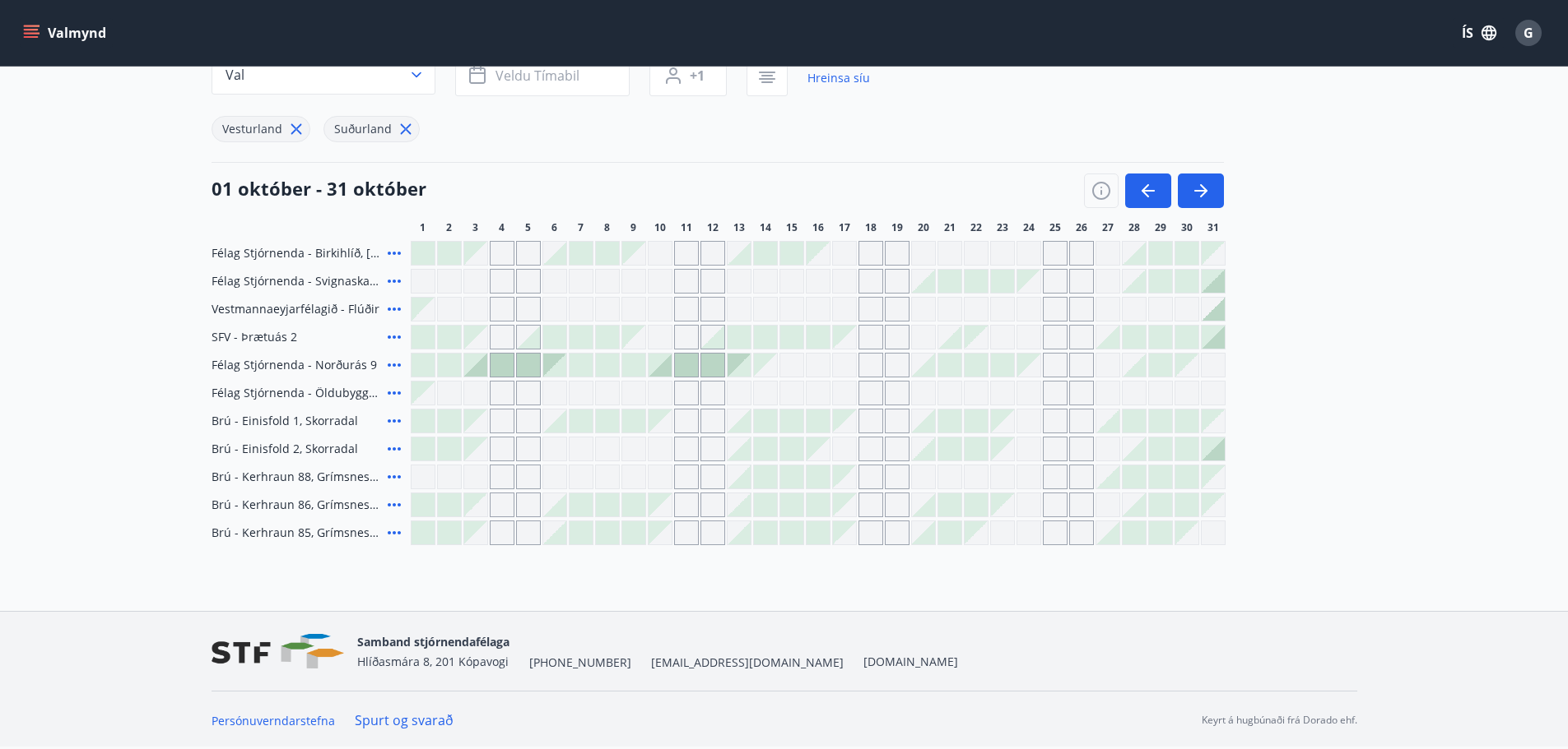
click at [1023, 364] on div "Gráir dagar eru ekki bókanlegir" at bounding box center [1029, 365] width 23 height 23
click at [999, 364] on div at bounding box center [1002, 365] width 23 height 23
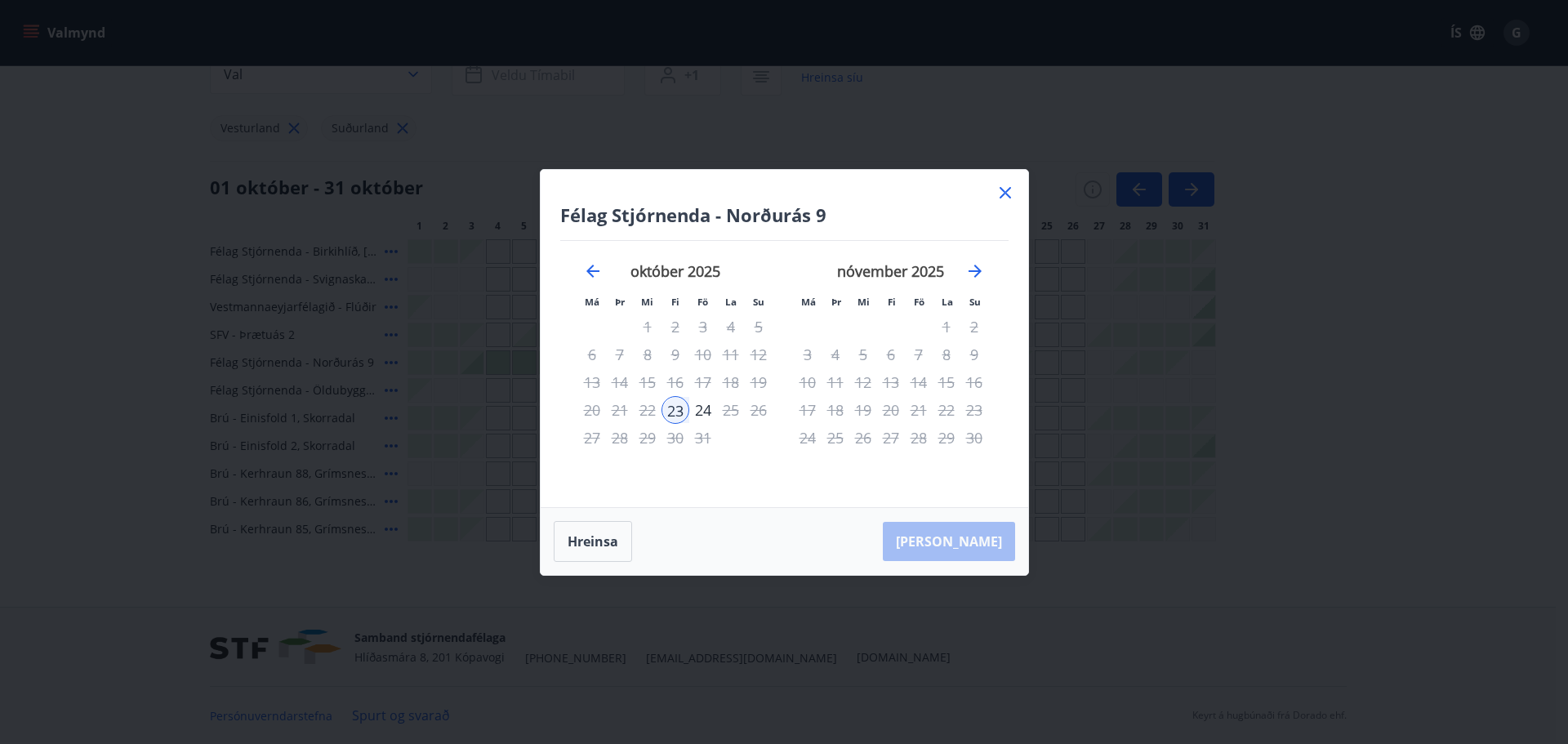
click at [1000, 189] on icon at bounding box center [1005, 193] width 19 height 19
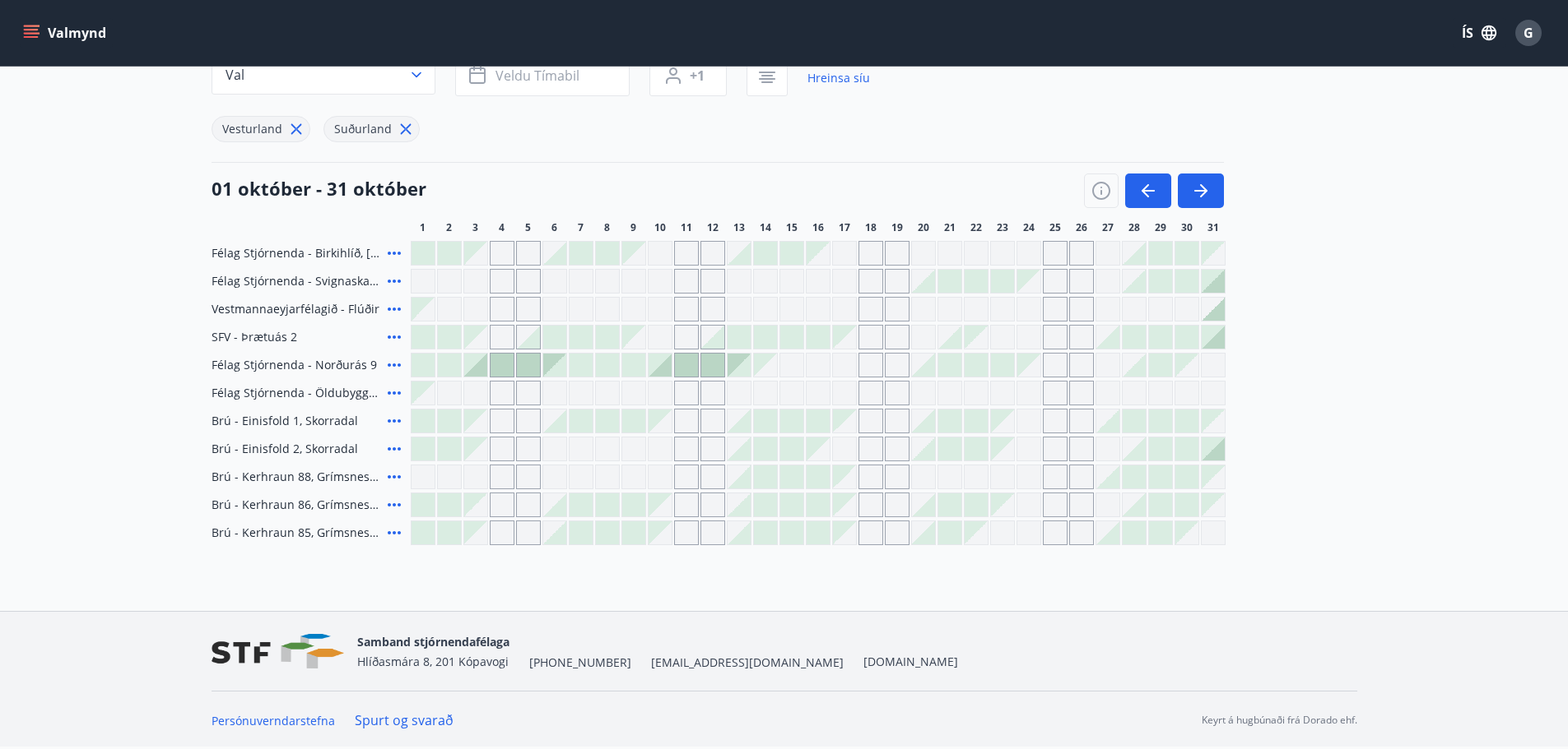
click at [396, 366] on icon at bounding box center [394, 365] width 20 height 20
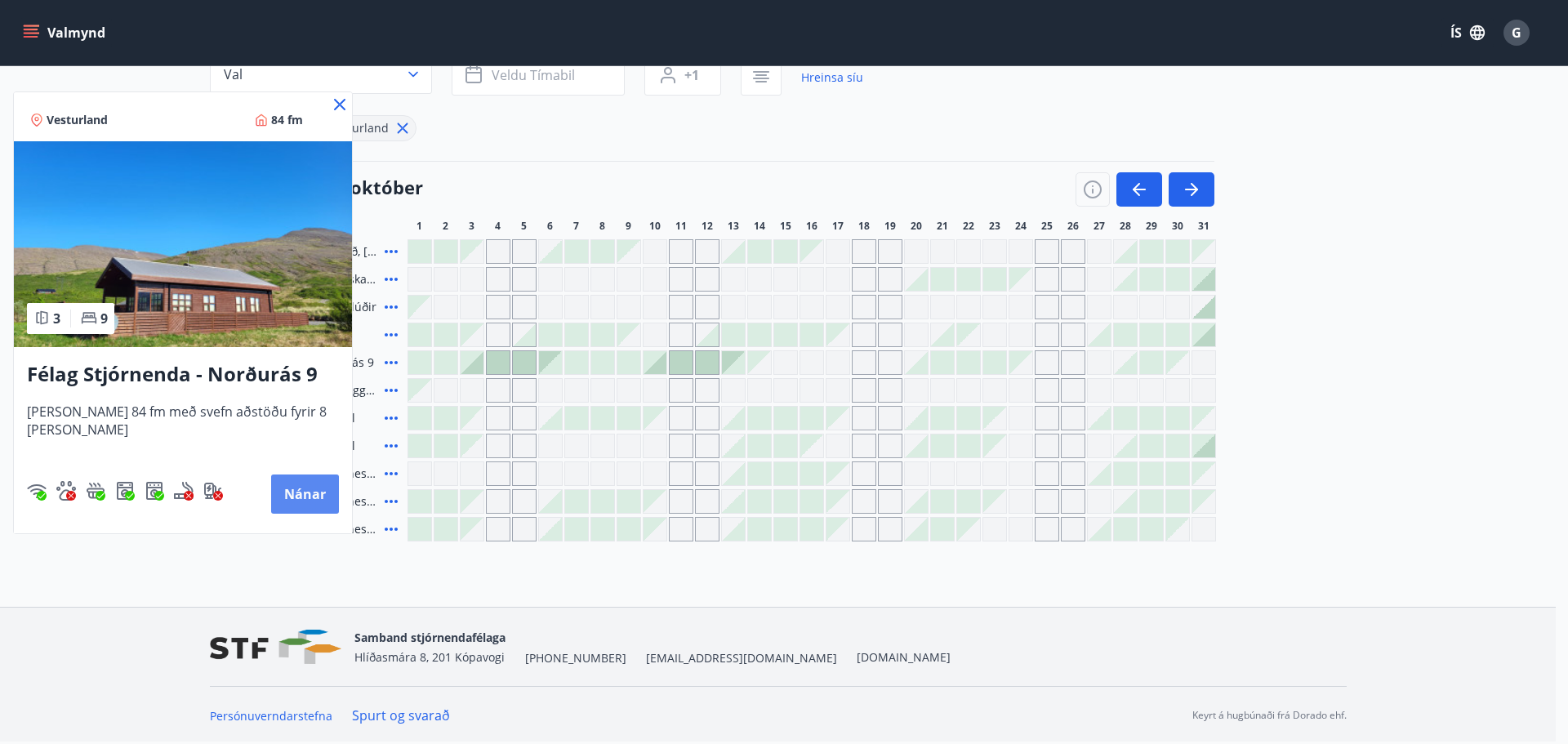
click at [271, 489] on button "Nánar" at bounding box center [304, 494] width 68 height 40
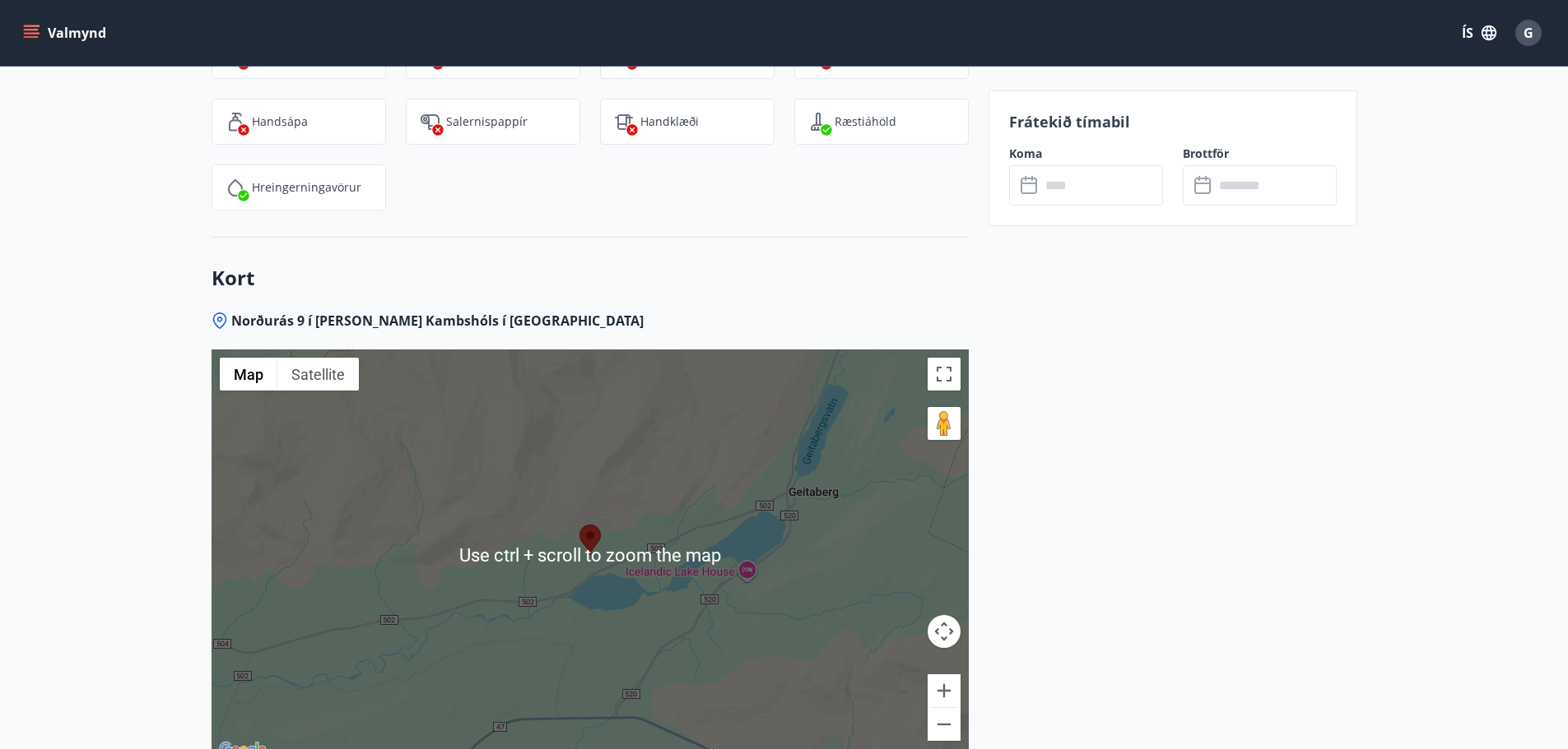
scroll to position [2468, 0]
